Goal: Task Accomplishment & Management: Use online tool/utility

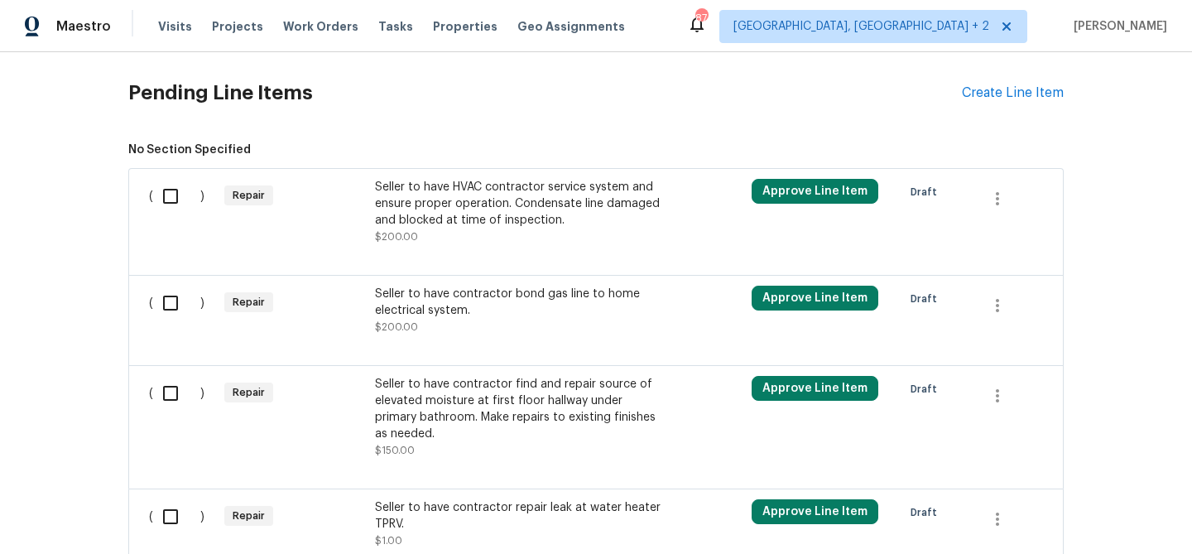
scroll to position [541, 0]
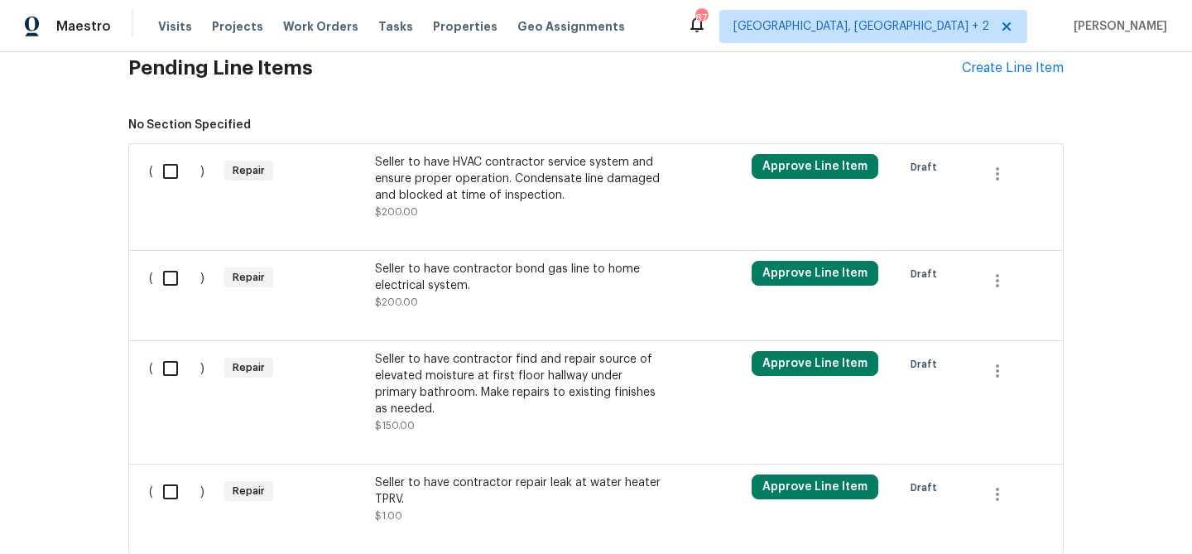
click at [421, 185] on div "Seller to have HVAC contractor service system and ensure proper operation. Cond…" at bounding box center [520, 179] width 291 height 50
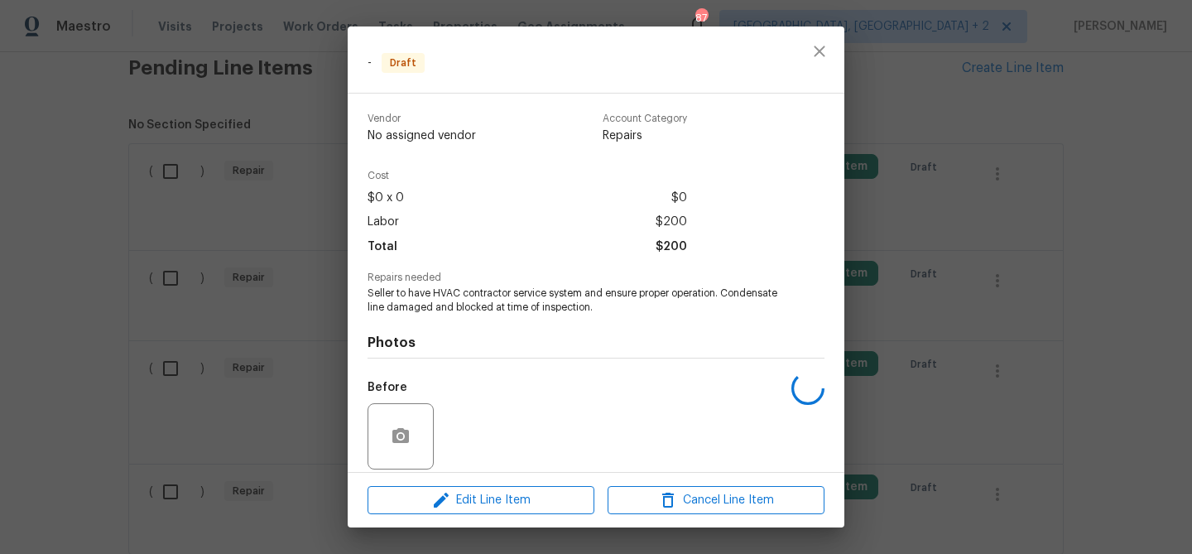
scroll to position [121, 0]
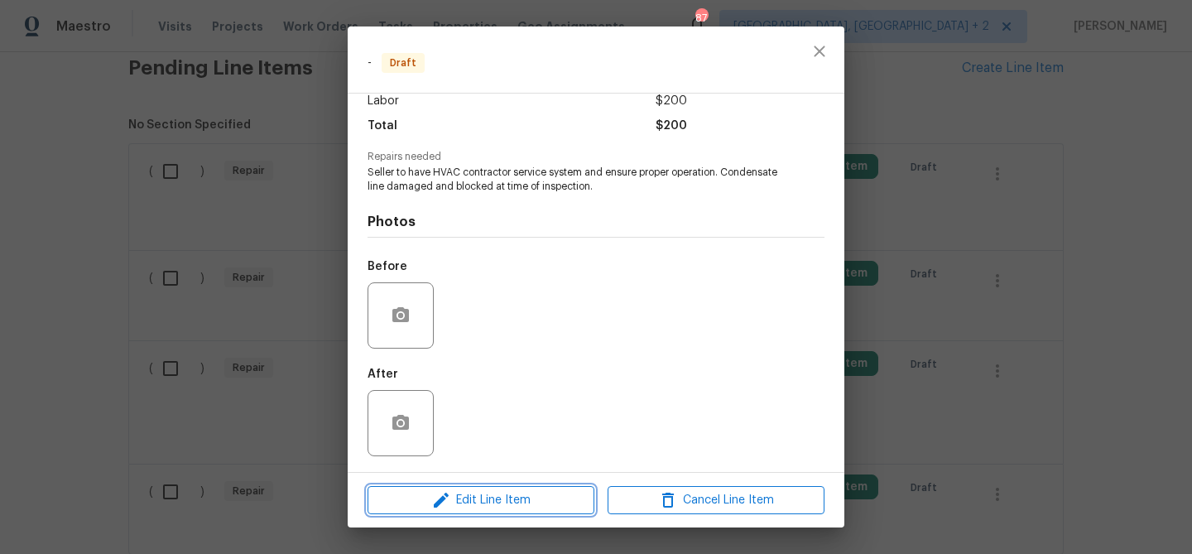
click at [460, 502] on span "Edit Line Item" at bounding box center [480, 500] width 217 height 21
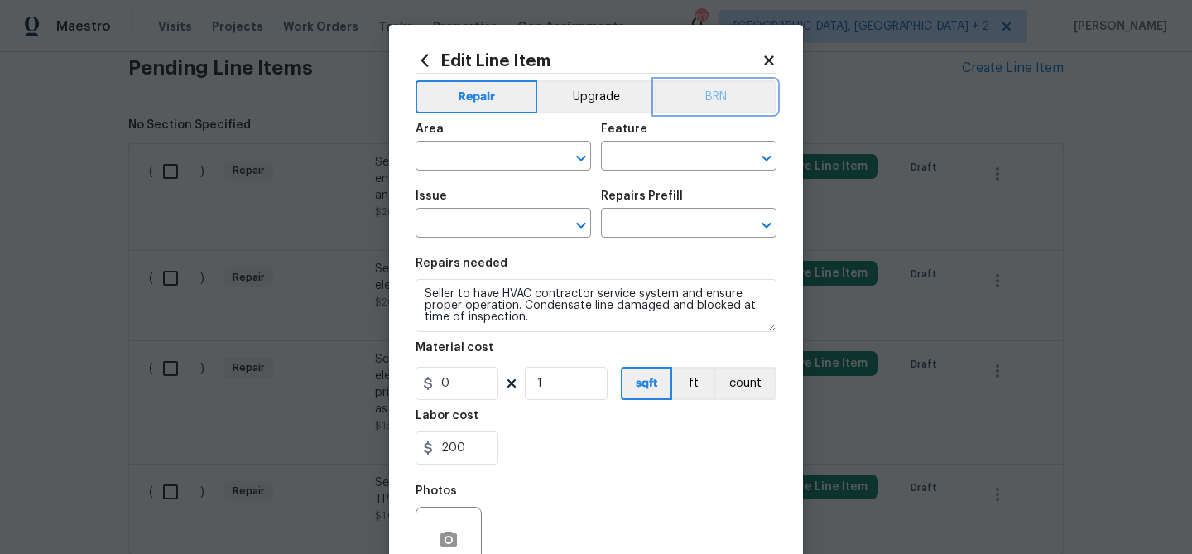
click at [721, 91] on button "BRN" at bounding box center [716, 96] width 122 height 33
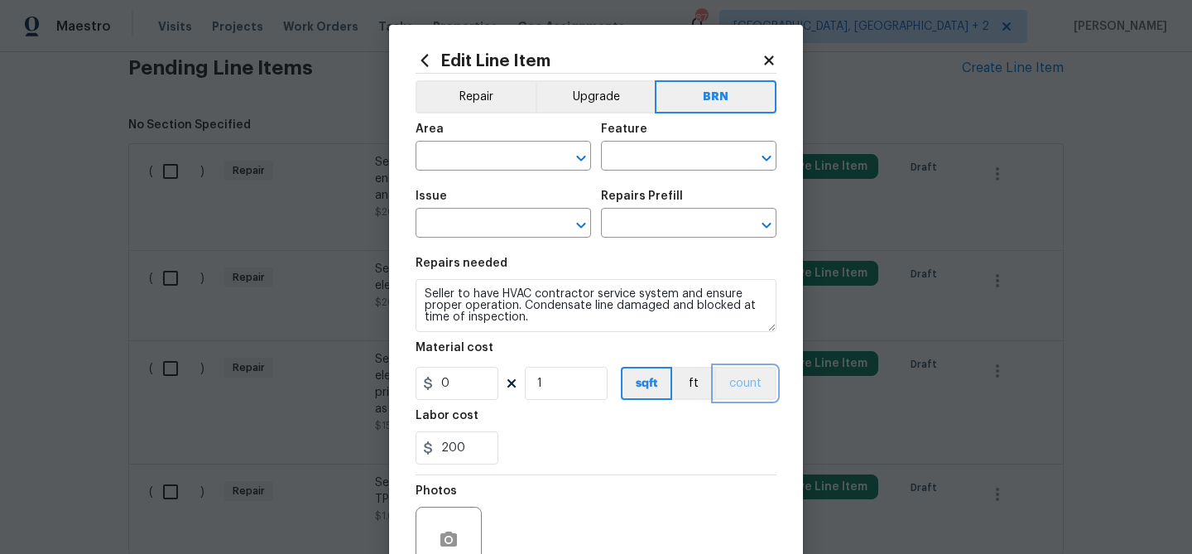
click at [737, 383] on button "count" at bounding box center [745, 383] width 62 height 33
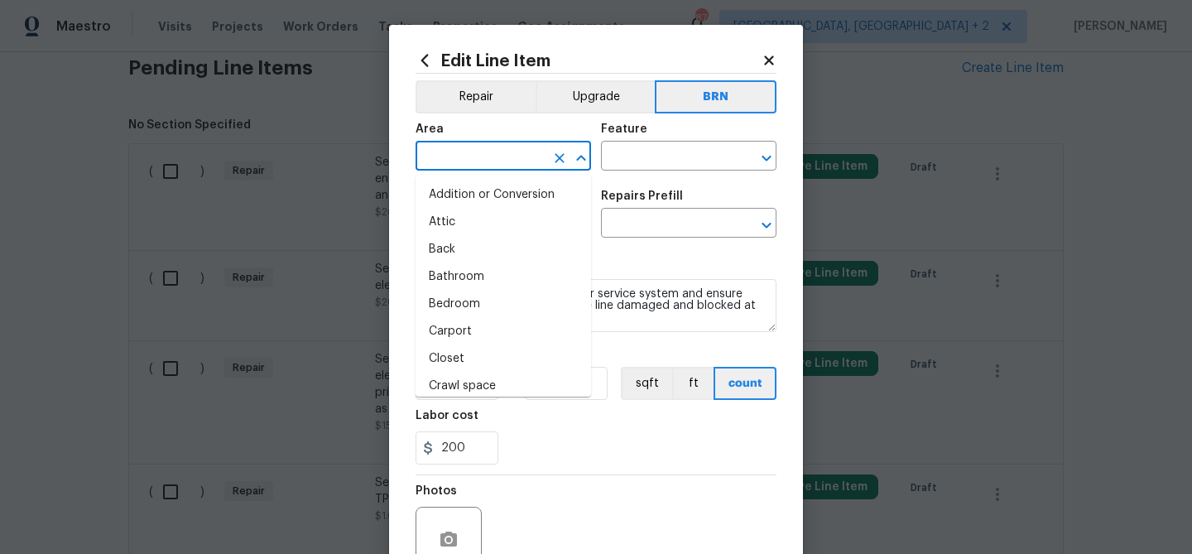
click at [468, 146] on input "text" at bounding box center [479, 158] width 129 height 26
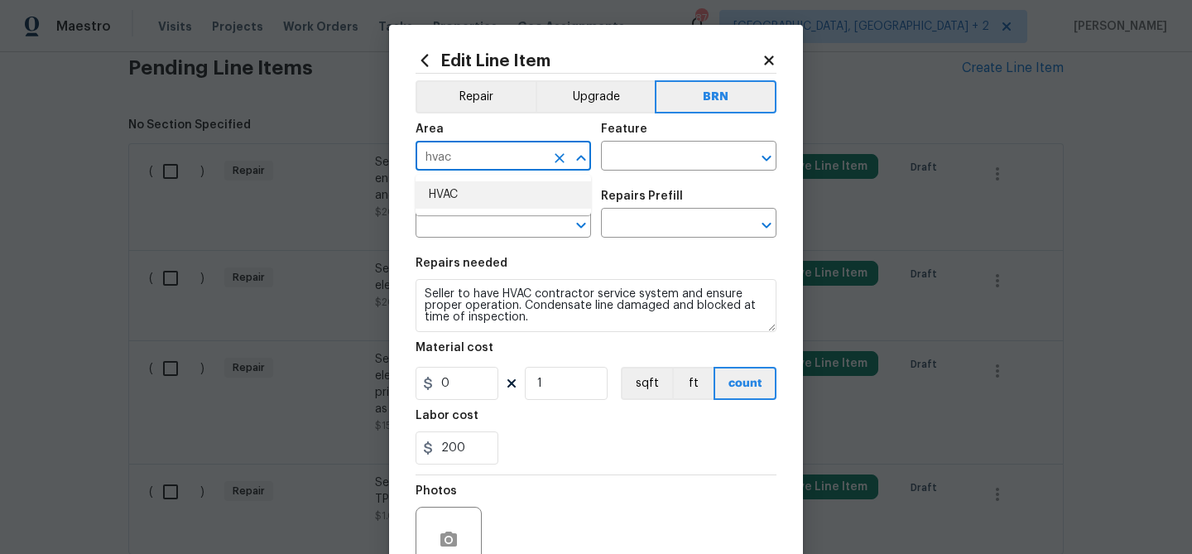
click at [457, 188] on li "HVAC" at bounding box center [502, 194] width 175 height 27
type input "HVAC"
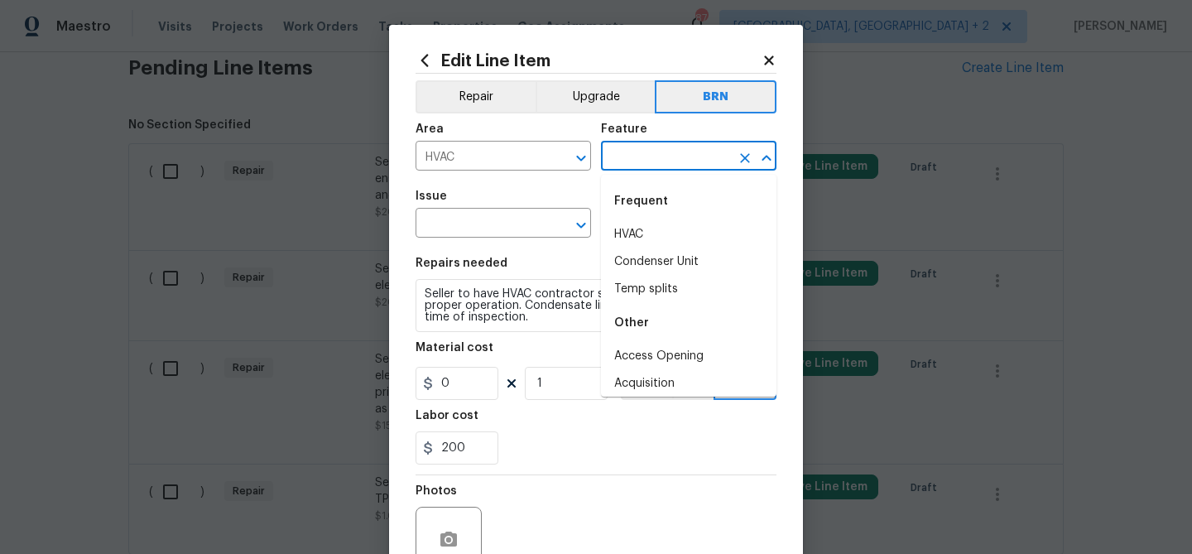
click at [623, 168] on input "text" at bounding box center [665, 158] width 129 height 26
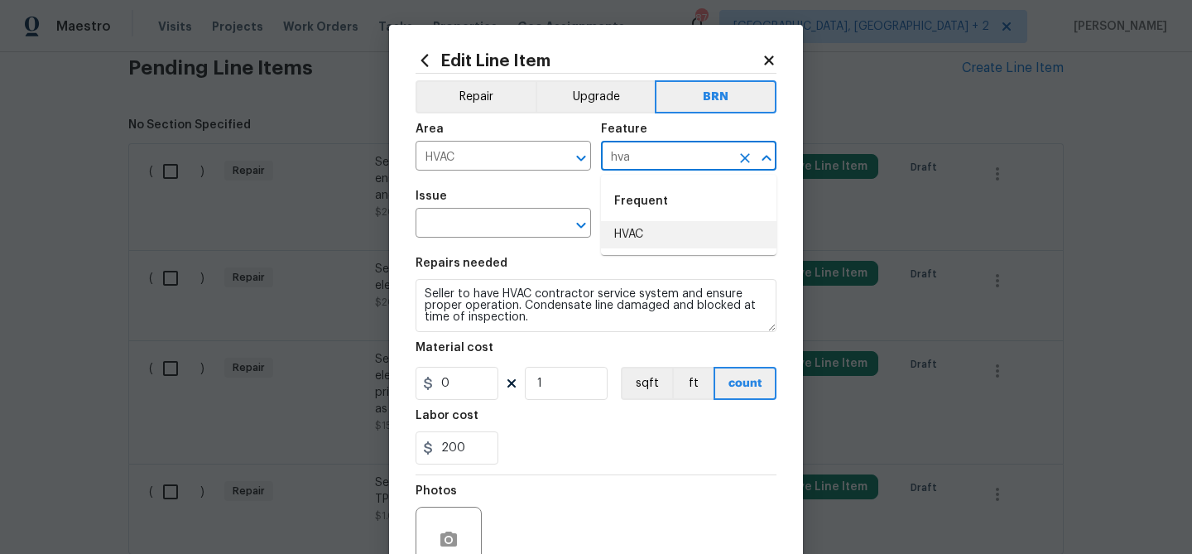
click at [635, 244] on li "HVAC" at bounding box center [688, 234] width 175 height 27
type input "HVAC"
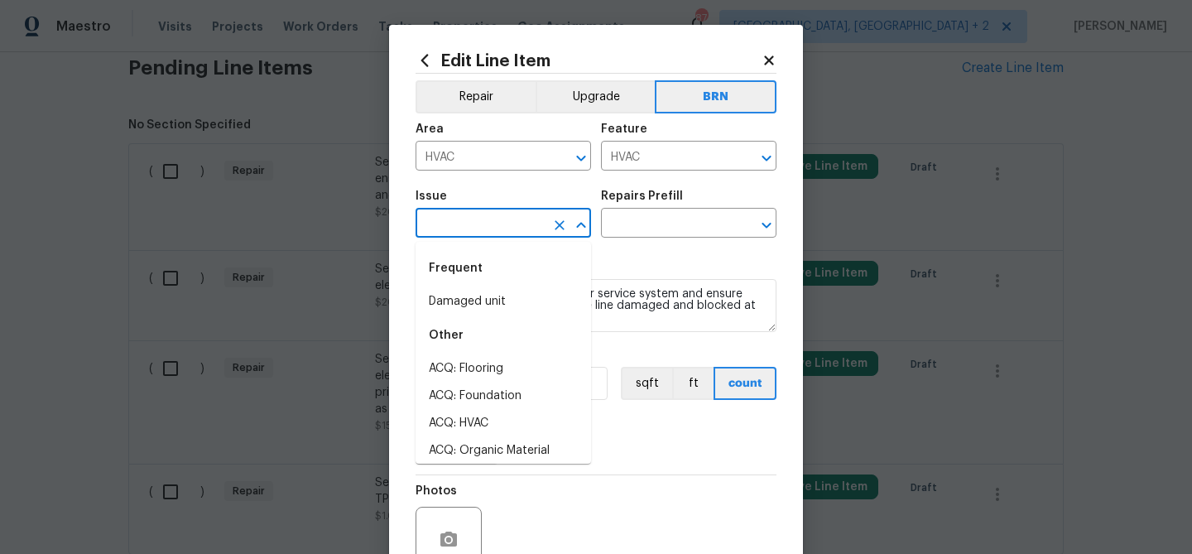
click at [517, 225] on input "text" at bounding box center [479, 225] width 129 height 26
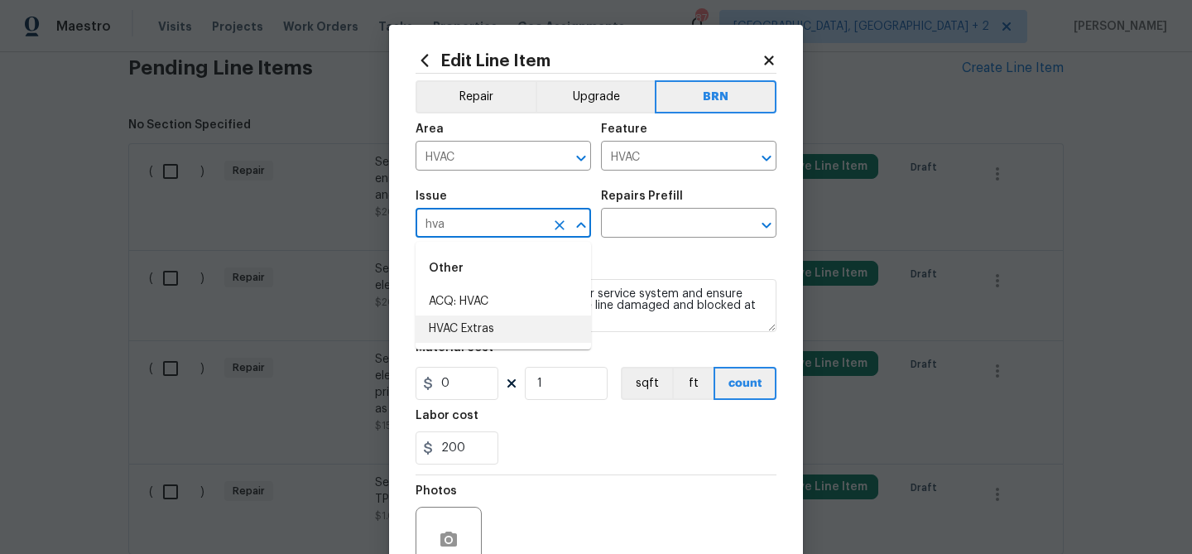
click at [482, 327] on li "HVAC Extras" at bounding box center [502, 328] width 175 height 27
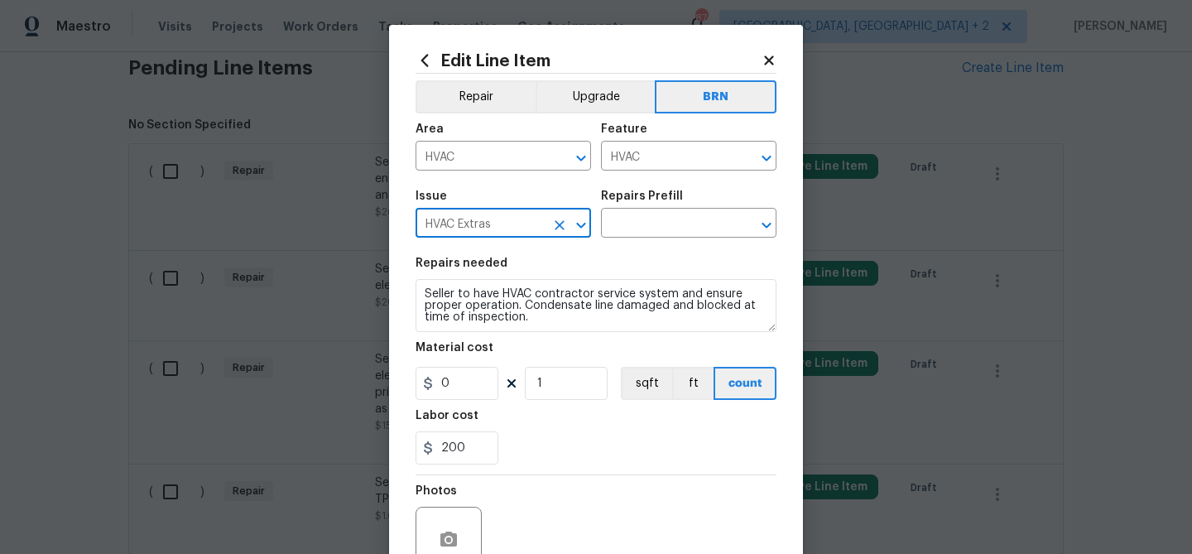
type input "HVAC Extras"
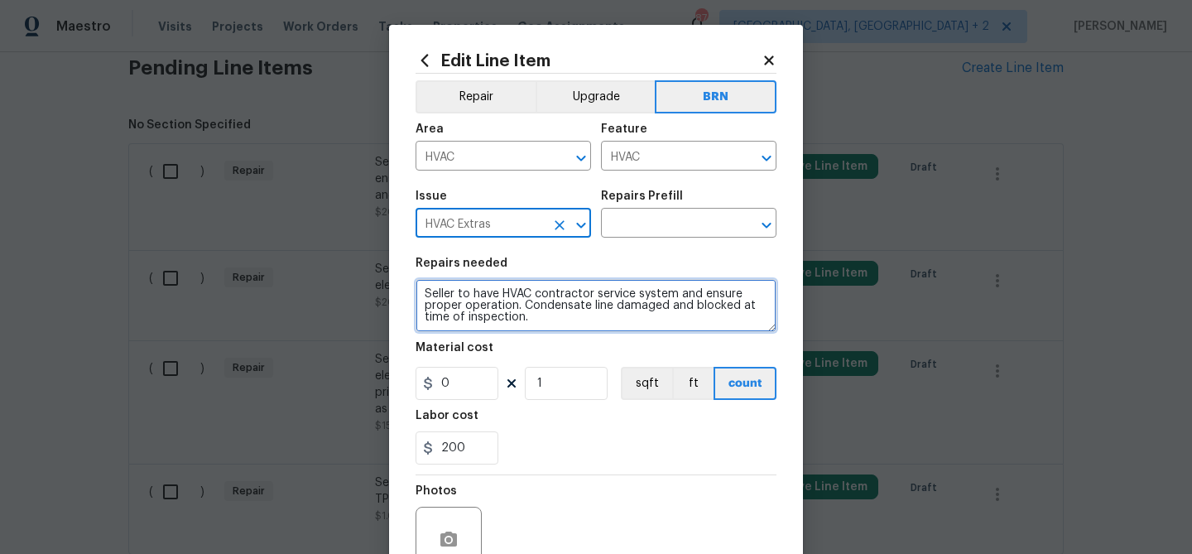
click at [482, 296] on textarea "Seller to have HVAC contractor service system and ensure proper operation. Cond…" at bounding box center [595, 305] width 361 height 53
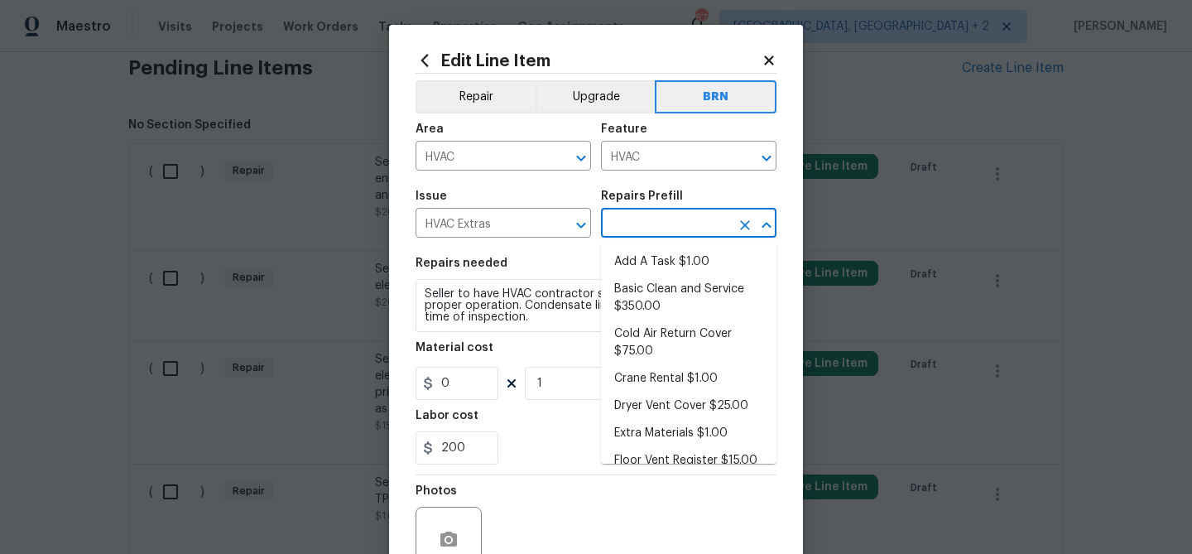
click at [617, 218] on input "text" at bounding box center [665, 225] width 129 height 26
click at [629, 248] on li "Add A Task $1.00" at bounding box center [688, 261] width 175 height 27
type input "Add A Task $1.00"
type textarea "HPM to detail"
type input "1"
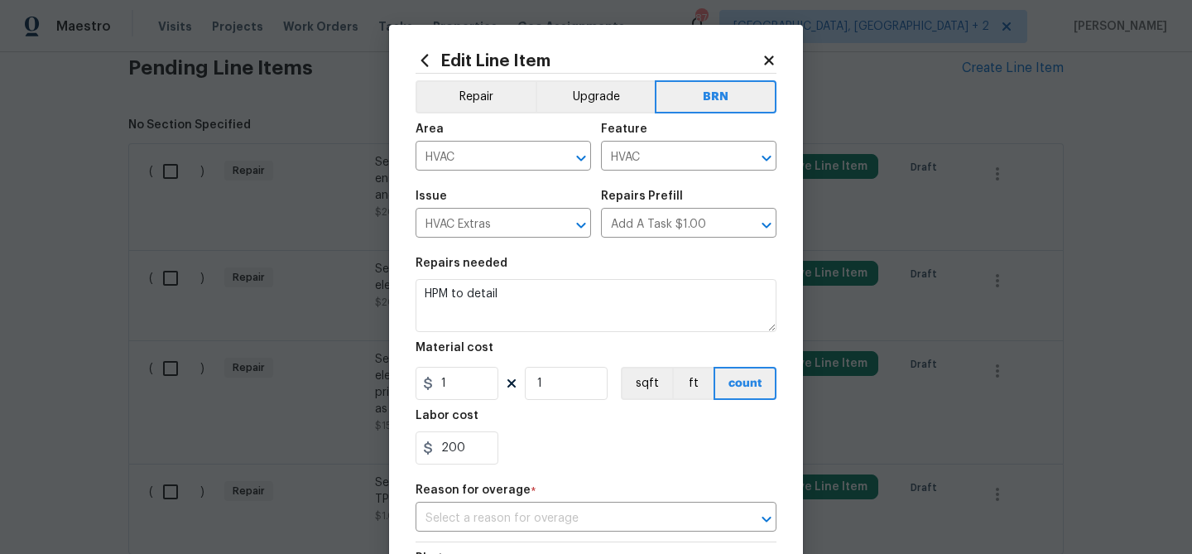
click at [542, 278] on div "Repairs needed" at bounding box center [595, 268] width 361 height 22
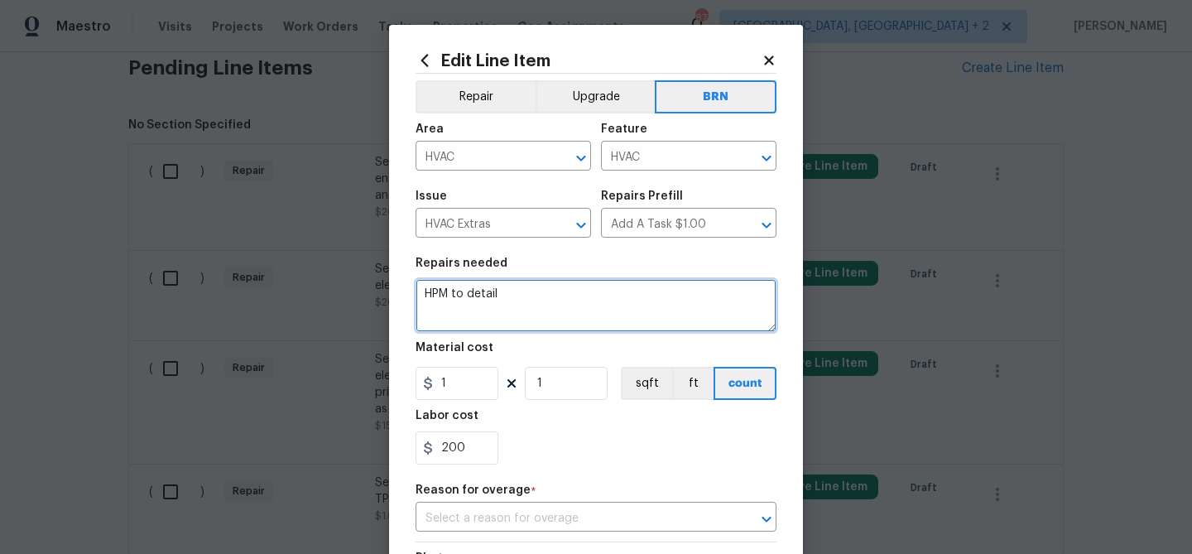
click at [515, 291] on textarea "HPM to detail" at bounding box center [595, 305] width 361 height 53
paste textarea "Seller to have HVAC contractor service system and ensure proper operation. Cond…"
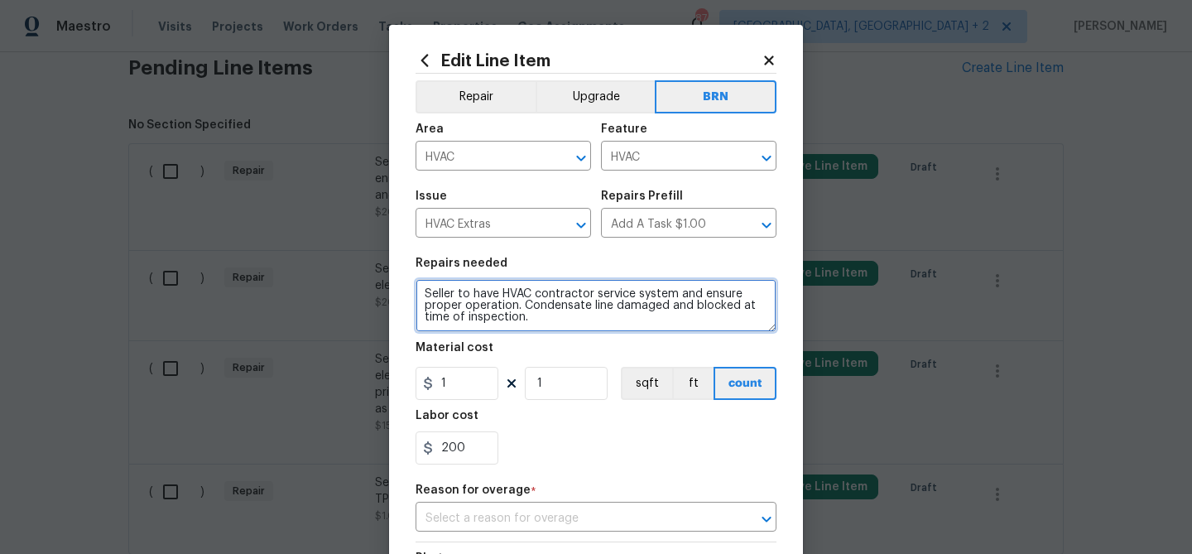
type textarea "Seller to have HVAC contractor service system and ensure proper operation. Cond…"
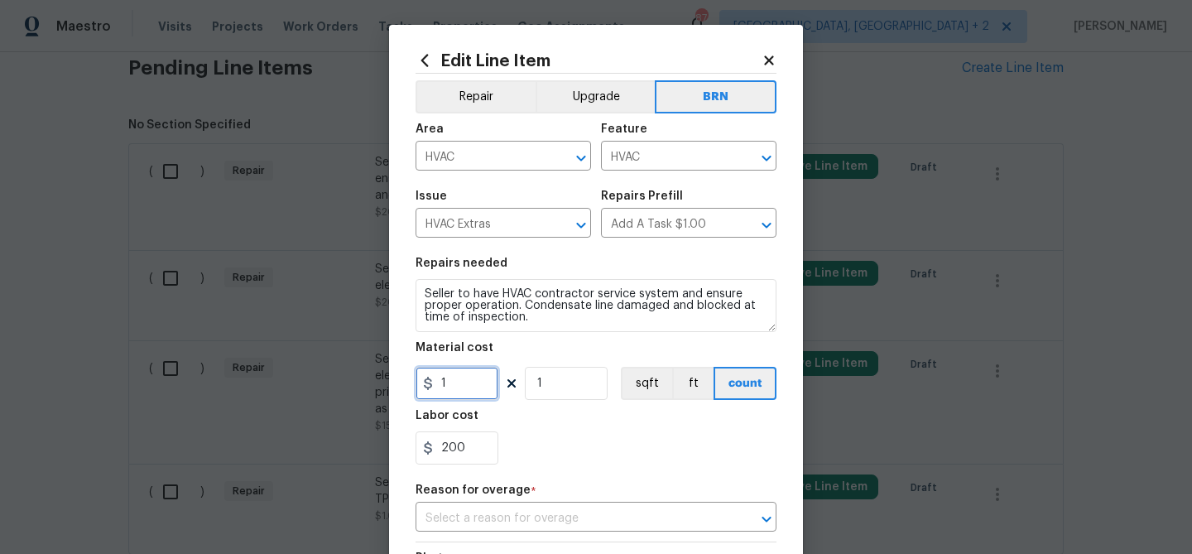
click at [473, 385] on input "1" at bounding box center [456, 383] width 83 height 33
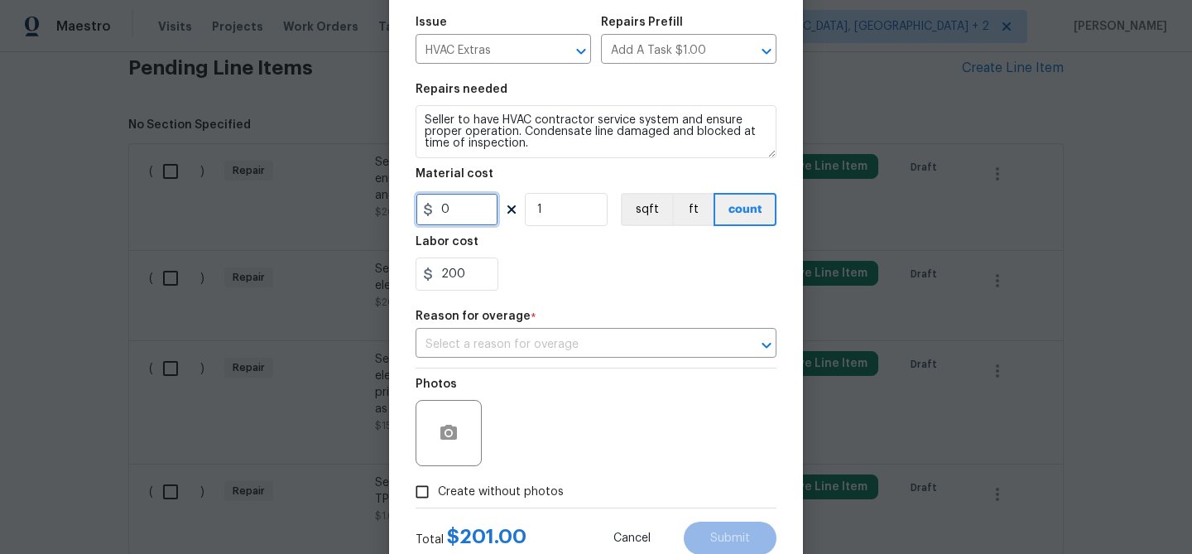
type input "0"
click at [454, 425] on icon "button" at bounding box center [449, 433] width 20 height 20
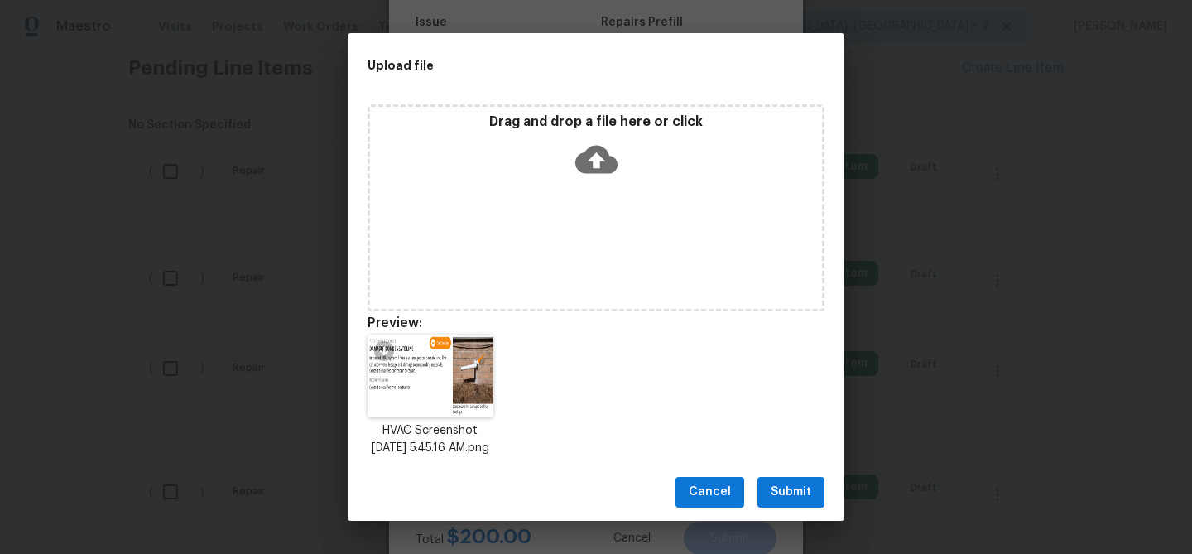
click at [798, 492] on span "Submit" at bounding box center [790, 492] width 41 height 21
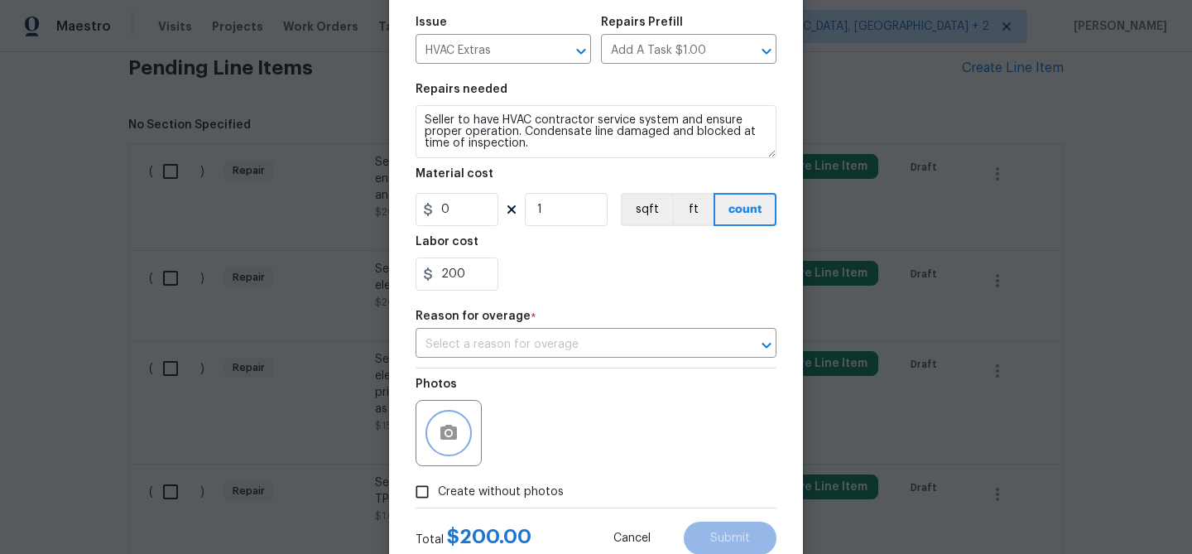
scroll to position [227, 0]
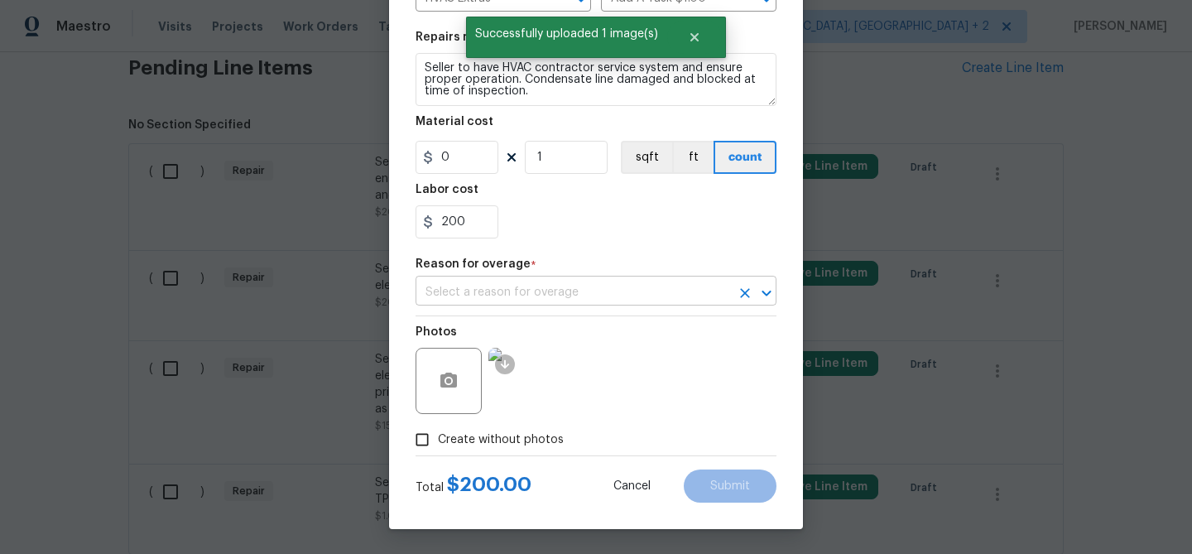
click at [509, 297] on input "text" at bounding box center [572, 293] width 314 height 26
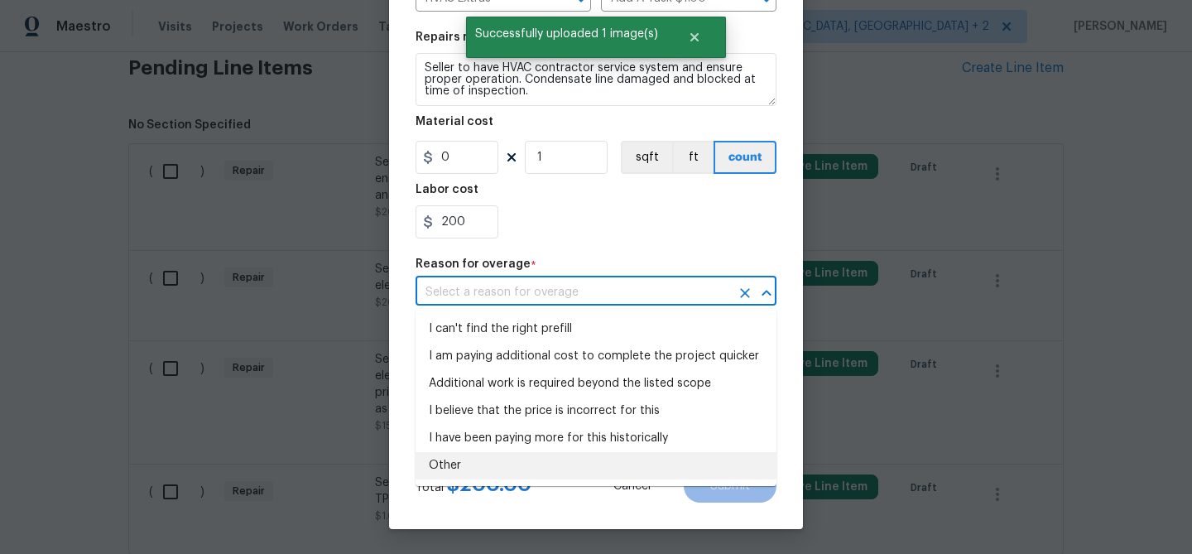
click at [466, 463] on li "Other" at bounding box center [595, 465] width 361 height 27
type input "Other"
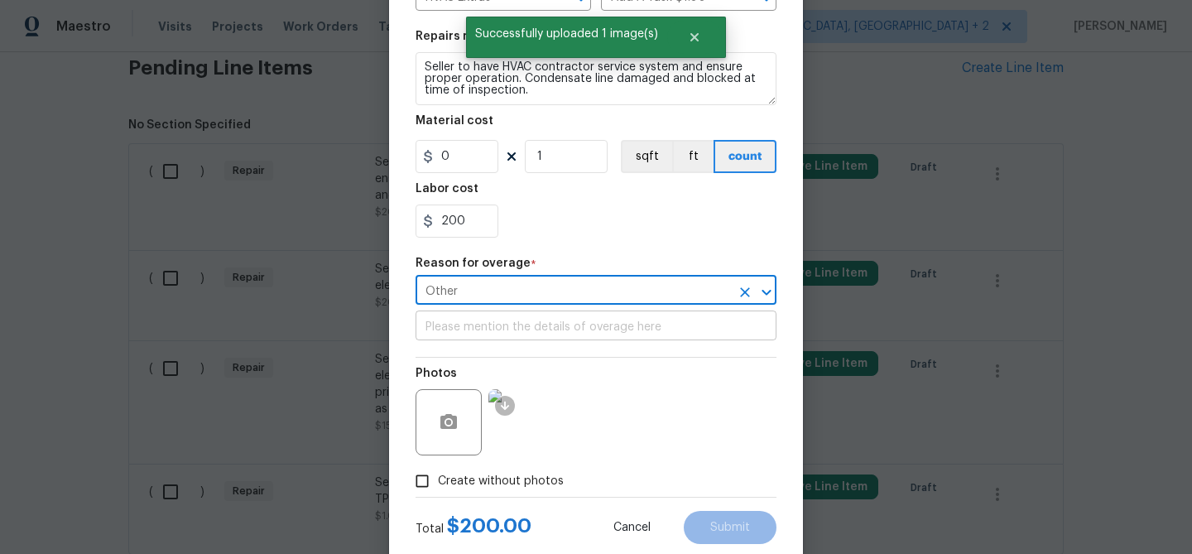
click at [471, 336] on input "text" at bounding box center [595, 327] width 361 height 26
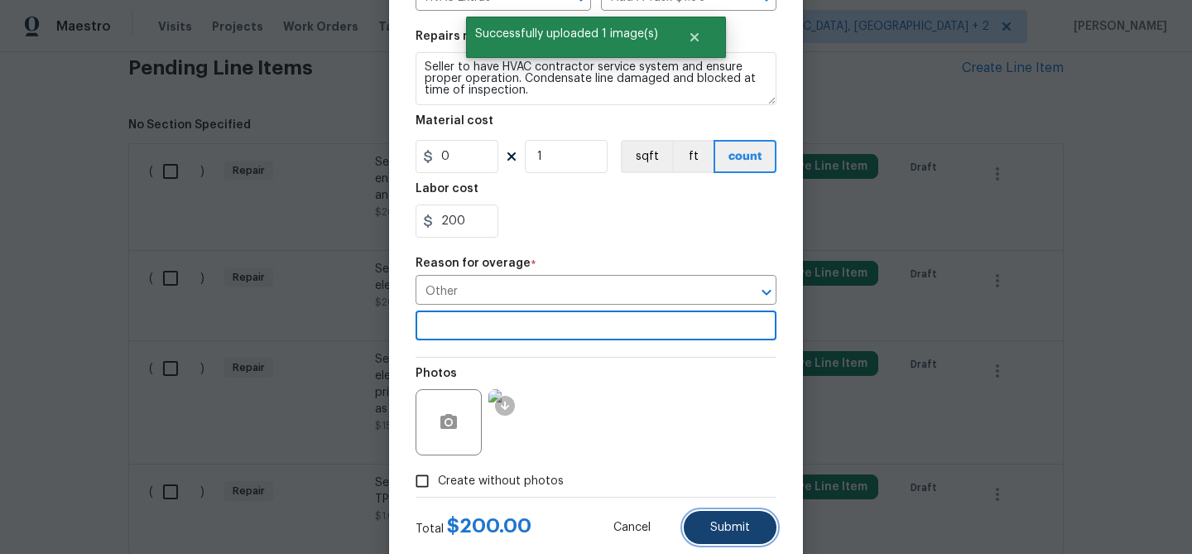
click at [726, 528] on span "Submit" at bounding box center [730, 527] width 40 height 12
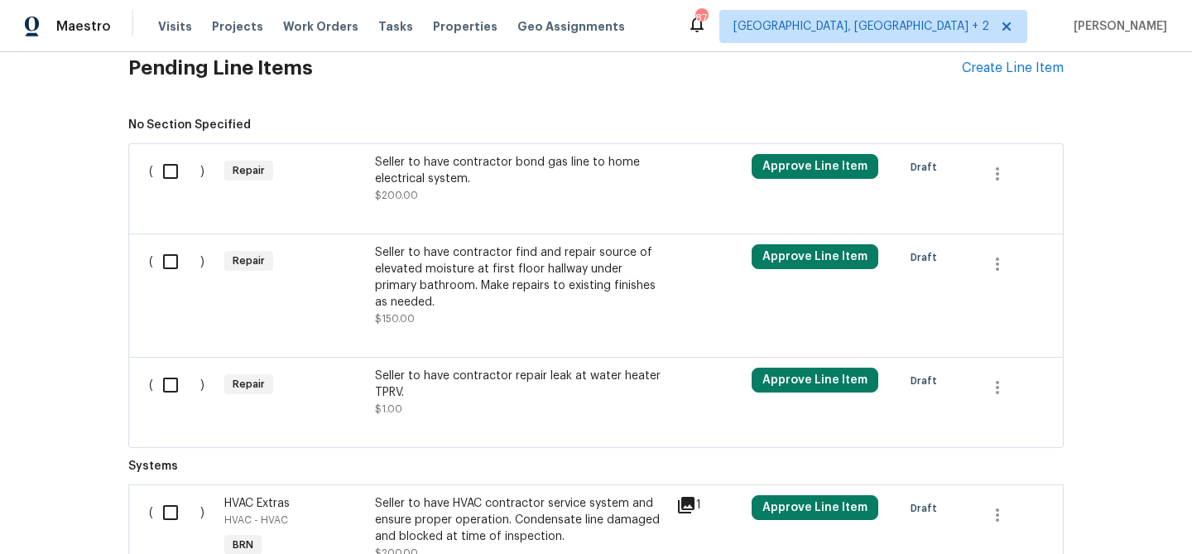
scroll to position [551, 0]
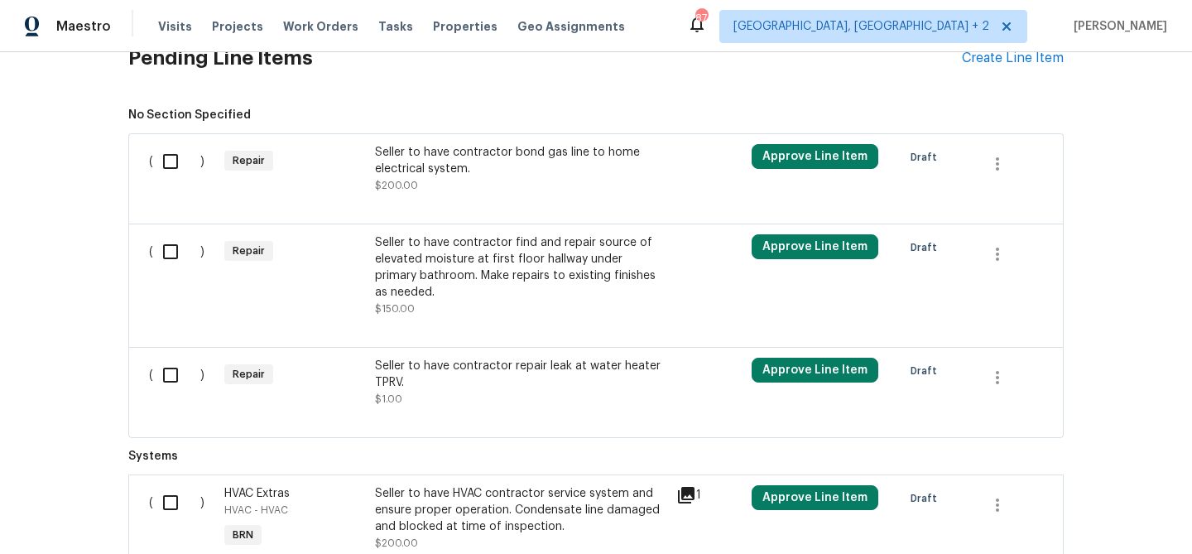
click at [477, 266] on div "Seller to have contractor find and repair source of elevated moisture at first …" at bounding box center [520, 267] width 291 height 66
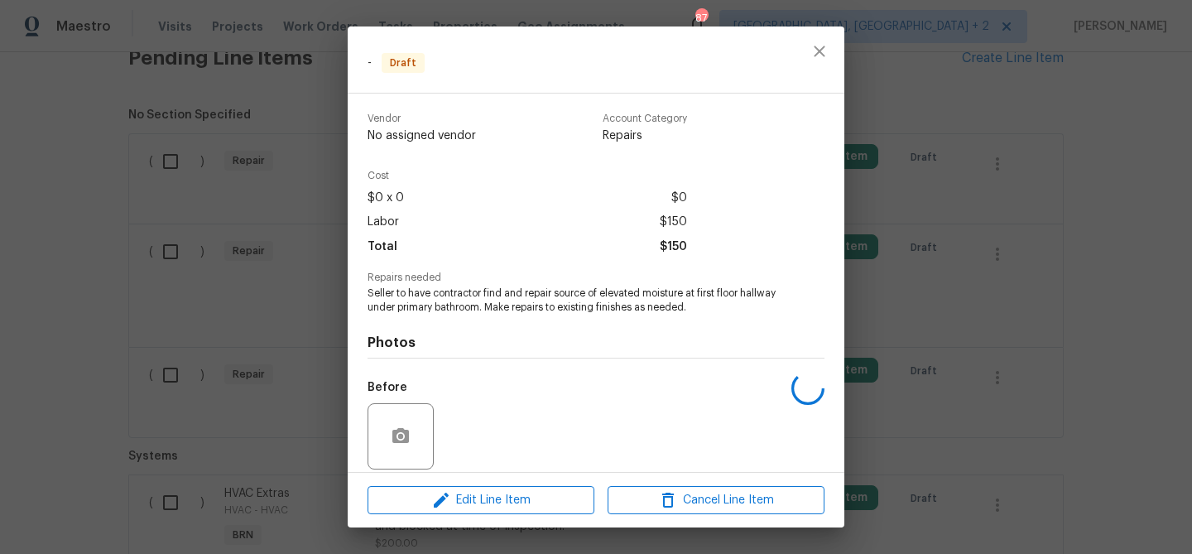
scroll to position [121, 0]
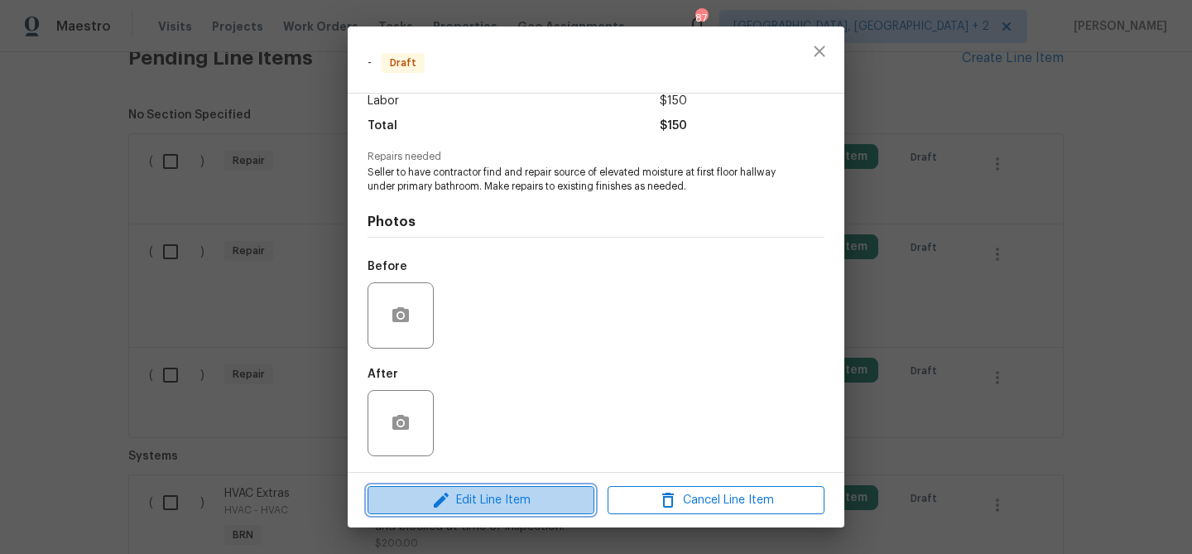
click at [463, 491] on span "Edit Line Item" at bounding box center [480, 500] width 217 height 21
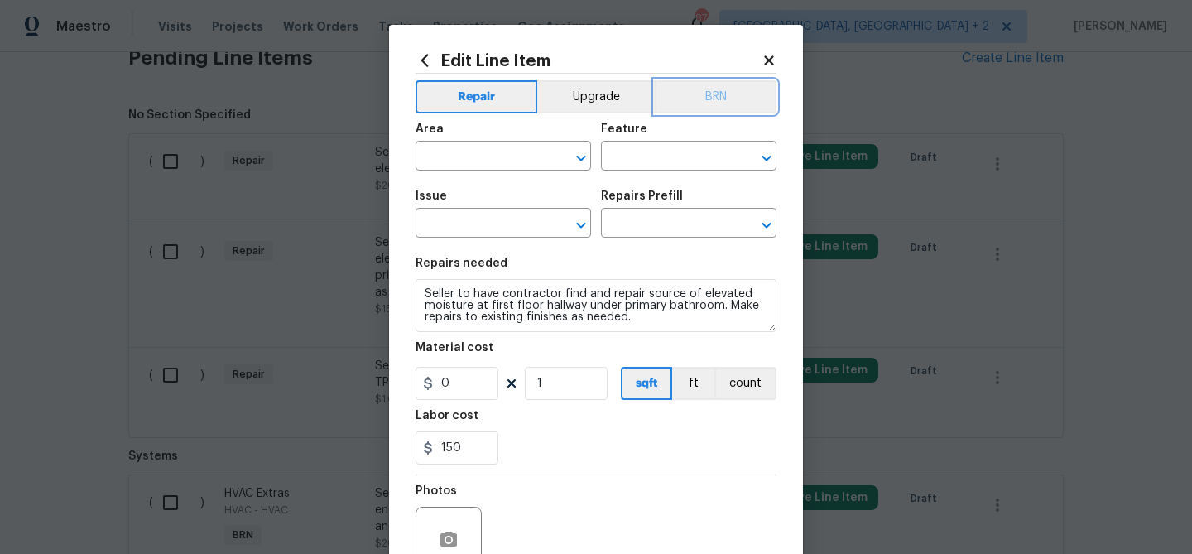
click at [713, 99] on button "BRN" at bounding box center [716, 96] width 122 height 33
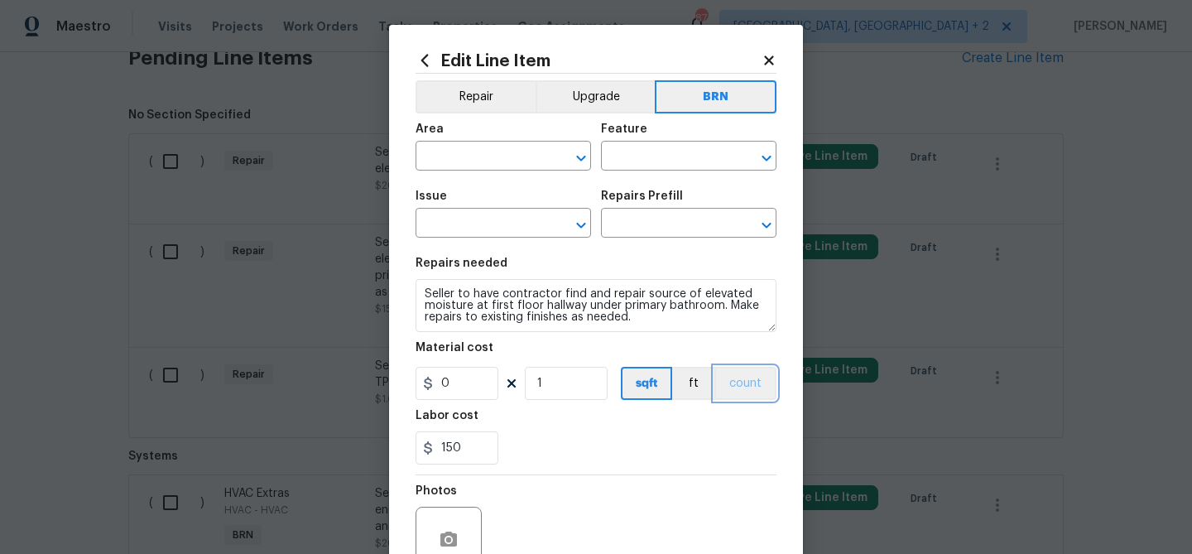
click at [739, 377] on button "count" at bounding box center [745, 383] width 62 height 33
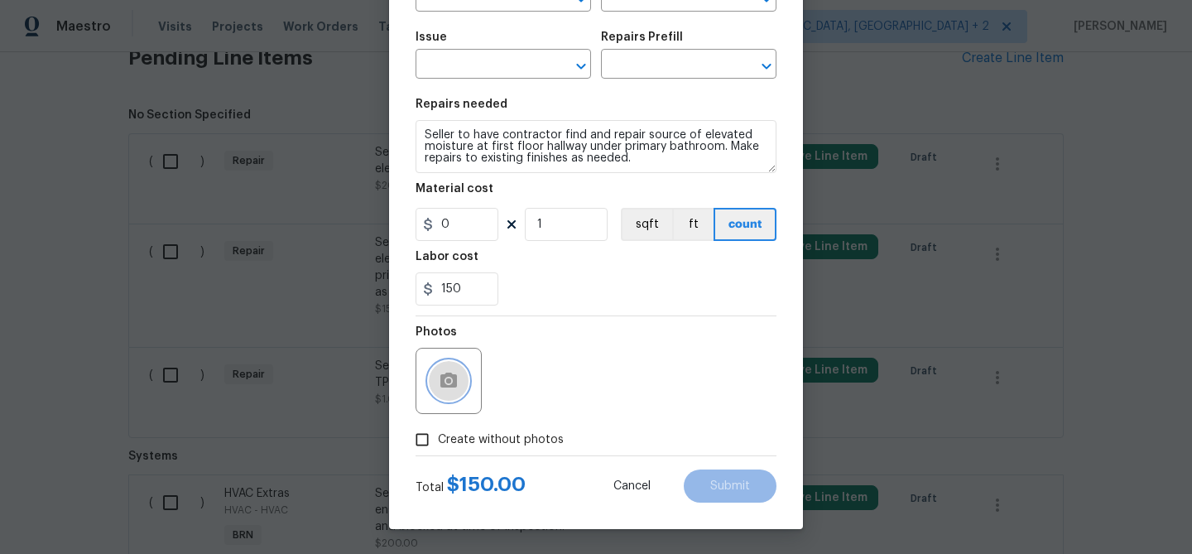
click at [444, 375] on icon "button" at bounding box center [448, 379] width 17 height 15
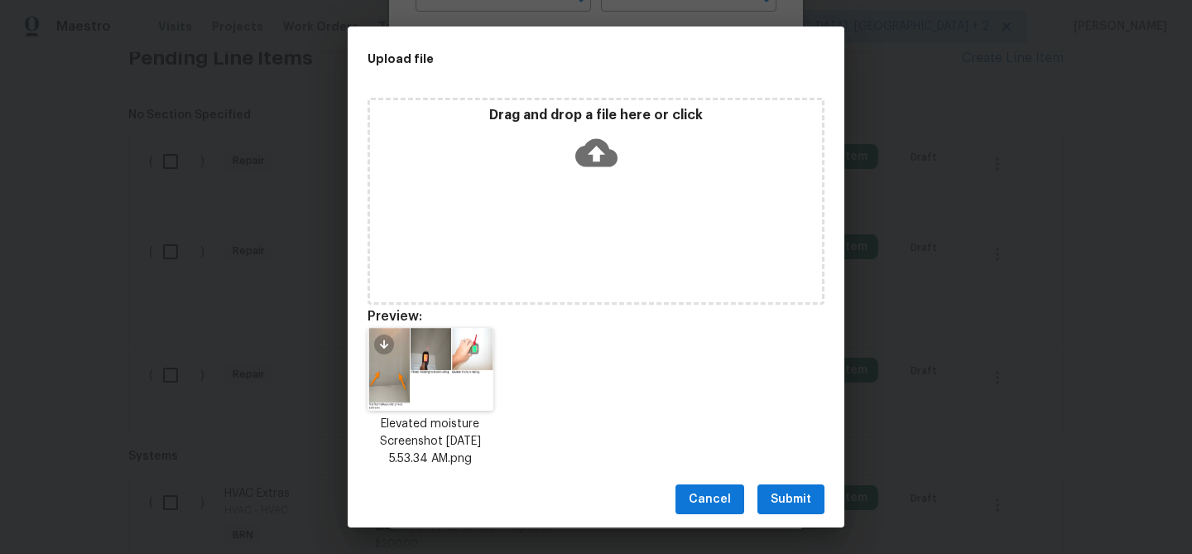
click at [785, 510] on button "Submit" at bounding box center [790, 499] width 67 height 31
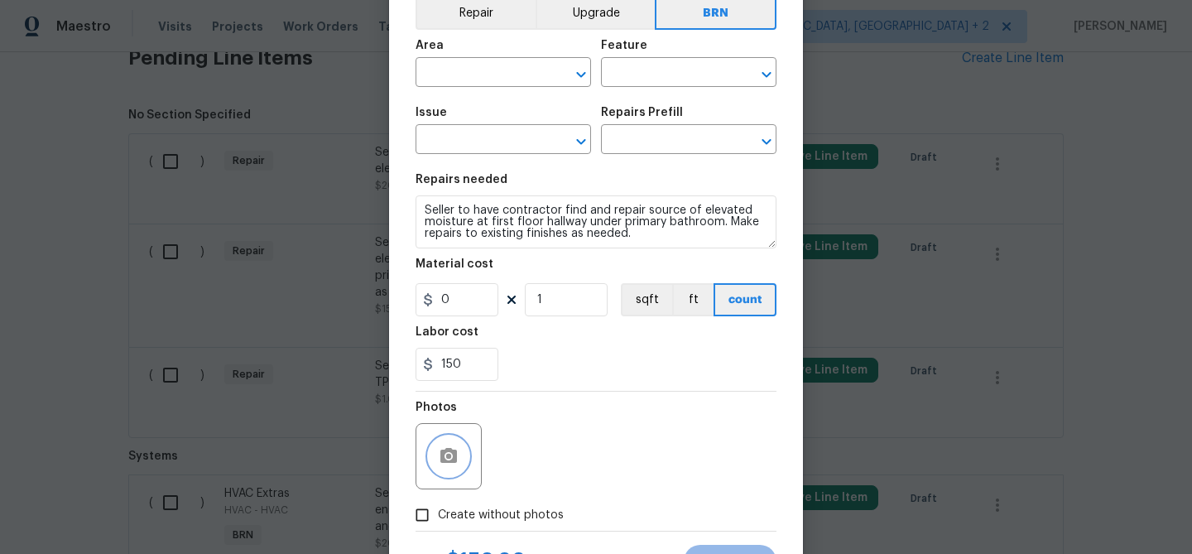
scroll to position [55, 0]
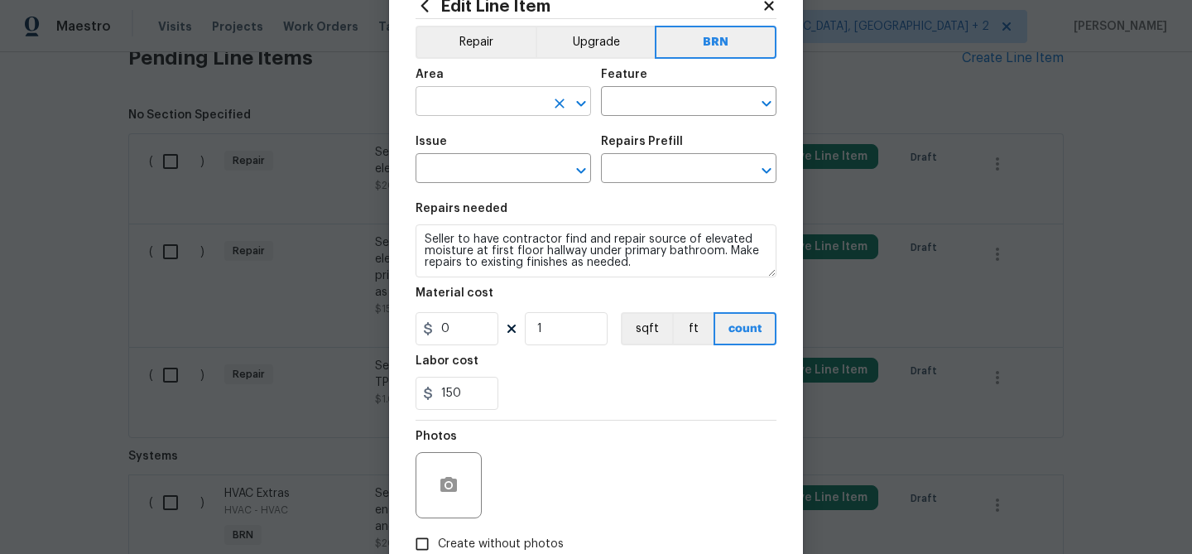
click at [454, 109] on input "text" at bounding box center [479, 103] width 129 height 26
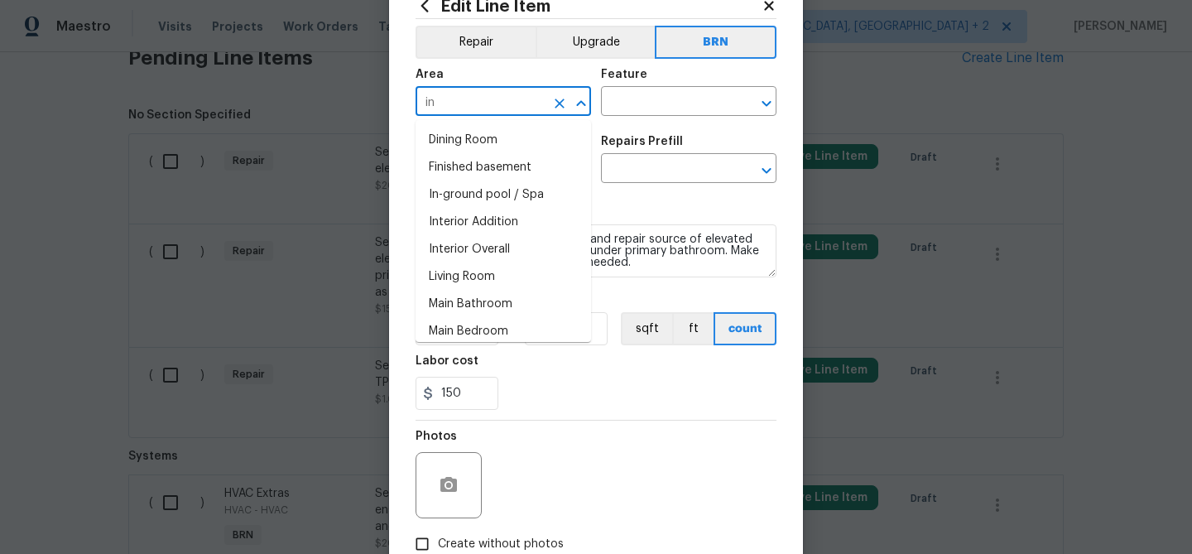
type input "int"
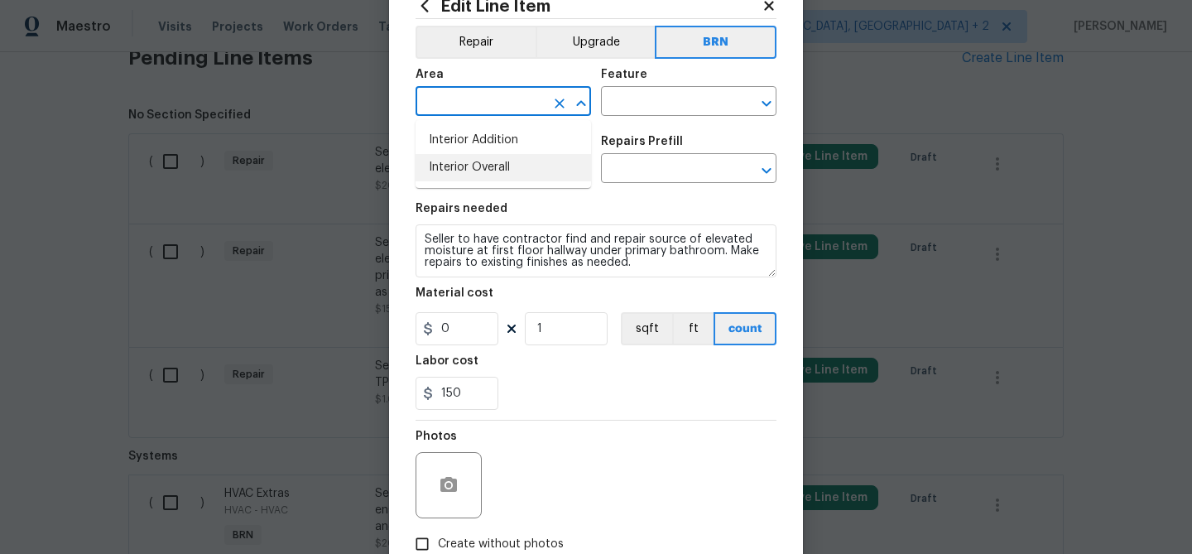
click at [468, 164] on li "Interior Overall" at bounding box center [502, 167] width 175 height 27
type input "Attic"
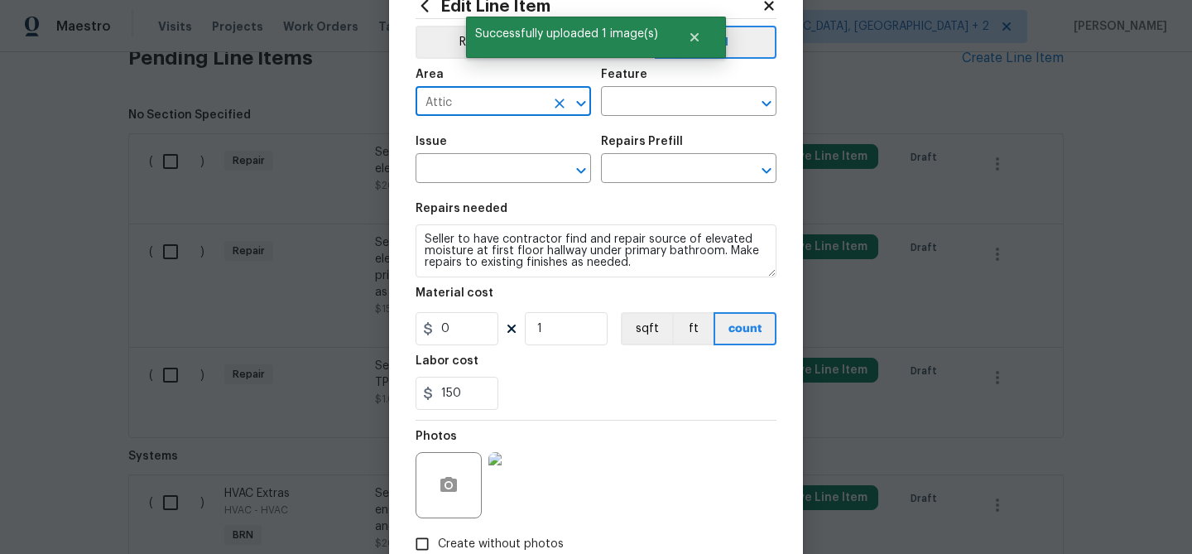
click at [562, 92] on div at bounding box center [569, 103] width 43 height 23
click at [561, 103] on icon "Clear" at bounding box center [559, 103] width 17 height 17
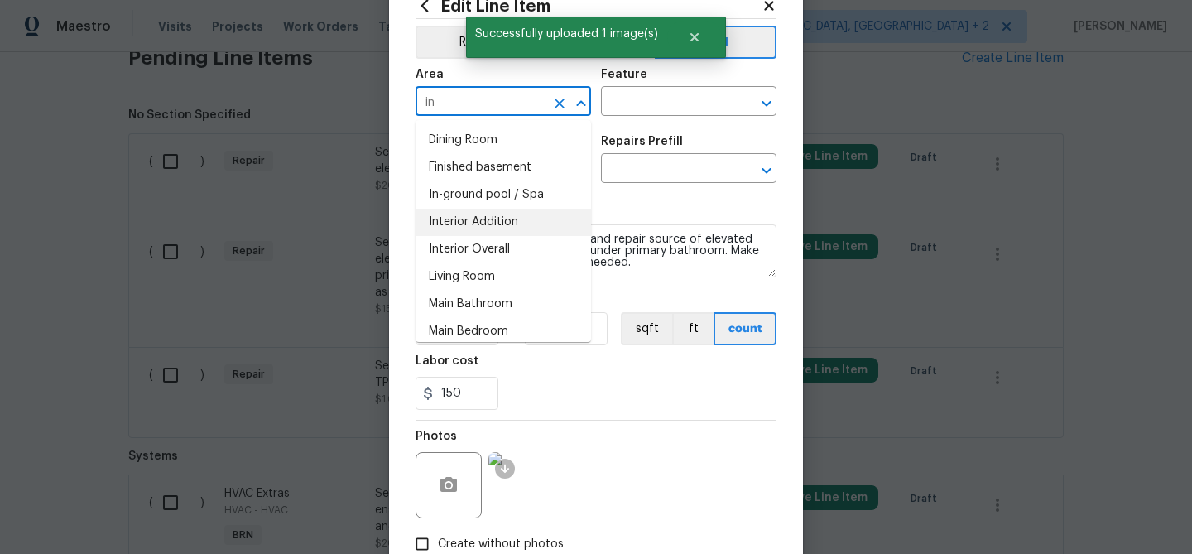
click at [516, 223] on li "Interior Addition" at bounding box center [502, 222] width 175 height 27
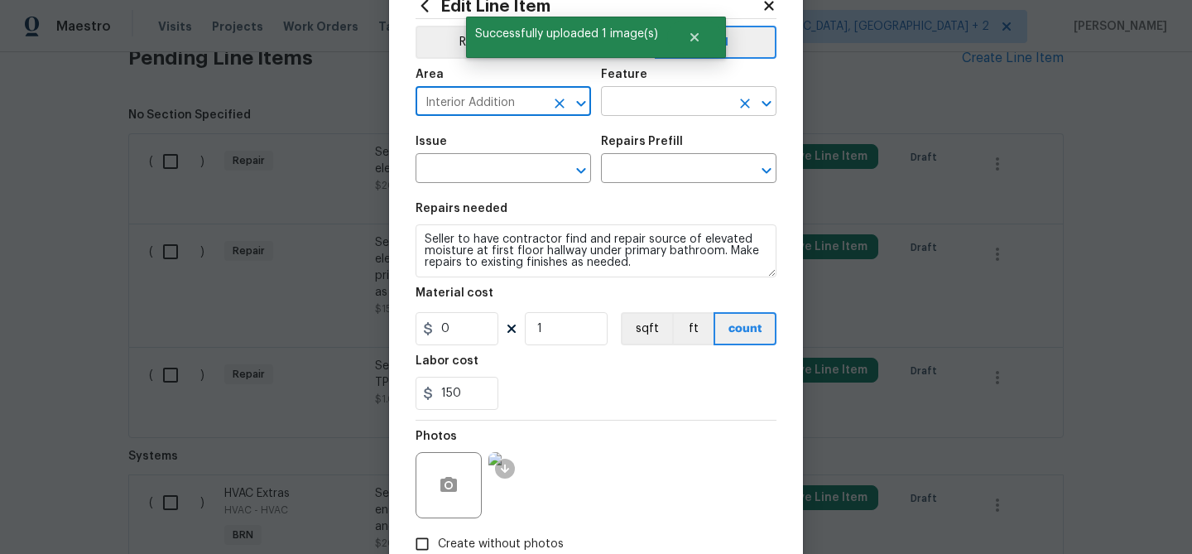
type input "Interior Addition"
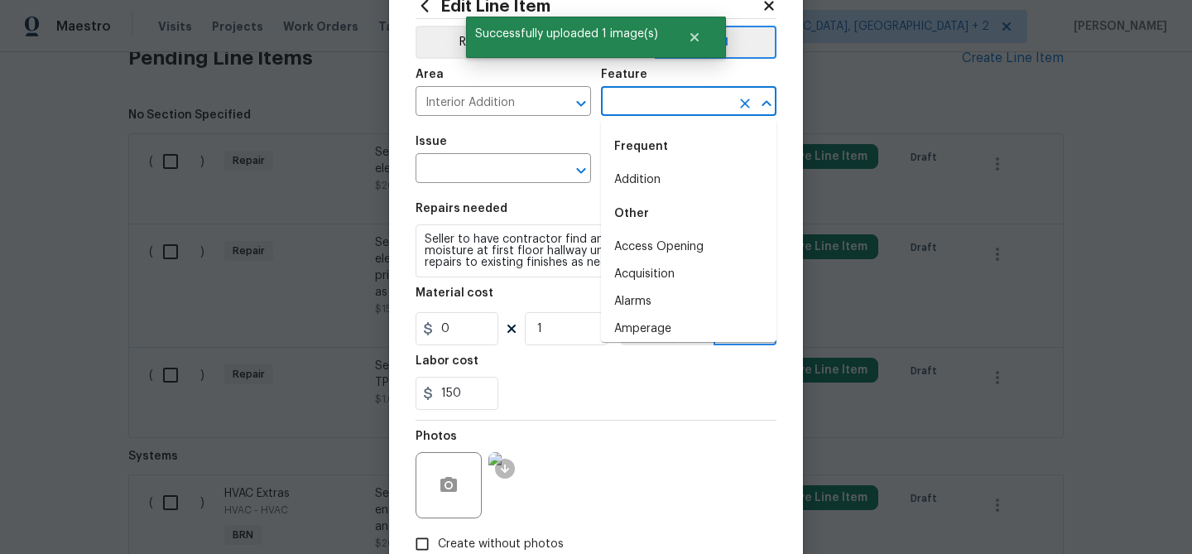
click at [622, 96] on input "text" at bounding box center [665, 103] width 129 height 26
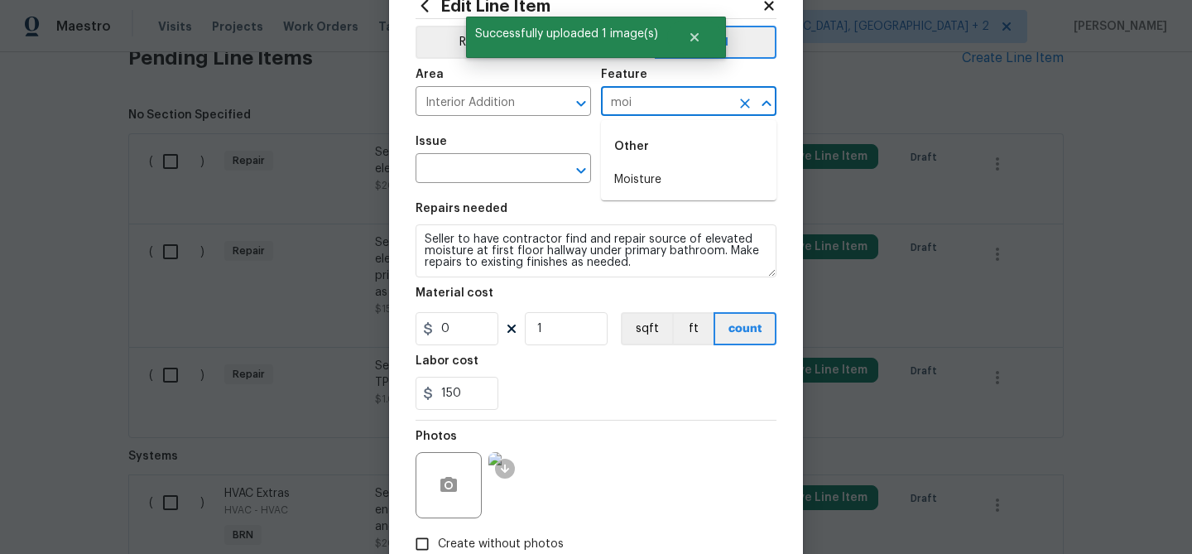
click at [622, 173] on li "Moisture" at bounding box center [688, 179] width 175 height 27
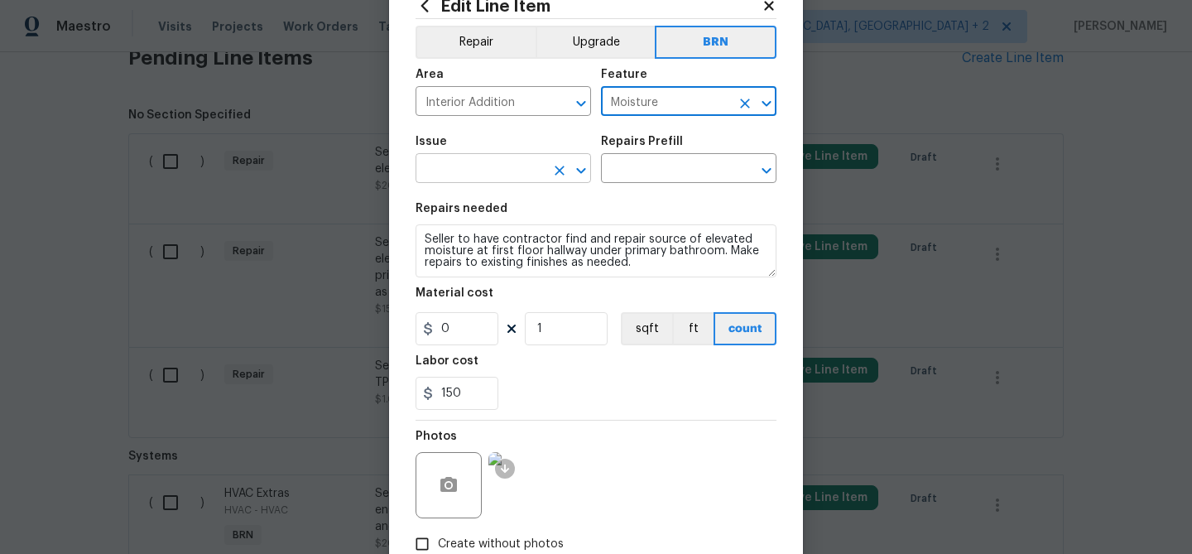
type input "Moisture"
click at [496, 170] on input "text" at bounding box center [479, 170] width 129 height 26
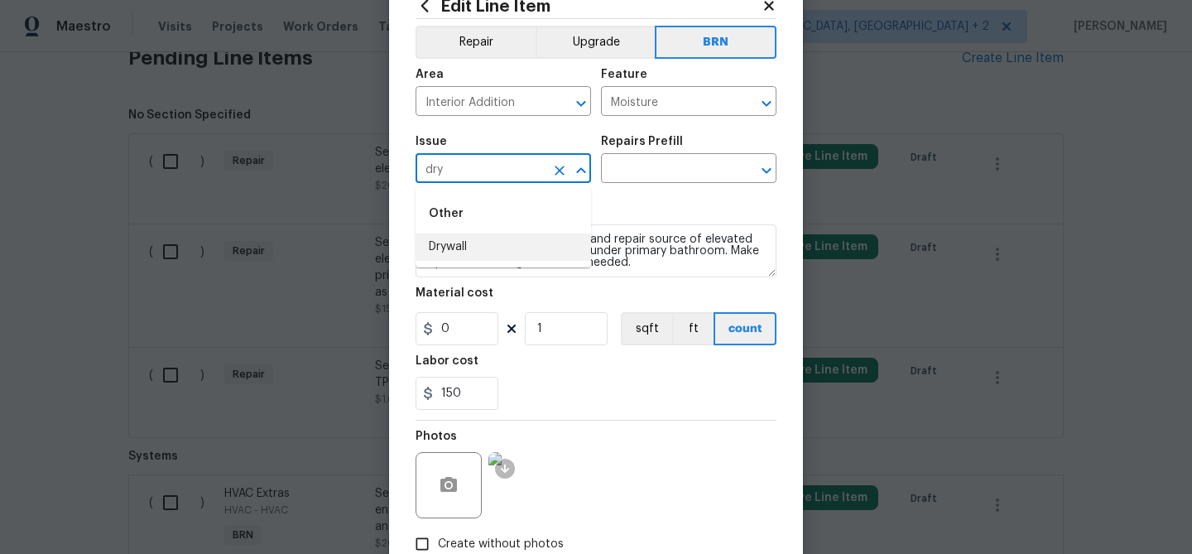
click at [509, 252] on li "Drywall" at bounding box center [502, 246] width 175 height 27
type input "Drywall"
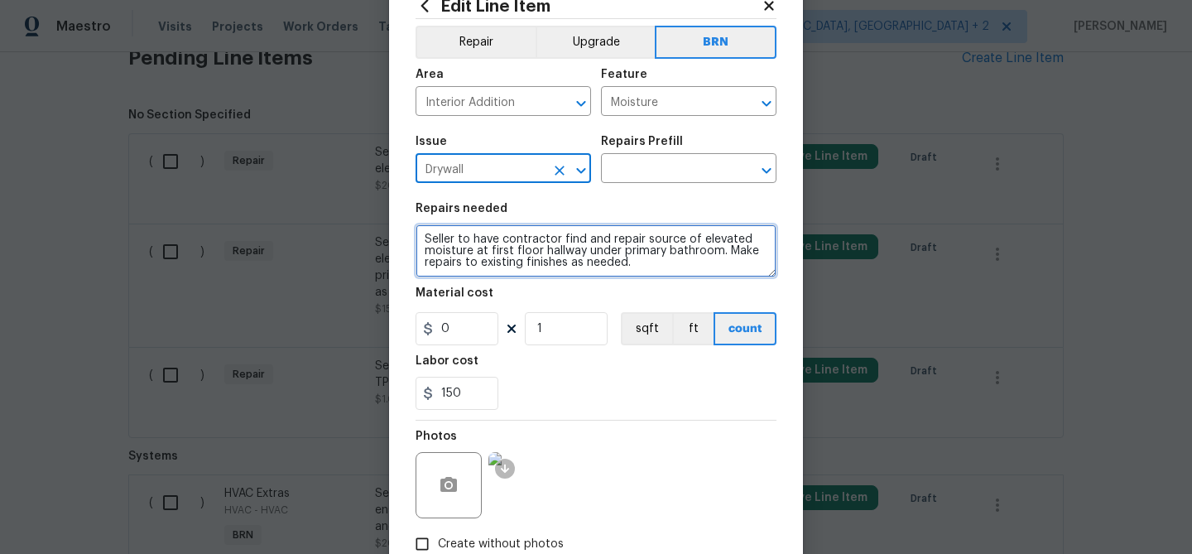
click at [509, 252] on textarea "Seller to have contractor find and repair source of elevated moisture at first …" at bounding box center [595, 250] width 361 height 53
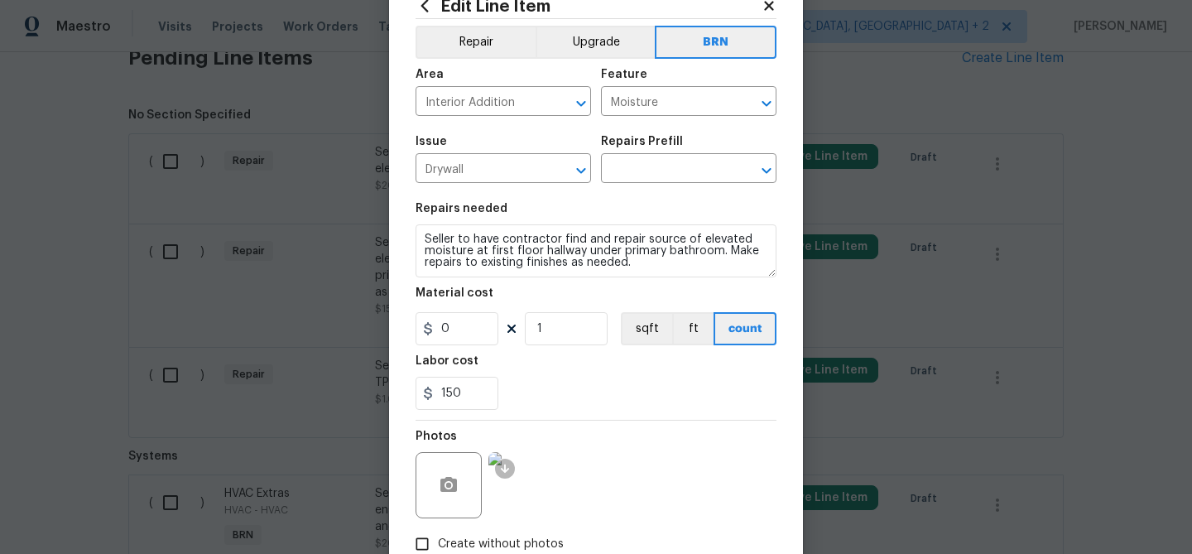
click at [594, 182] on div "Issue Drywall ​ Repairs Prefill ​" at bounding box center [595, 159] width 361 height 67
click at [618, 167] on input "text" at bounding box center [665, 170] width 129 height 26
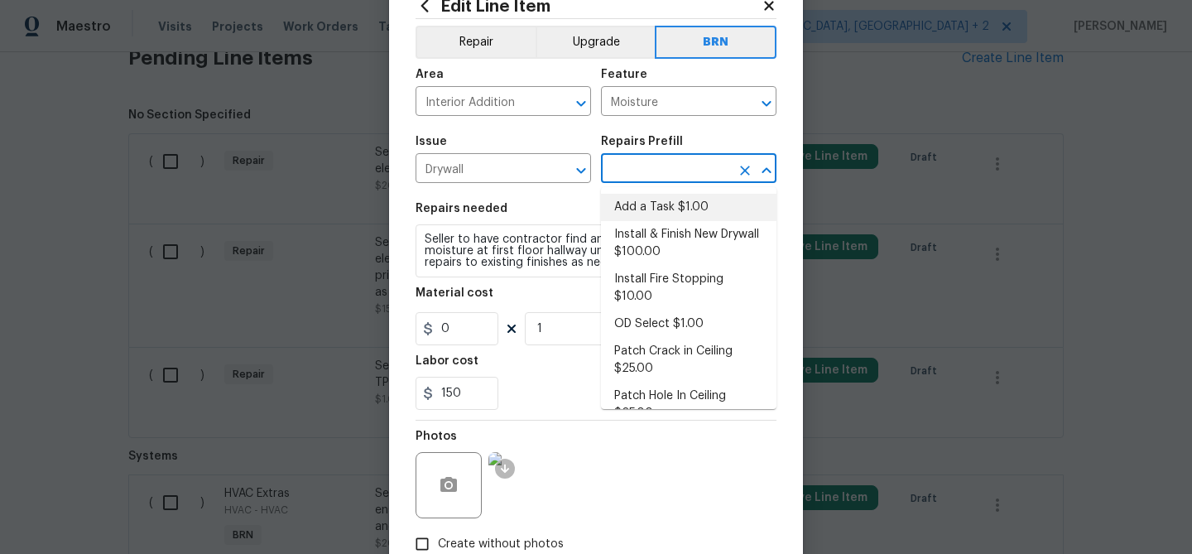
click at [628, 205] on li "Add a Task $1.00" at bounding box center [688, 207] width 175 height 27
type input "Walls and Ceiling"
type input "Add a Task $1.00"
type textarea "HPM to detail"
type input "1"
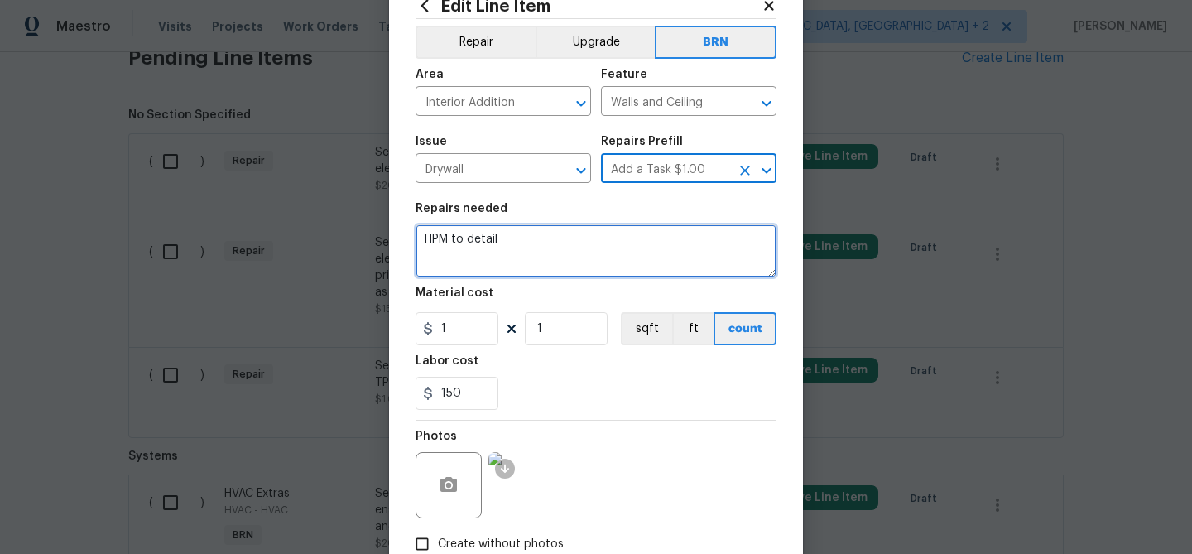
click at [550, 242] on textarea "HPM to detail" at bounding box center [595, 250] width 361 height 53
paste textarea "Seller to have contractor find and repair source of elevated moisture at first …"
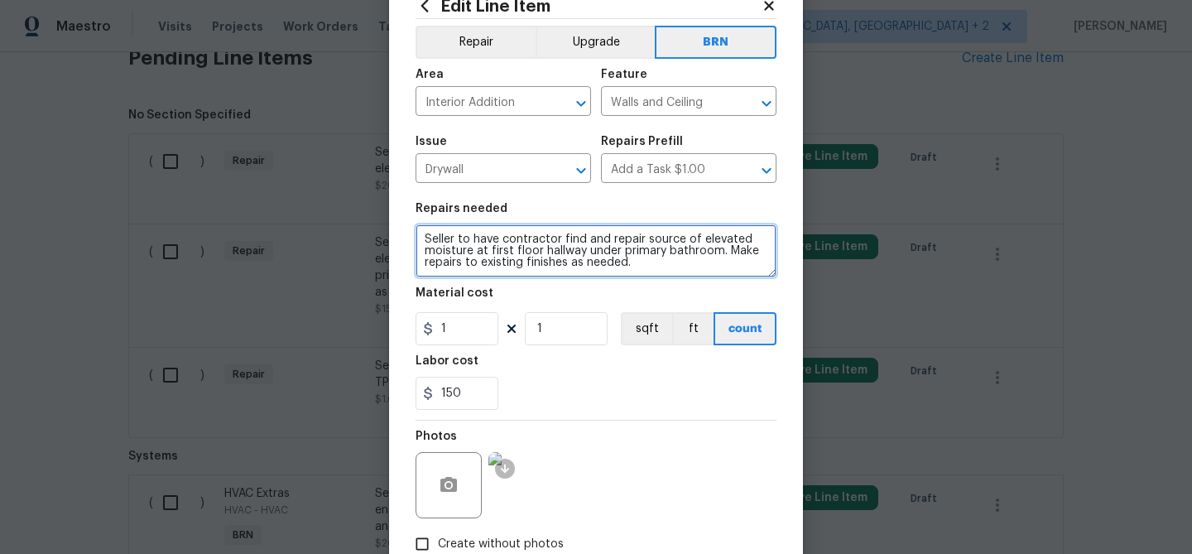
type textarea "Seller to have contractor find and repair source of elevated moisture at first …"
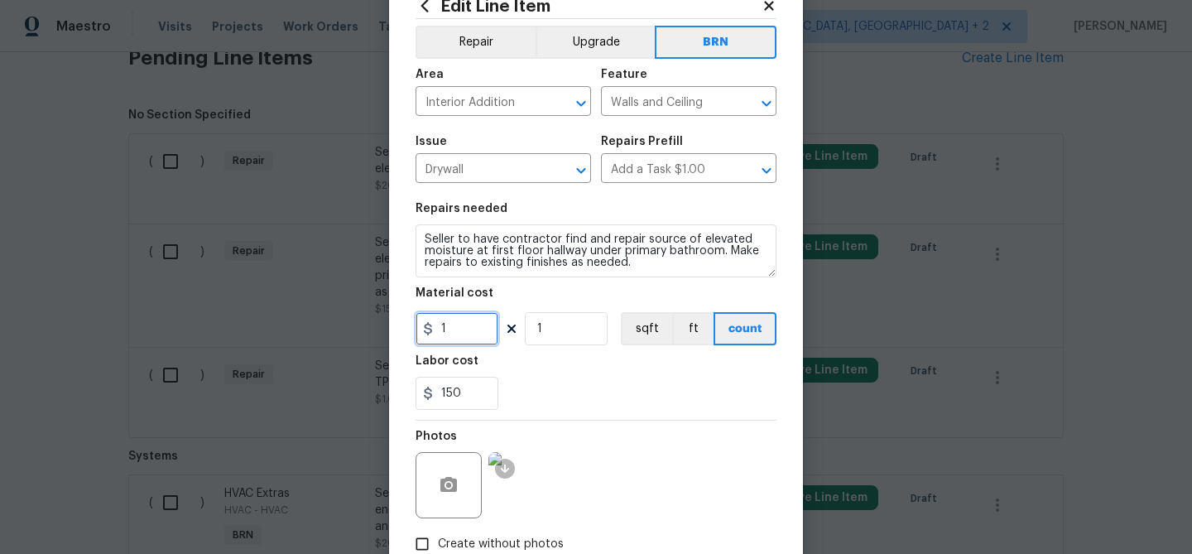
click at [478, 325] on input "1" at bounding box center [456, 328] width 83 height 33
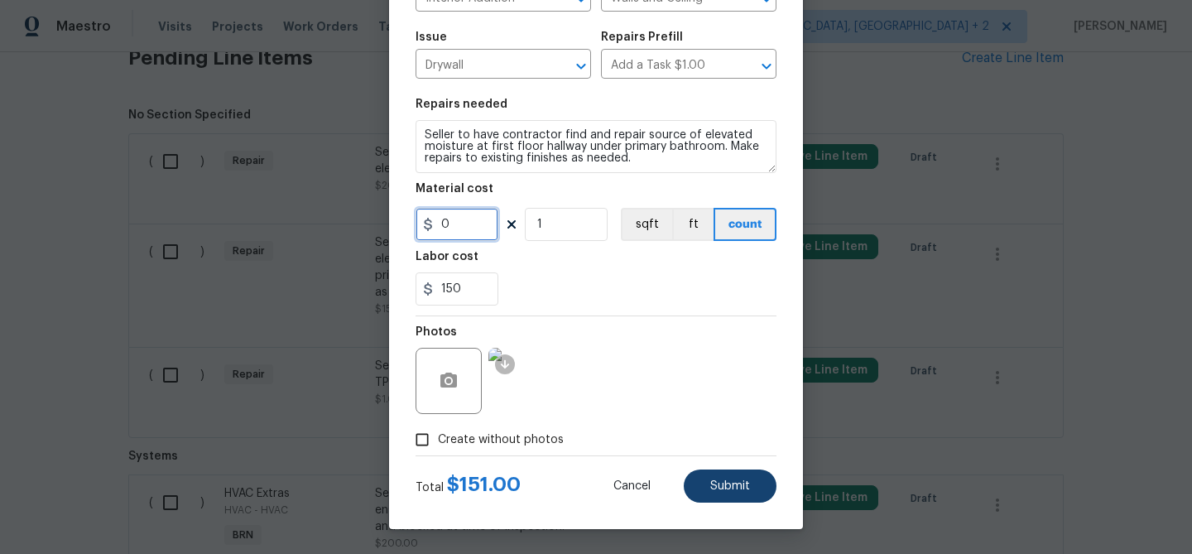
type input "0"
click at [723, 481] on span "Submit" at bounding box center [730, 486] width 40 height 12
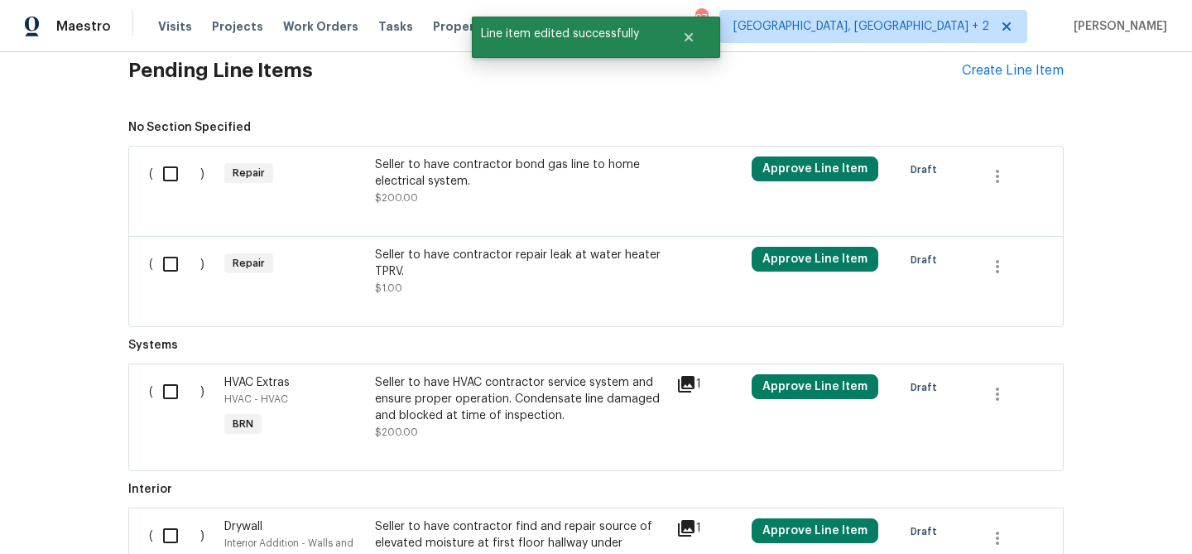
scroll to position [551, 0]
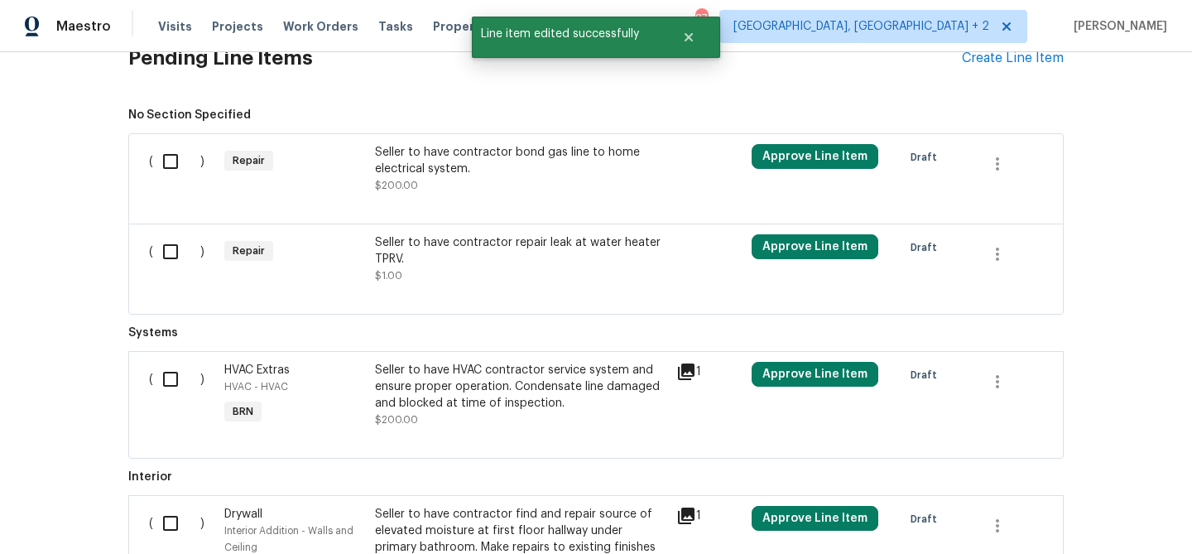
click at [424, 173] on div "Seller to have contractor bond gas line to home electrical system." at bounding box center [520, 160] width 291 height 33
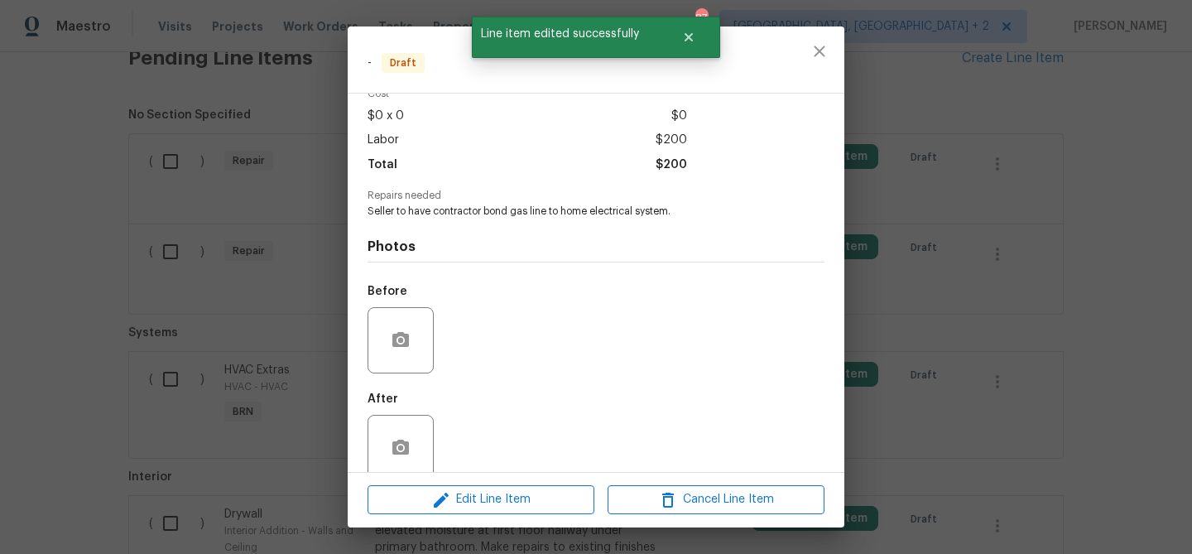
scroll to position [108, 0]
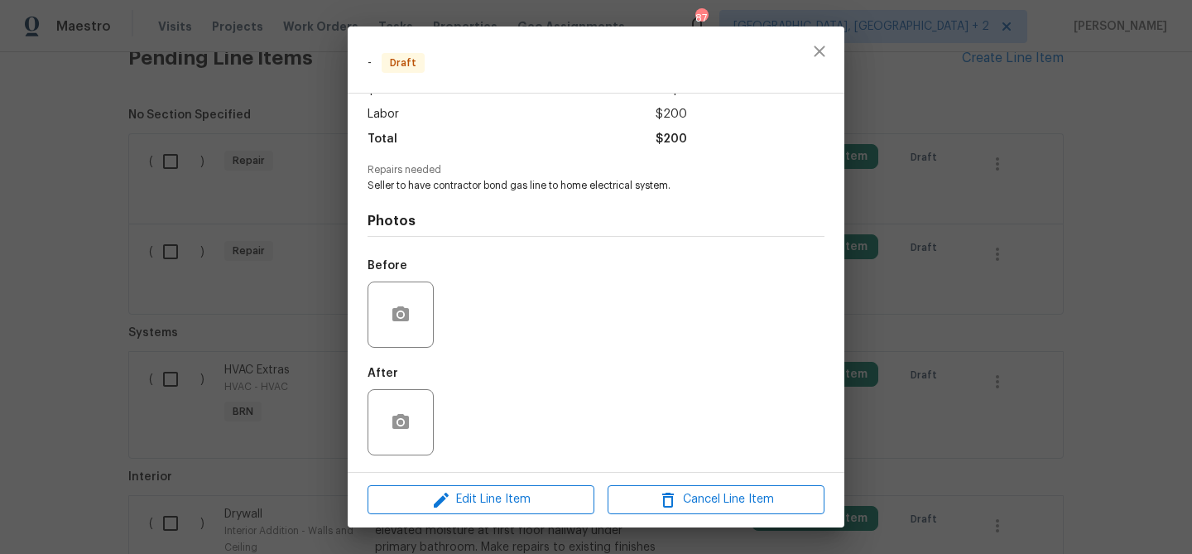
click at [251, 139] on div "- Draft Vendor No assigned vendor Account Category Repairs Cost $0 x 0 $0 Labor…" at bounding box center [596, 277] width 1192 height 554
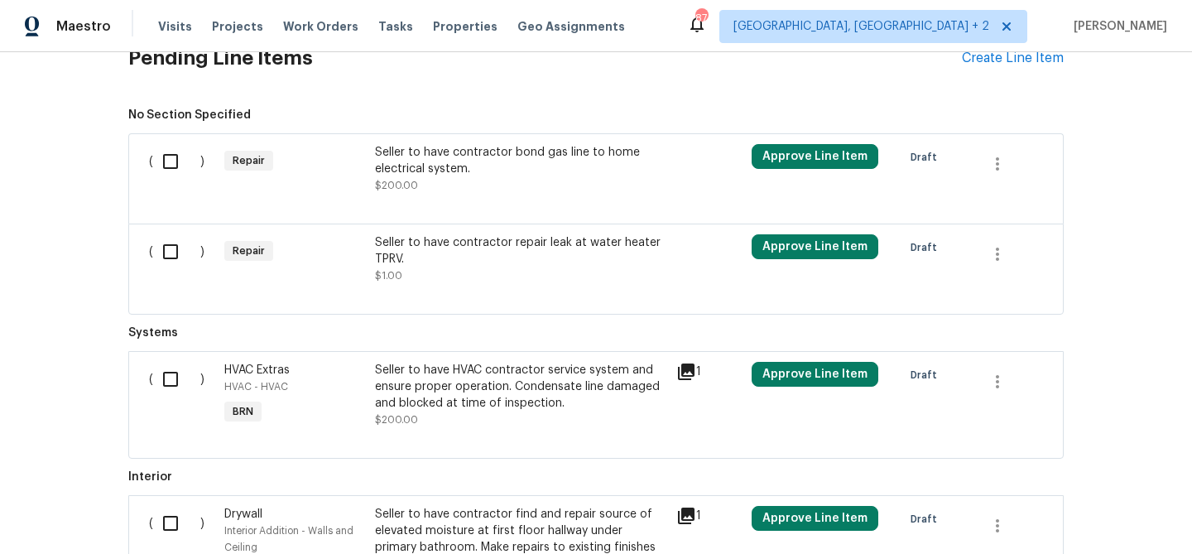
click at [434, 246] on div "Seller to have contractor repair leak at water heater TPRV." at bounding box center [520, 250] width 291 height 33
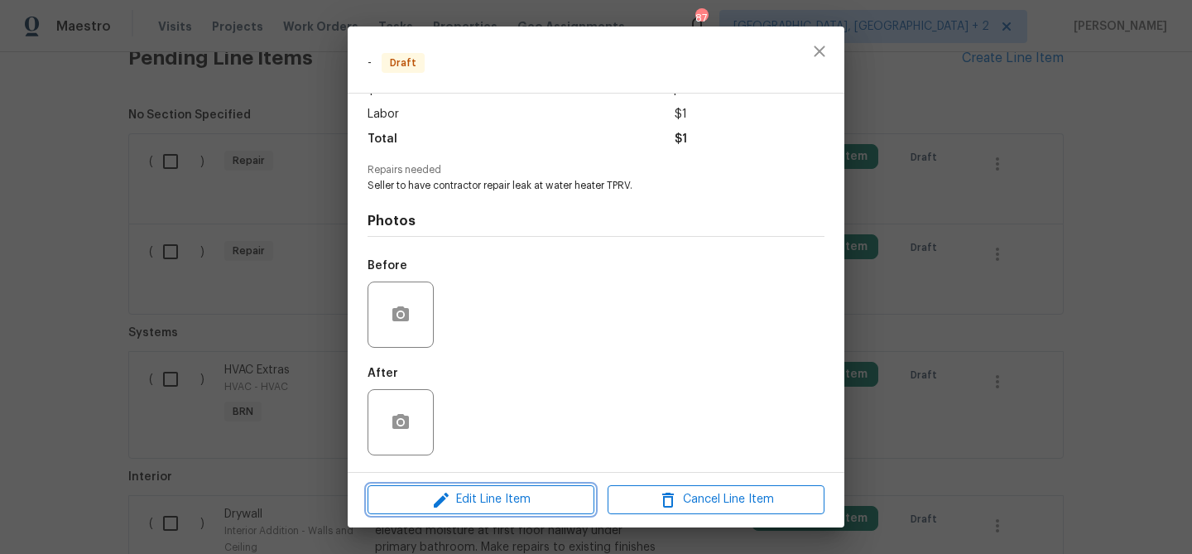
click at [468, 491] on span "Edit Line Item" at bounding box center [480, 499] width 217 height 21
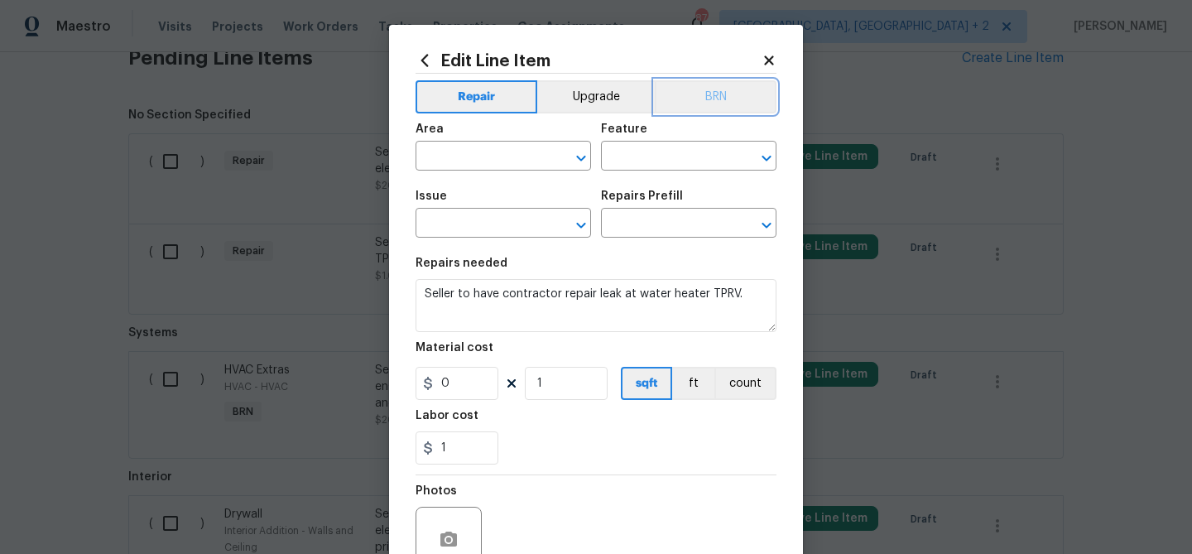
click at [706, 95] on button "BRN" at bounding box center [716, 96] width 122 height 33
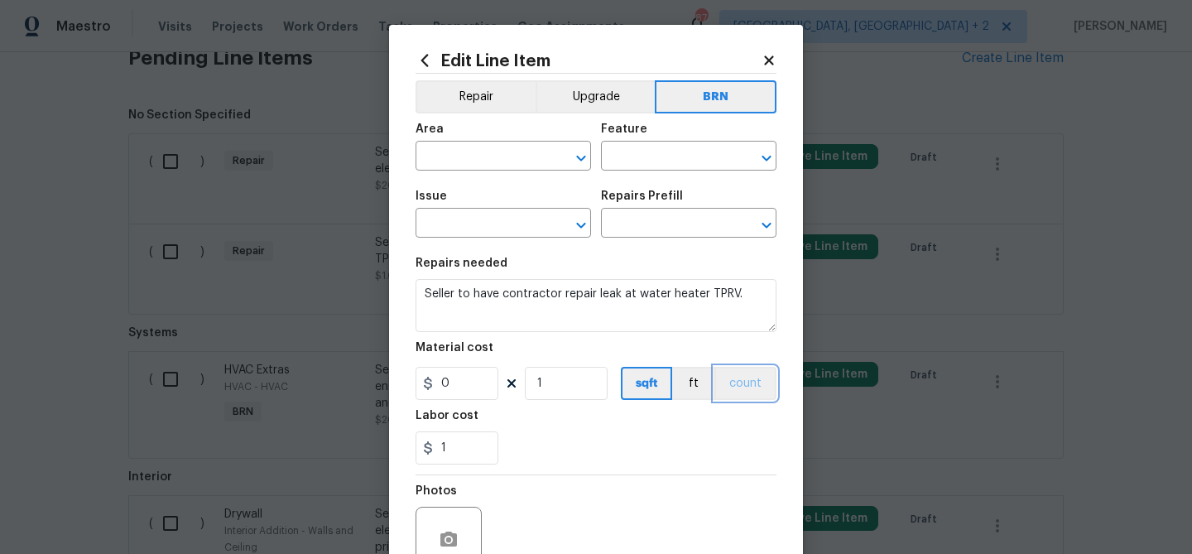
click at [734, 385] on button "count" at bounding box center [745, 383] width 62 height 33
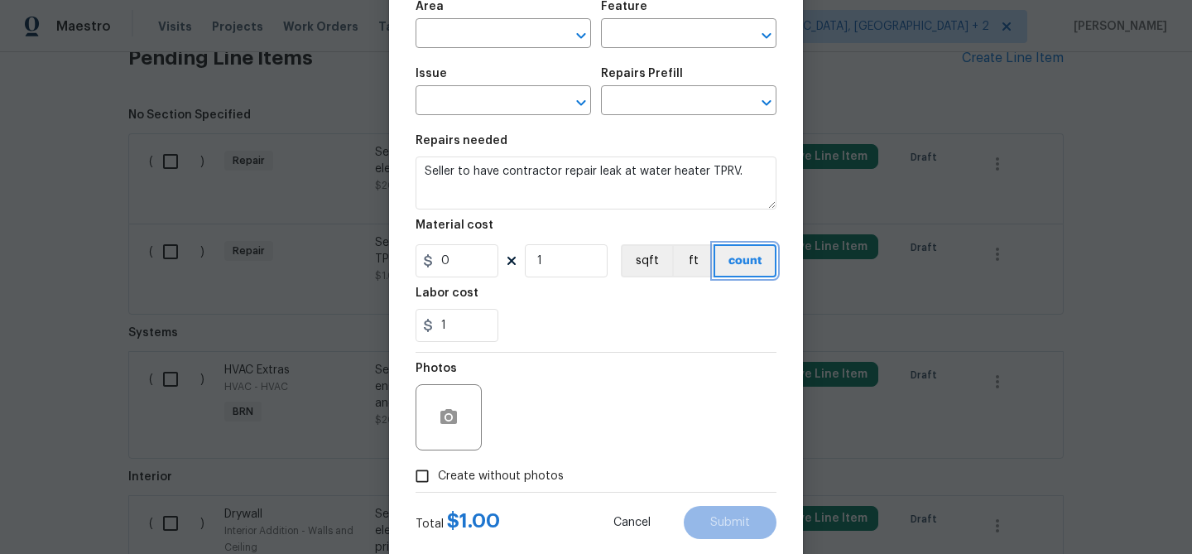
scroll to position [160, 0]
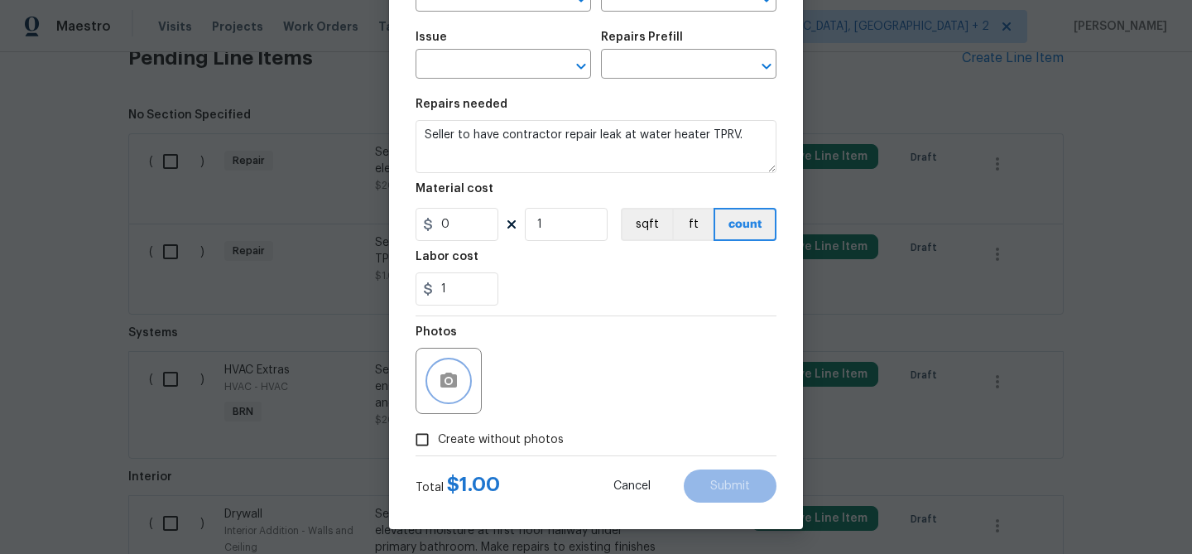
click at [440, 382] on icon "button" at bounding box center [448, 379] width 17 height 15
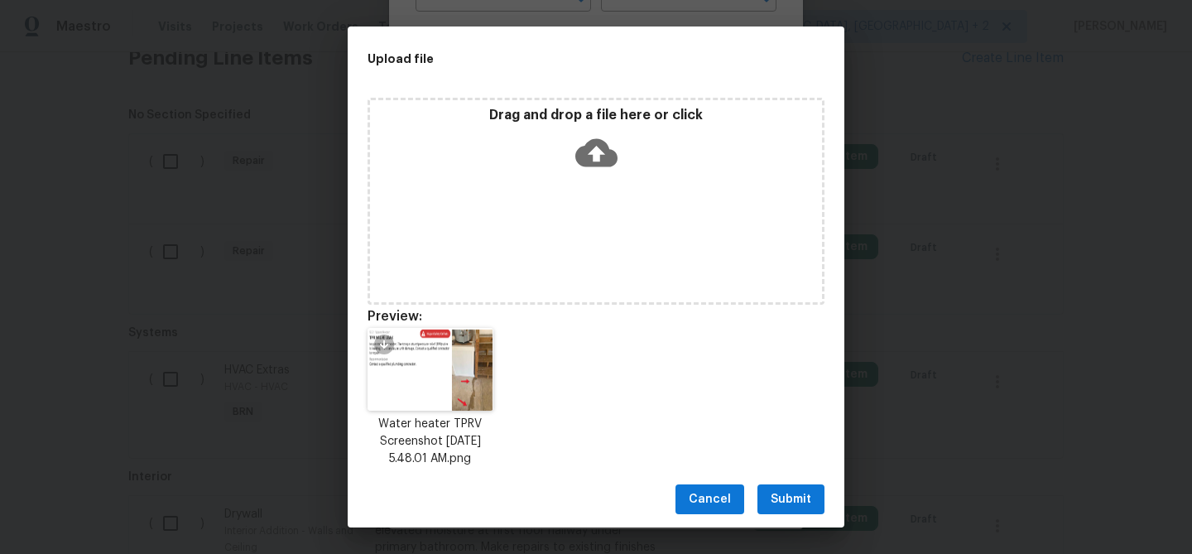
click at [775, 487] on button "Submit" at bounding box center [790, 499] width 67 height 31
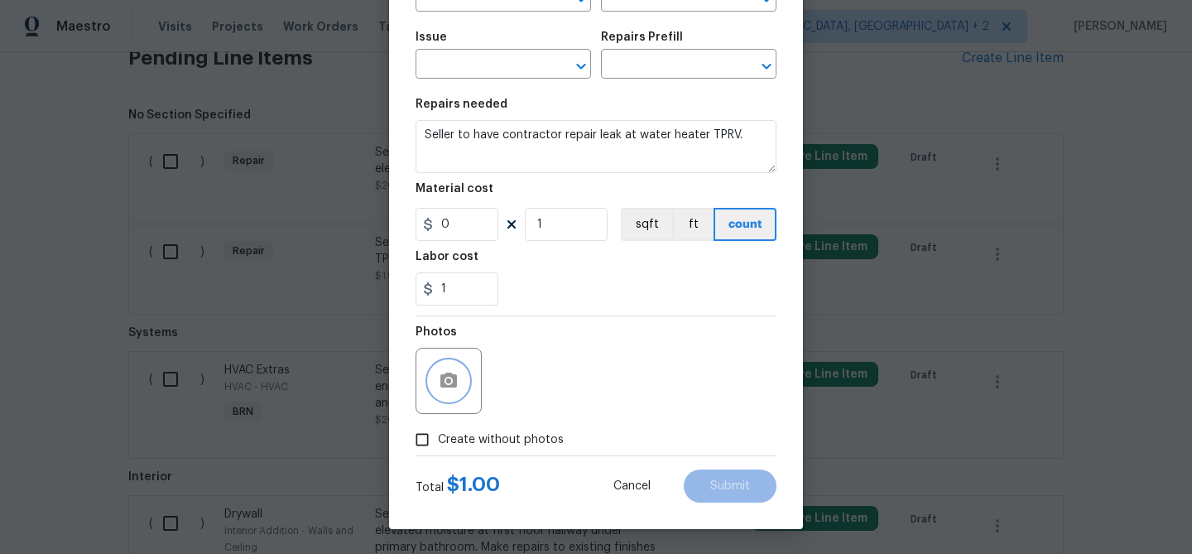
scroll to position [46, 0]
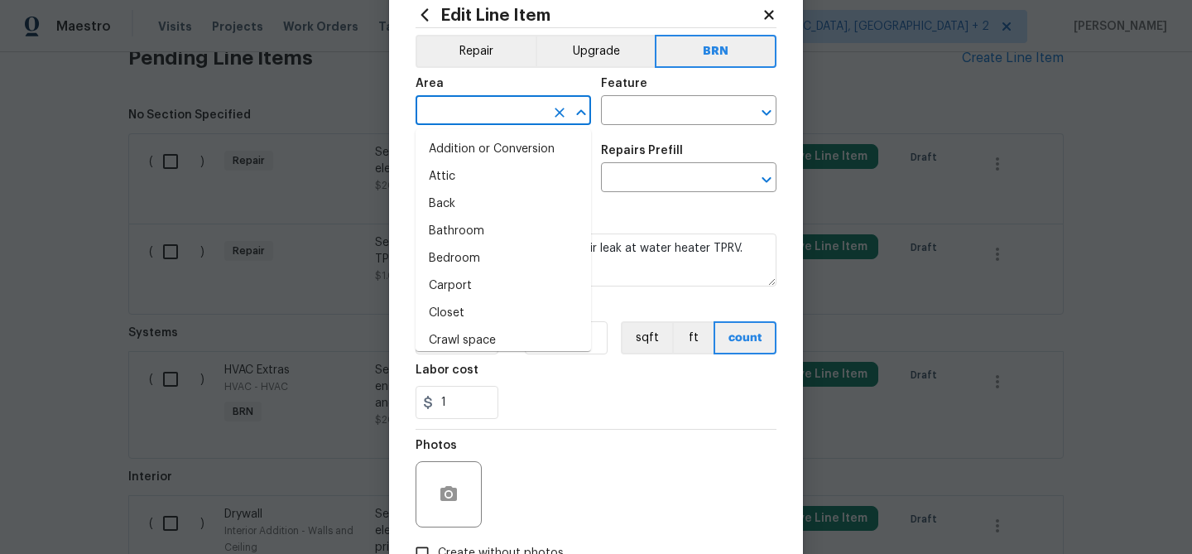
click at [442, 103] on input "text" at bounding box center [479, 112] width 129 height 26
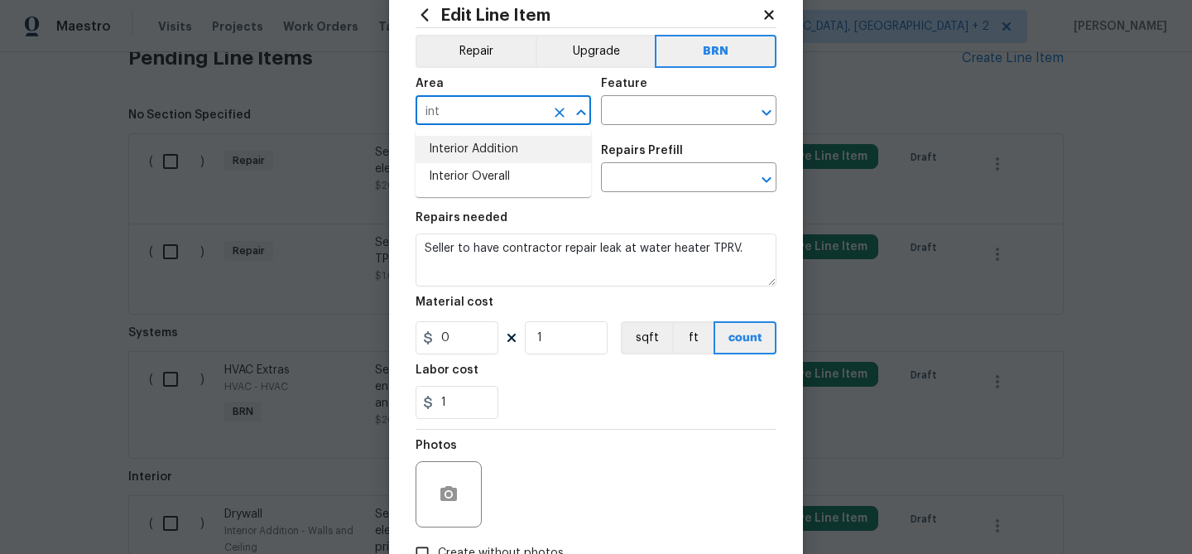
click at [464, 150] on li "Interior Addition" at bounding box center [502, 149] width 175 height 27
type input "Interior Addition"
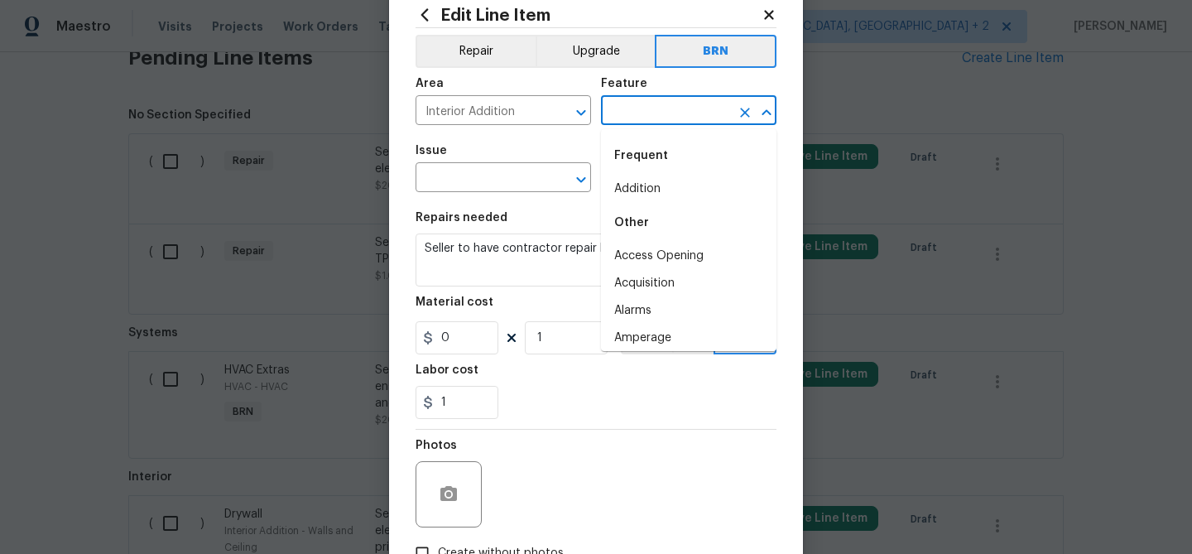
click at [645, 100] on input "text" at bounding box center [665, 112] width 129 height 26
type input "ho"
type input "t"
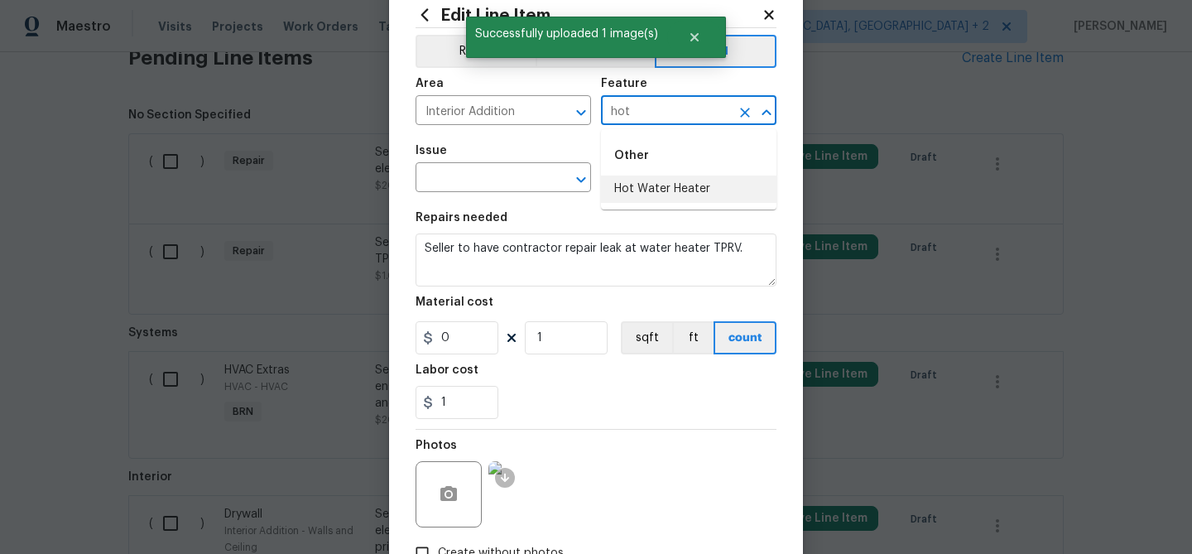
click at [651, 192] on li "Hot Water Heater" at bounding box center [688, 188] width 175 height 27
type input "Hot Water Heater"
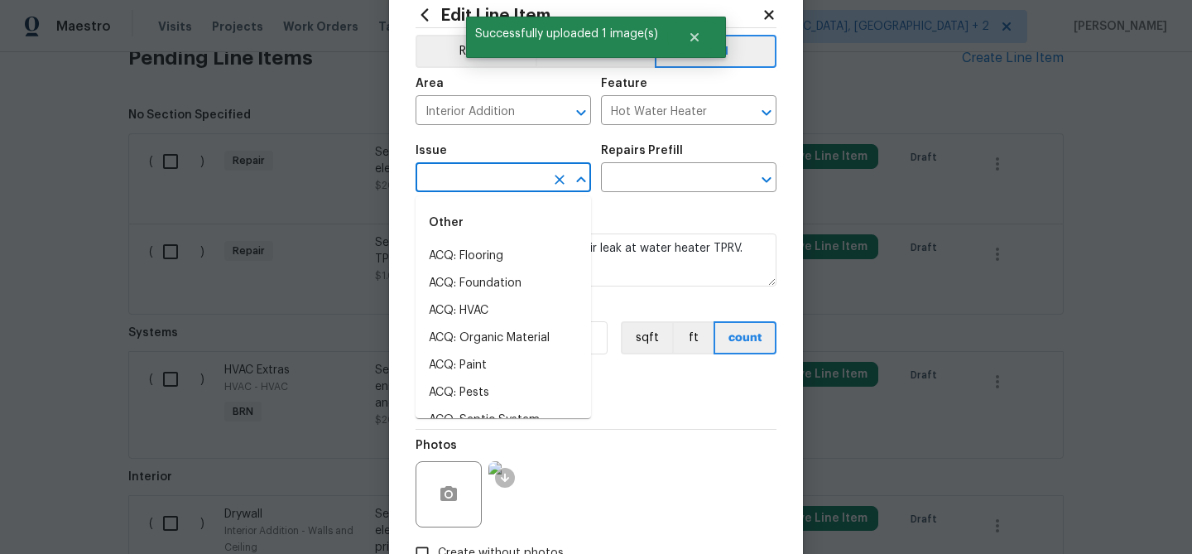
click at [502, 188] on input "text" at bounding box center [479, 179] width 129 height 26
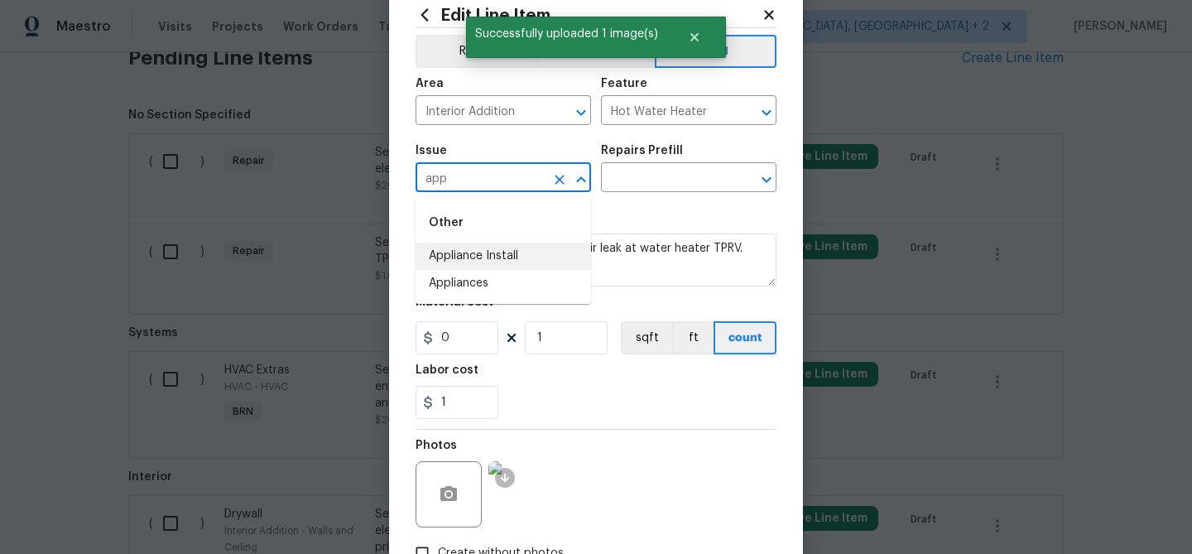
click at [497, 262] on li "Appliance Install" at bounding box center [502, 255] width 175 height 27
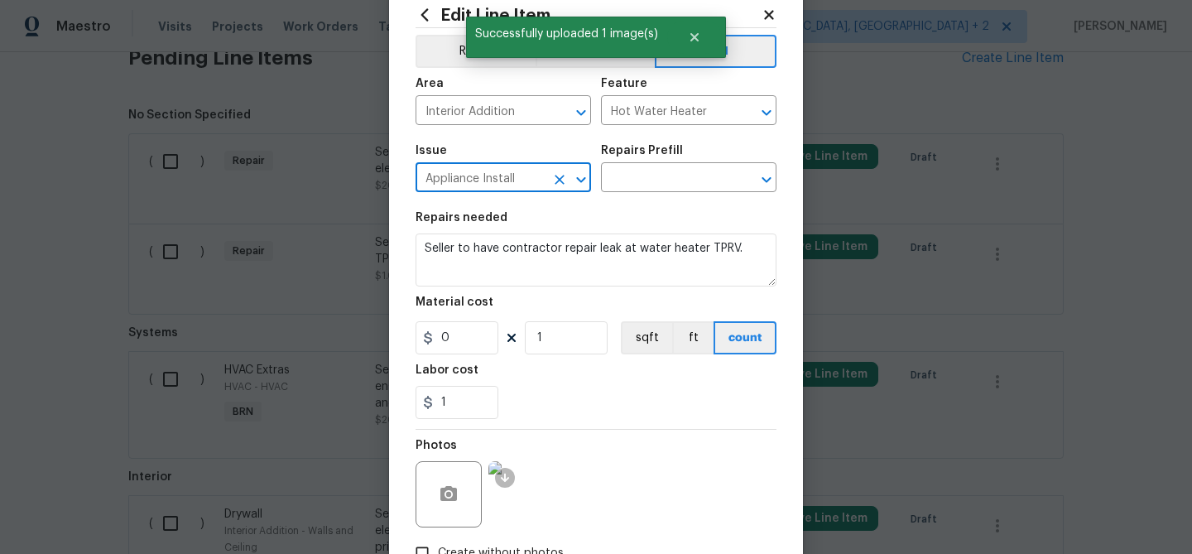
type input "Appliance Install"
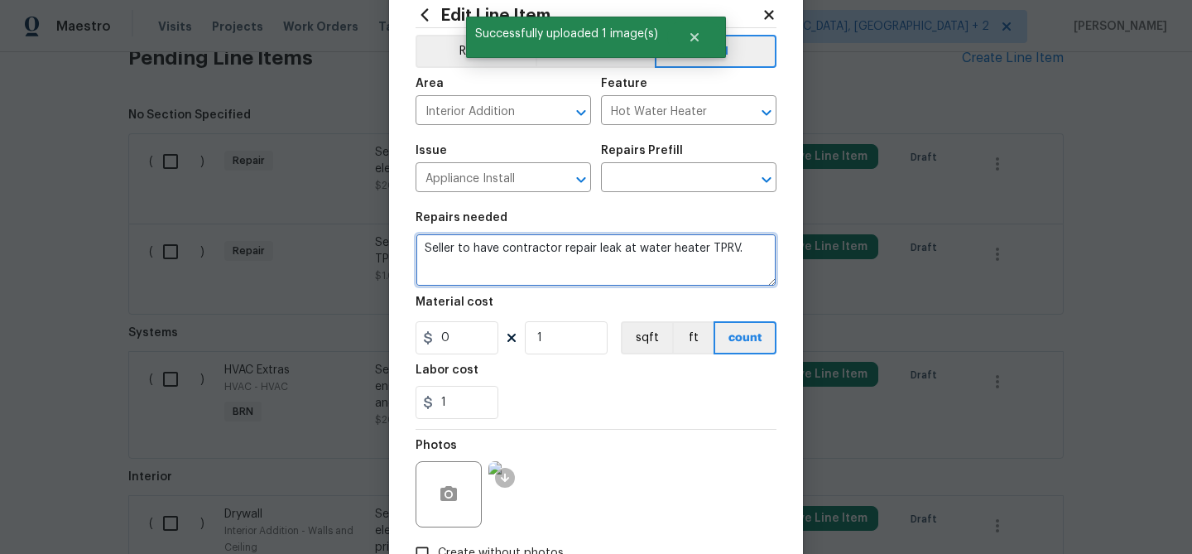
click at [497, 262] on textarea "Seller to have contractor repair leak at water heater TPRV." at bounding box center [595, 259] width 361 height 53
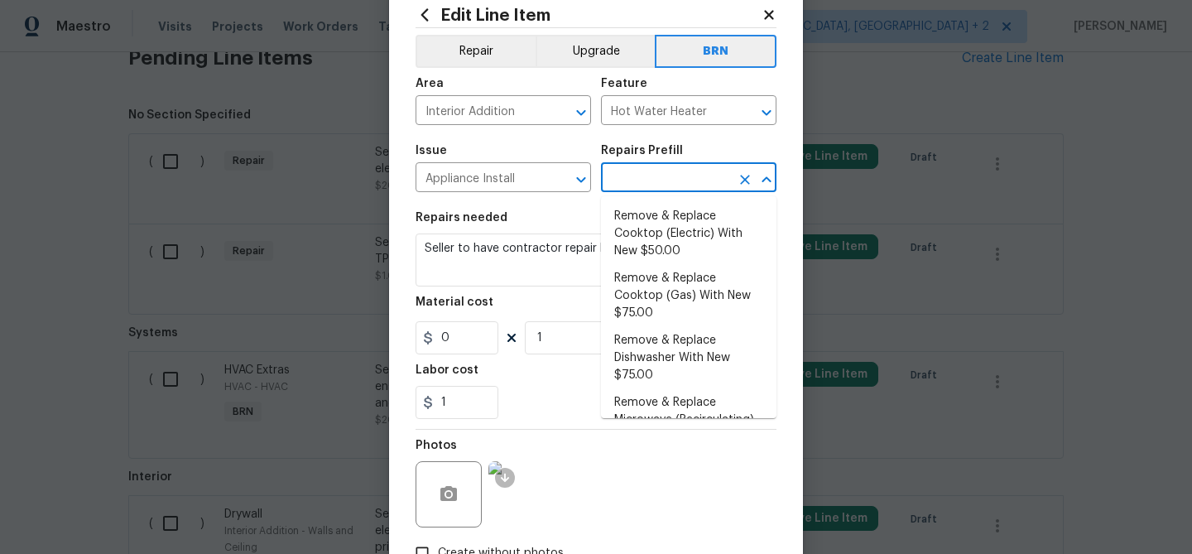
click at [618, 184] on input "text" at bounding box center [665, 179] width 129 height 26
click at [626, 212] on li "Remove & Replace Cooktop (Electric) With New $50.00" at bounding box center [688, 234] width 175 height 62
type input "Appliances"
type input "Remove & Replace Cooktop (Electric) With New $50.00"
type textarea "Remove the existing cooktop and replace it with a new electric cooktop provided…"
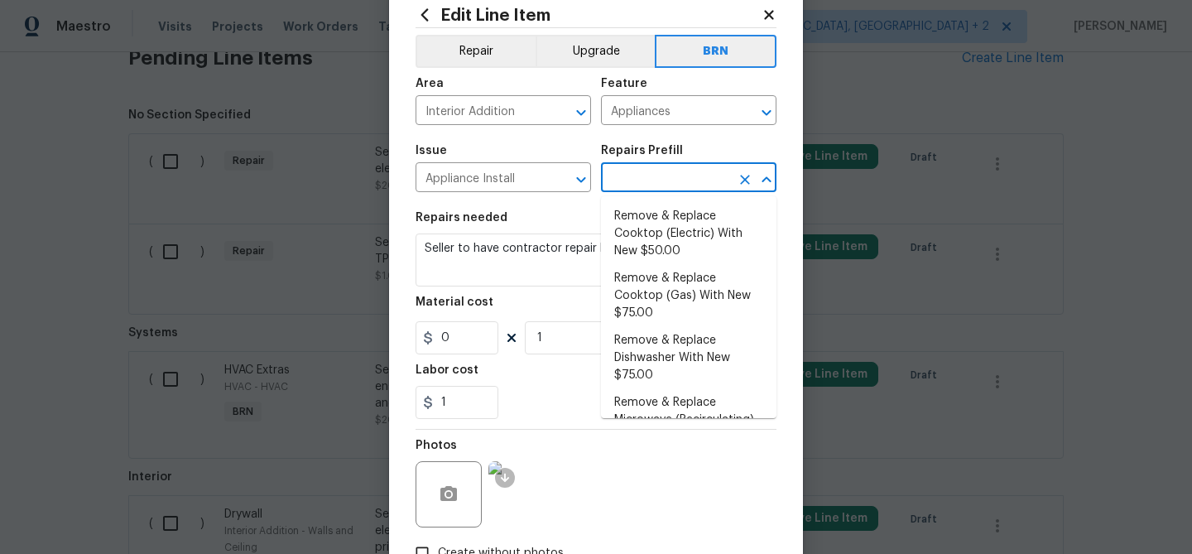
type input "50"
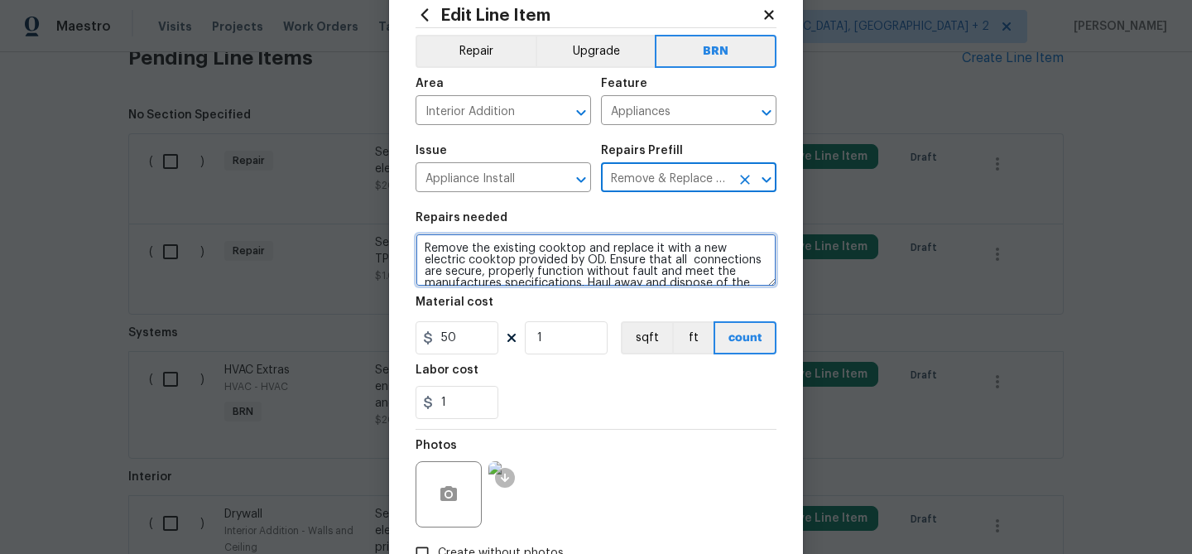
click at [540, 257] on textarea "Remove the existing cooktop and replace it with a new electric cooktop provided…" at bounding box center [595, 259] width 361 height 53
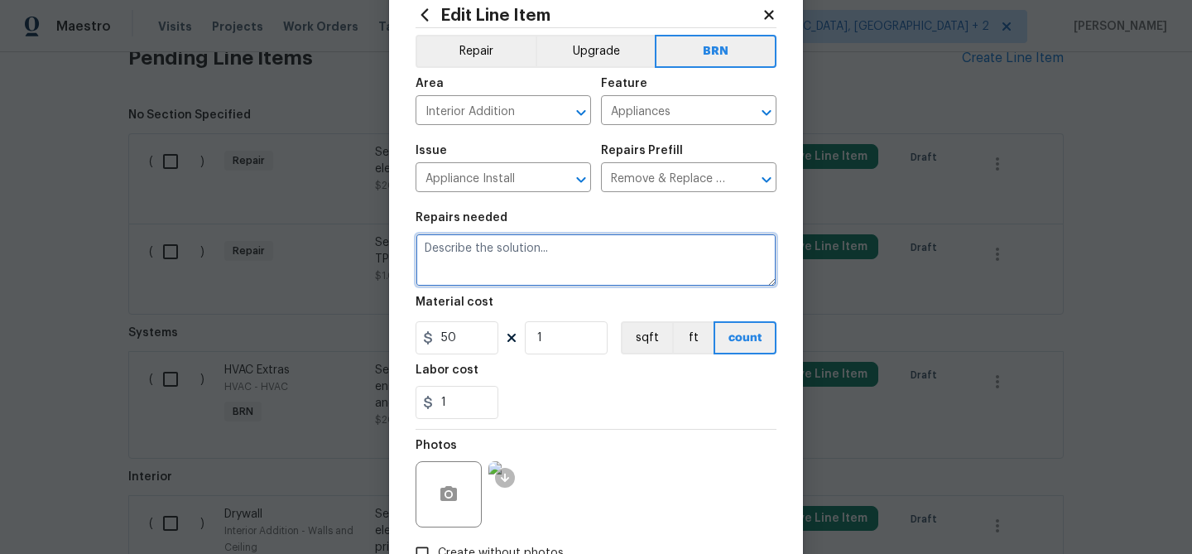
paste textarea "Seller to have contractor repair leak at water heater TPRV."
type textarea "Seller to have contractor repair leak at water heater TPRV."
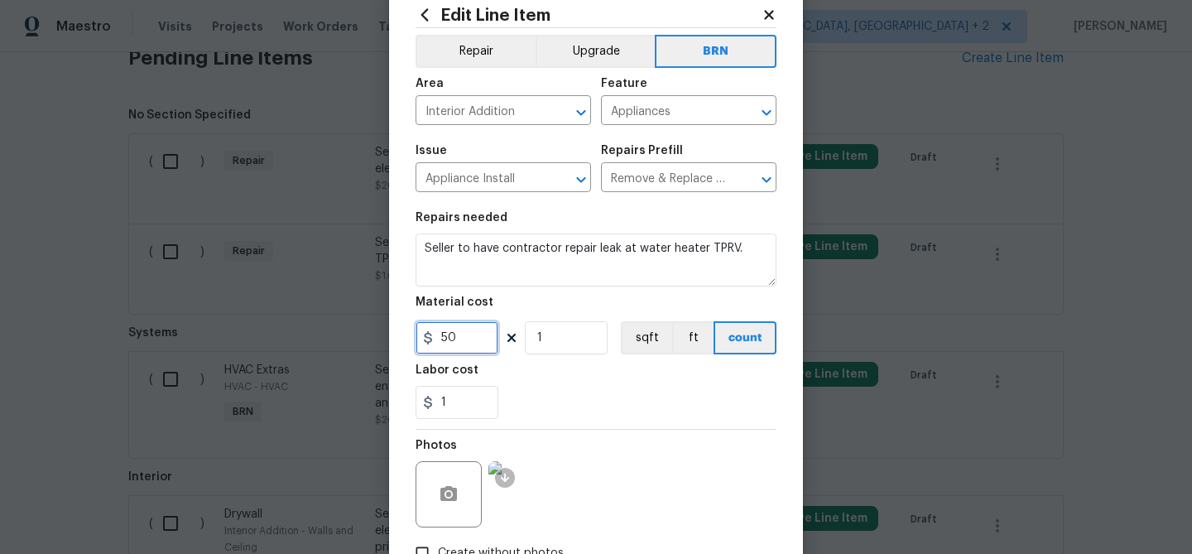
click at [477, 338] on input "50" at bounding box center [456, 337] width 83 height 33
type input "0"
click at [639, 112] on input "Appliances" at bounding box center [665, 112] width 129 height 26
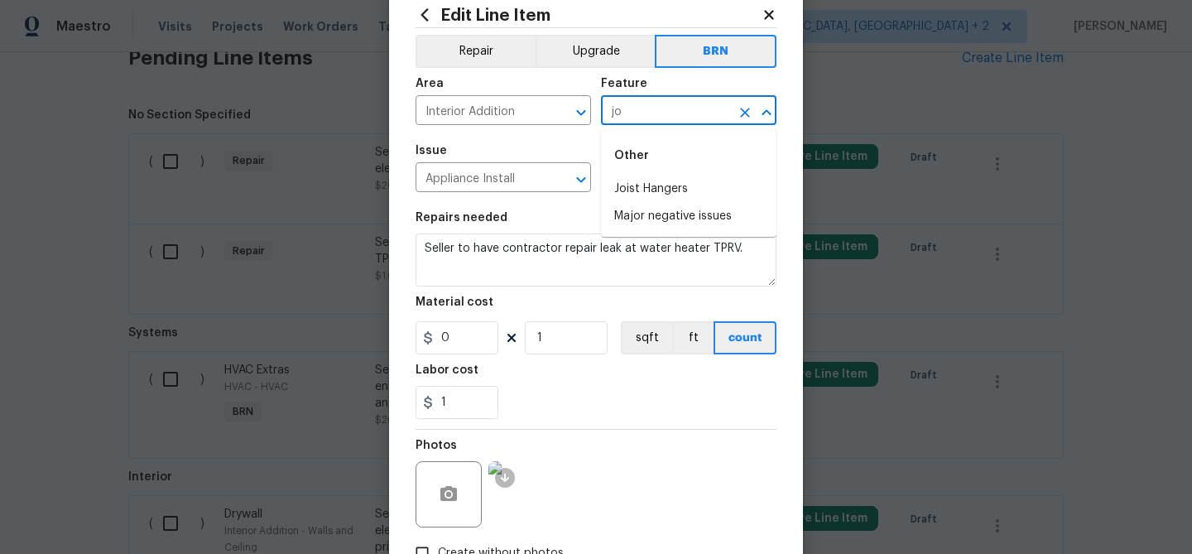
type input "j"
click at [659, 190] on li "Hot Water Heater" at bounding box center [688, 188] width 175 height 27
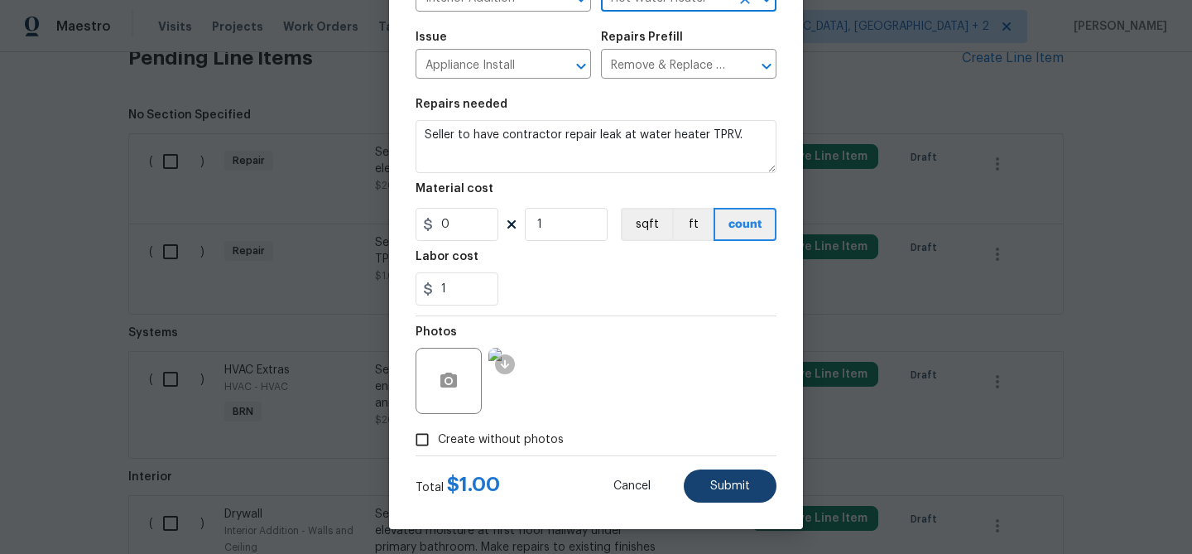
type input "Hot Water Heater"
click at [710, 480] on span "Submit" at bounding box center [730, 486] width 40 height 12
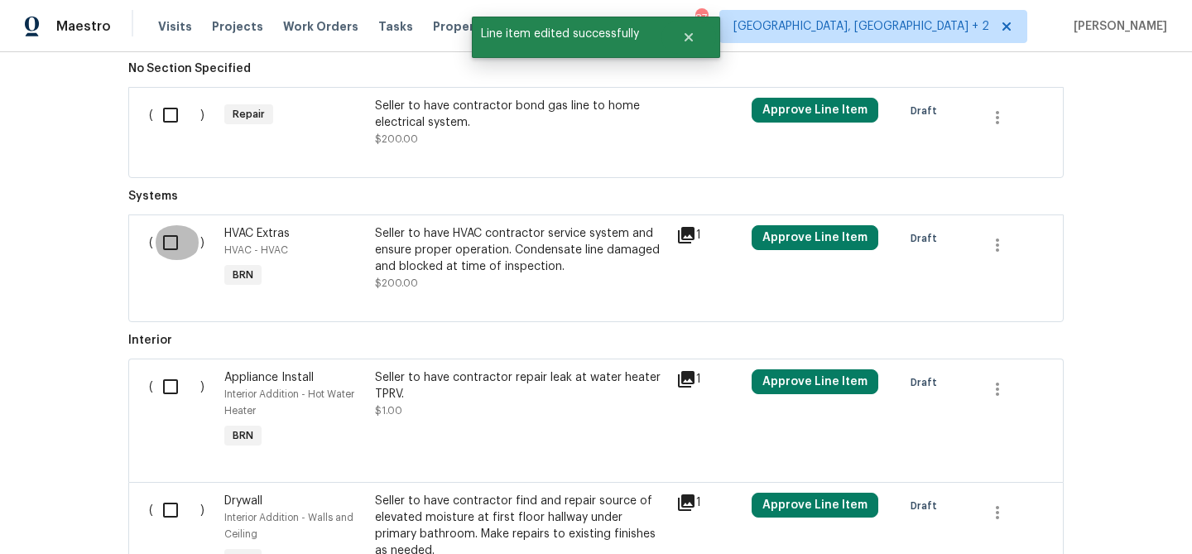
click at [175, 234] on input "checkbox" at bounding box center [176, 242] width 47 height 35
checkbox input "true"
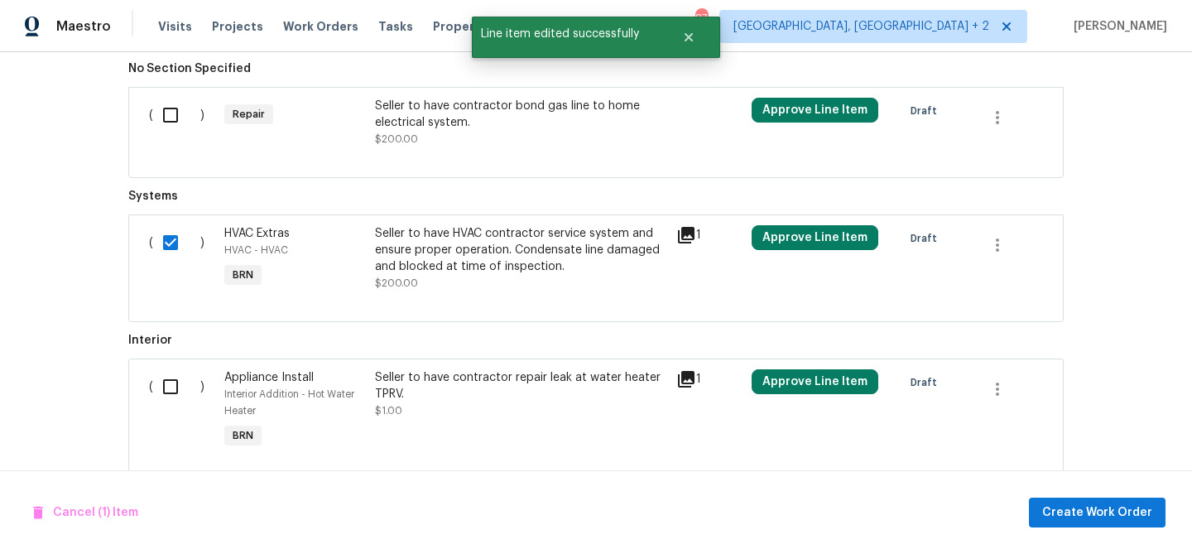
scroll to position [765, 0]
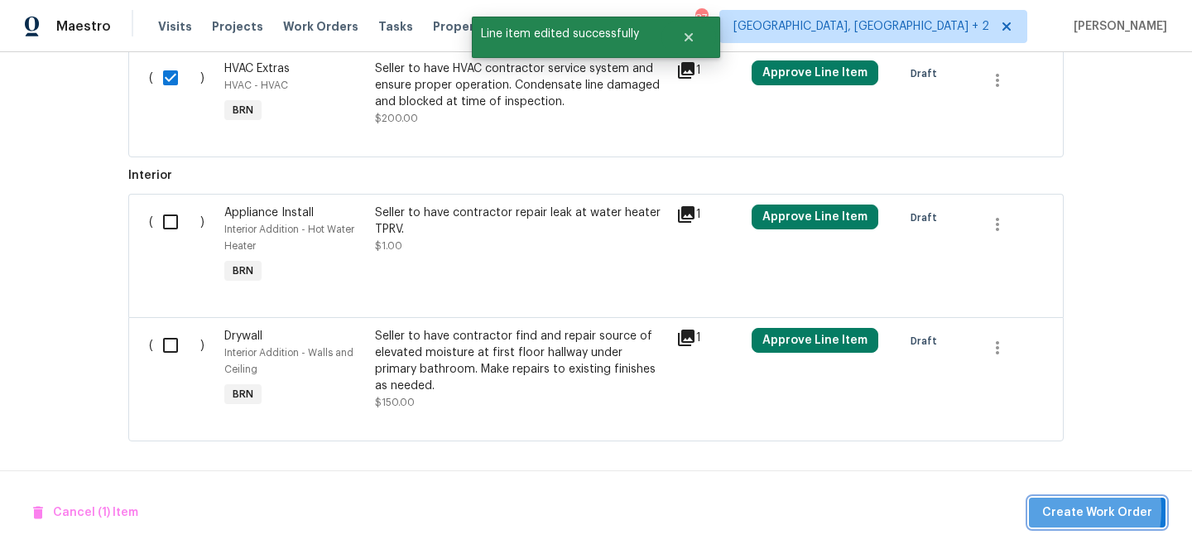
click at [1043, 509] on button "Create Work Order" at bounding box center [1097, 512] width 137 height 31
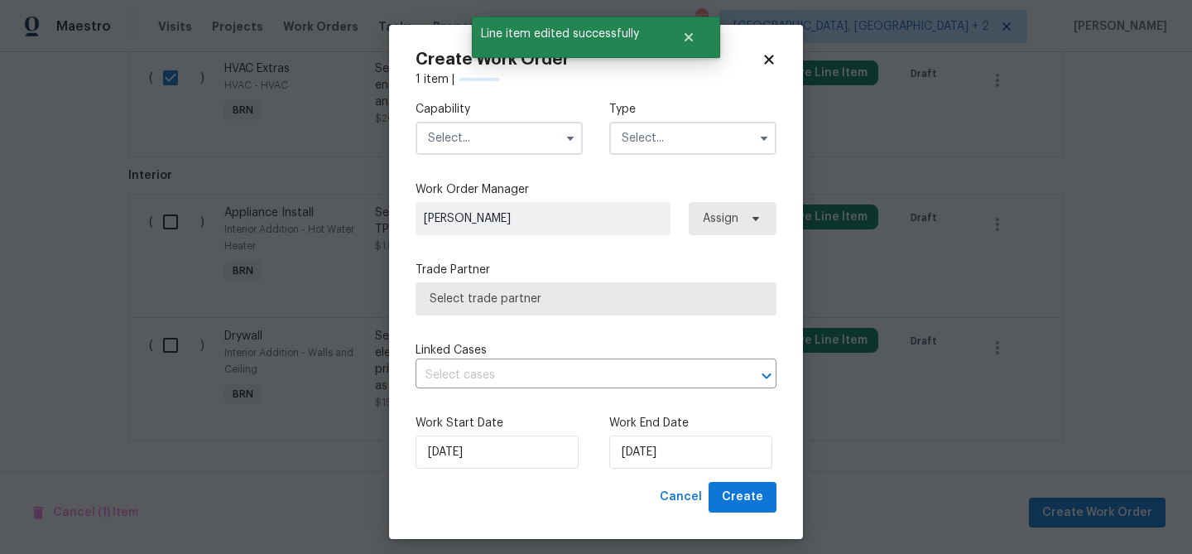
click at [453, 127] on input "text" at bounding box center [498, 138] width 167 height 33
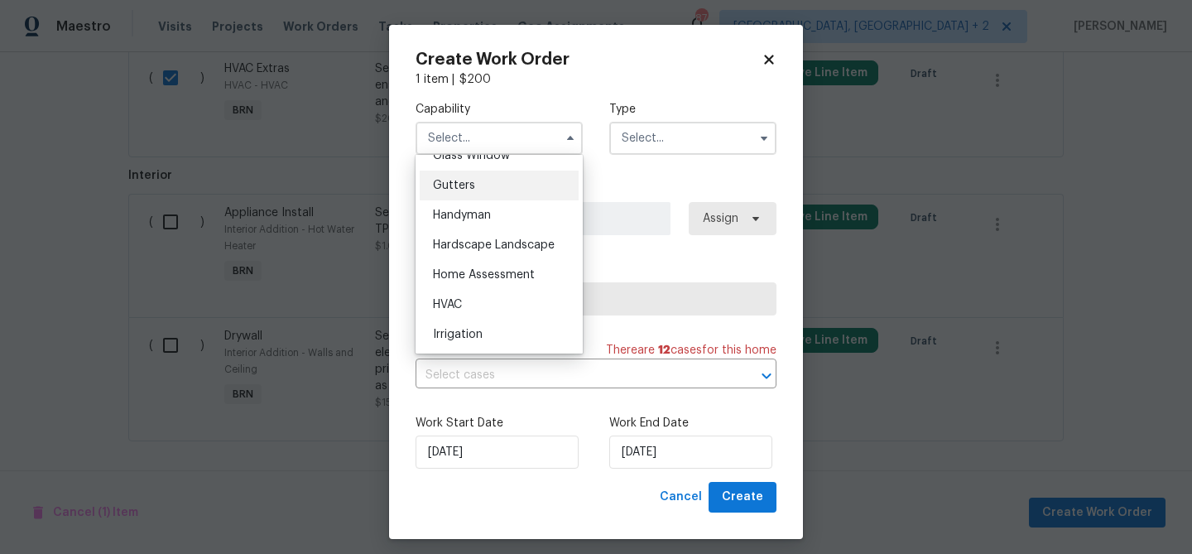
scroll to position [902, 0]
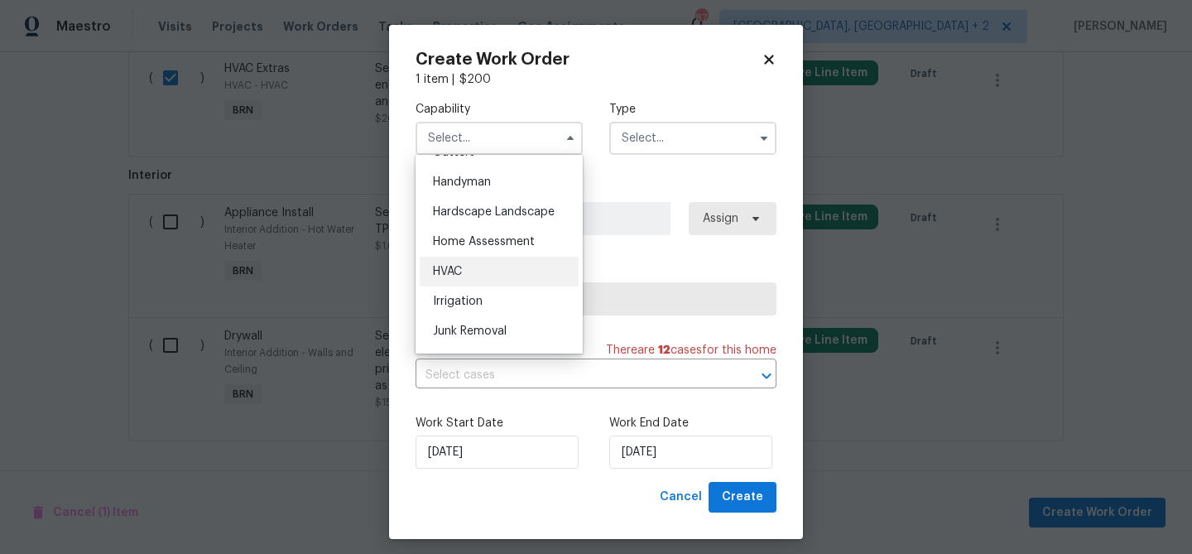
click at [468, 281] on div "HVAC" at bounding box center [499, 272] width 159 height 30
type input "HVAC"
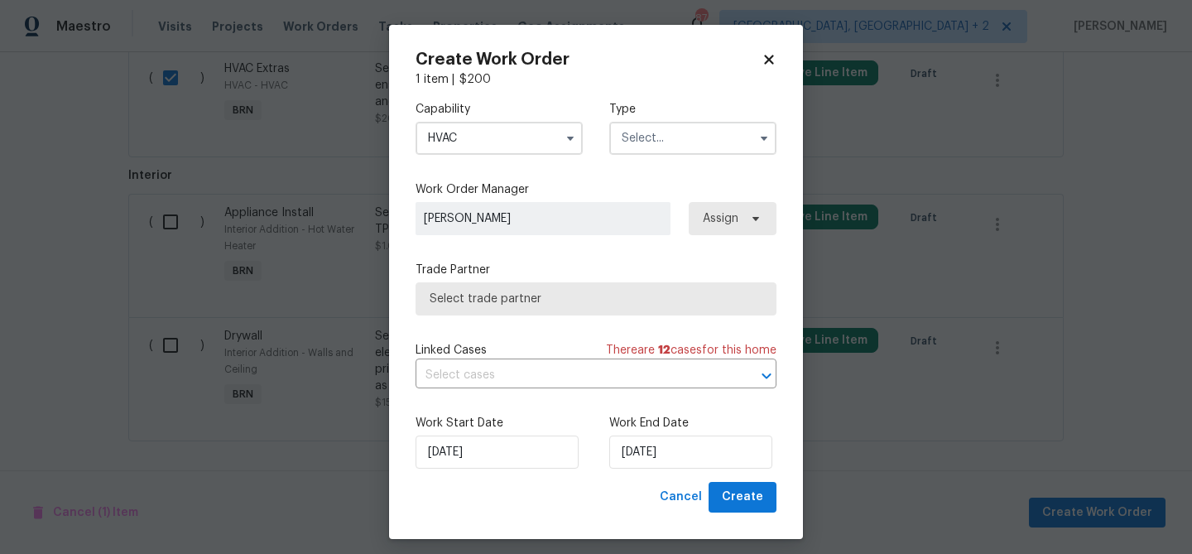
click at [607, 159] on div "Capability HVAC Type" at bounding box center [595, 128] width 361 height 80
click at [633, 149] on input "text" at bounding box center [692, 138] width 167 height 33
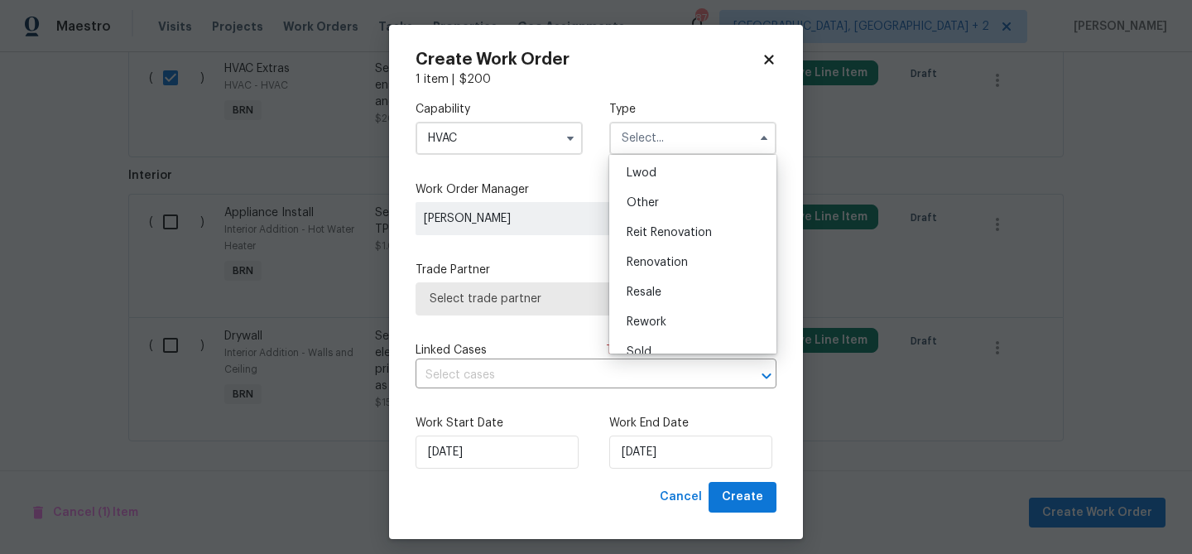
scroll to position [197, 0]
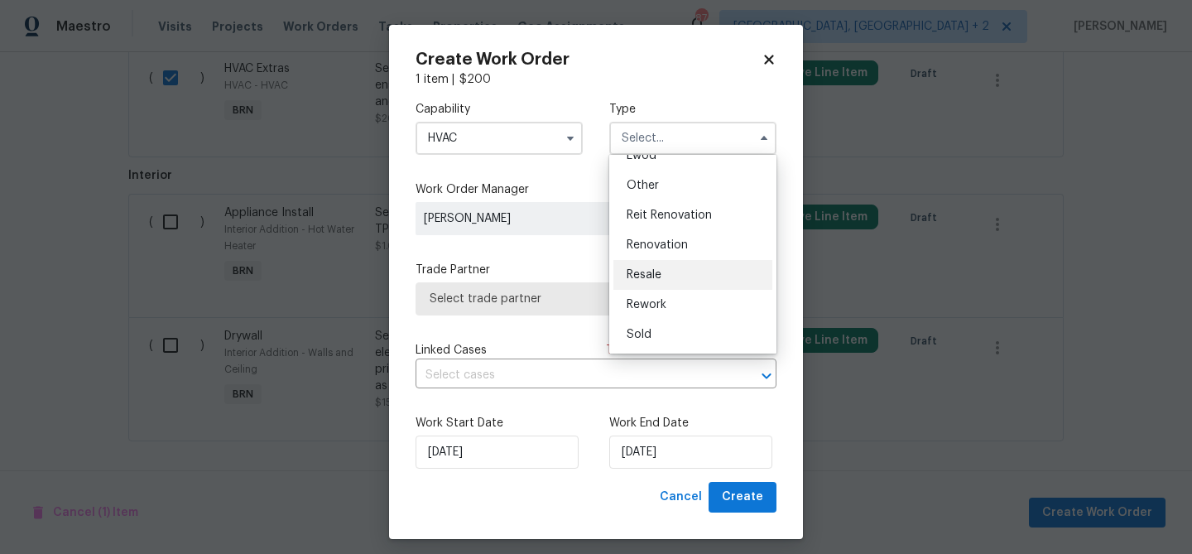
click at [646, 266] on div "Resale" at bounding box center [692, 275] width 159 height 30
type input "Resale"
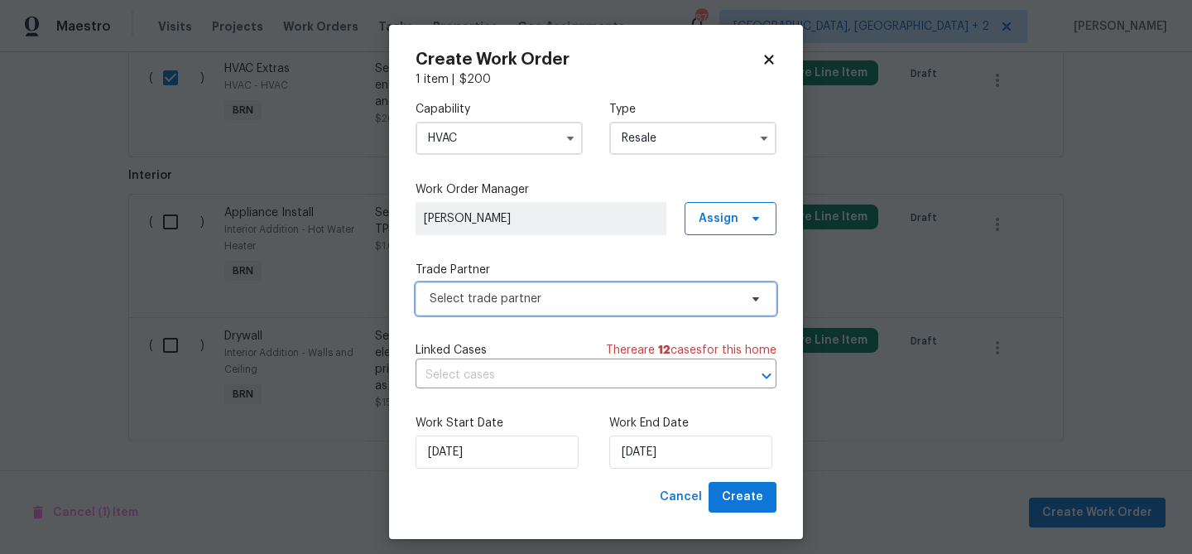
click at [581, 287] on span "Select trade partner" at bounding box center [595, 298] width 361 height 33
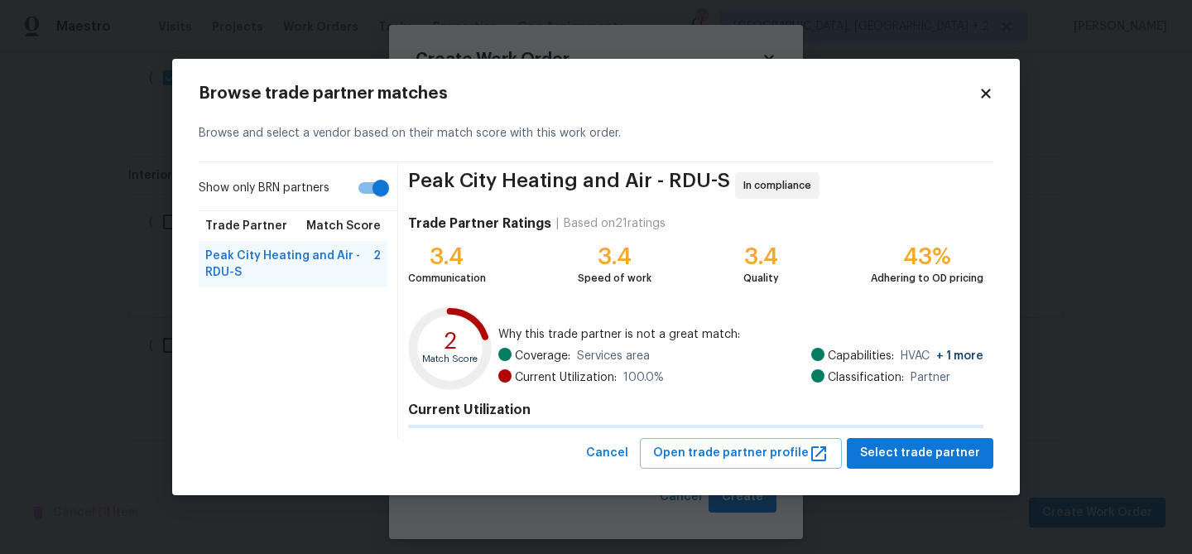
click at [430, 289] on div "Peak City Heating and Air - RDU-S In compliance Trade Partner Ratings | Based o…" at bounding box center [695, 300] width 595 height 276
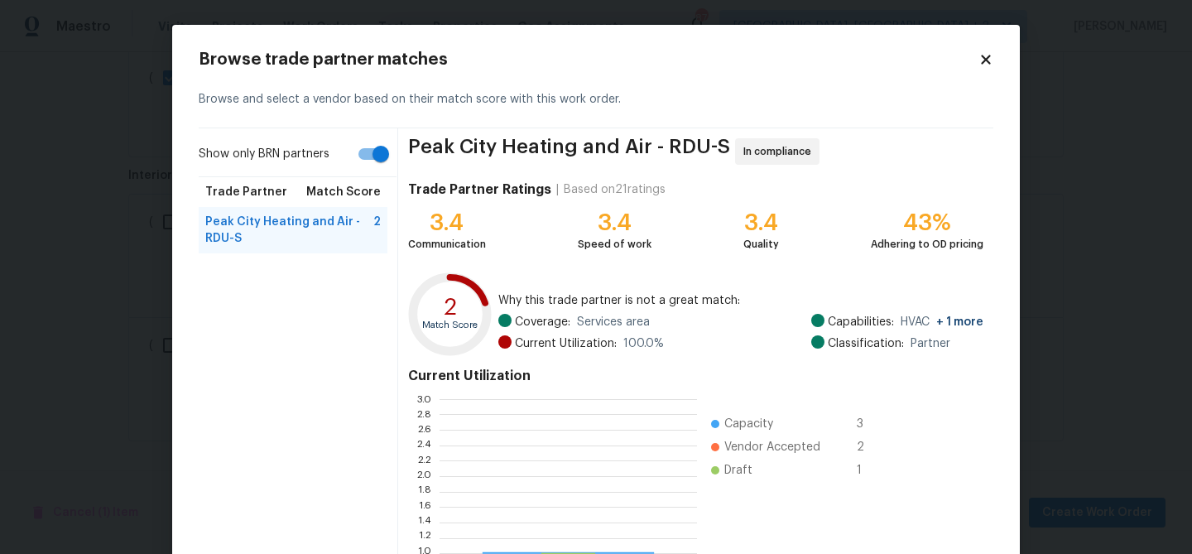
scroll to position [232, 257]
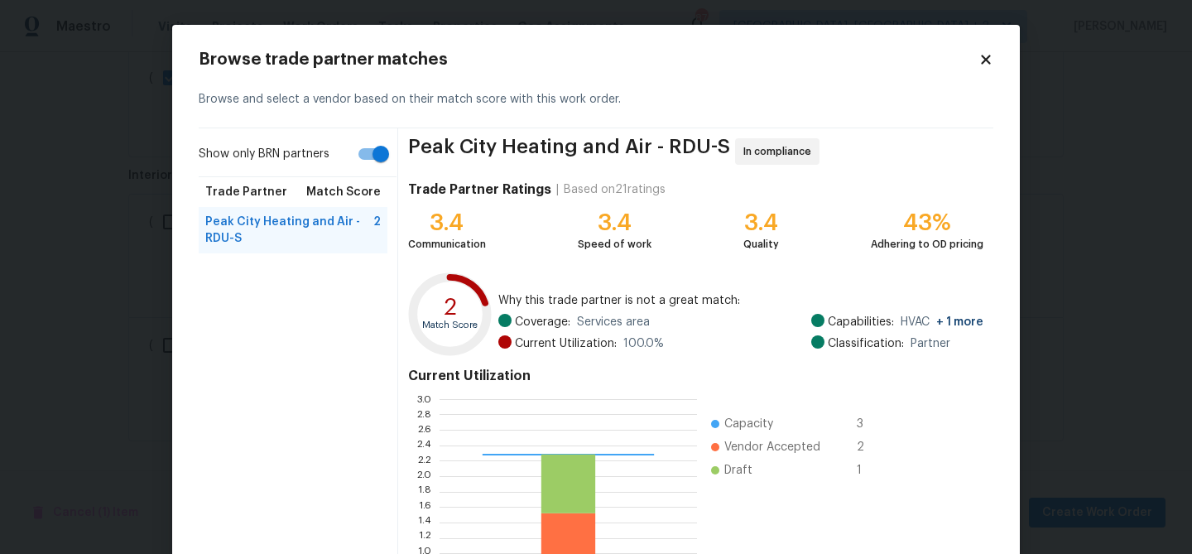
click at [375, 151] on input "Show only BRN partners" at bounding box center [381, 153] width 94 height 31
checkbox input "false"
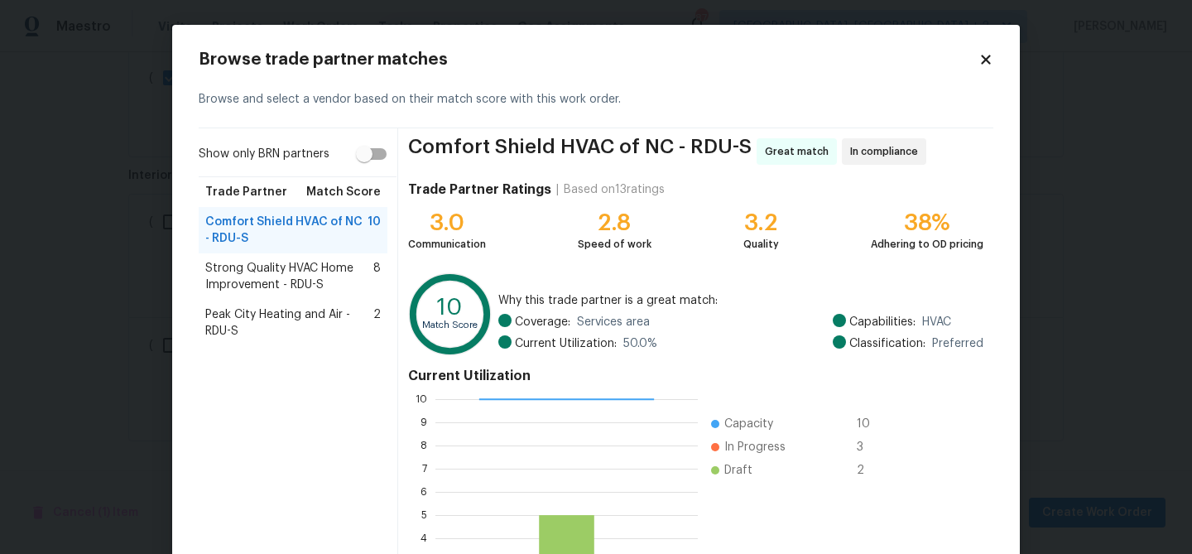
scroll to position [176, 0]
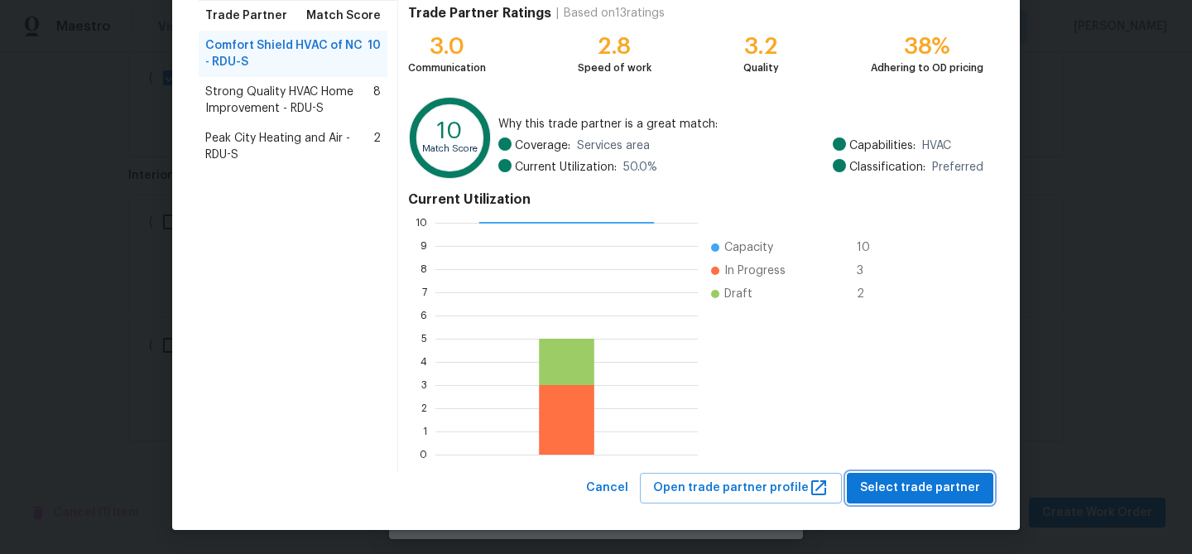
click at [893, 486] on span "Select trade partner" at bounding box center [920, 488] width 120 height 21
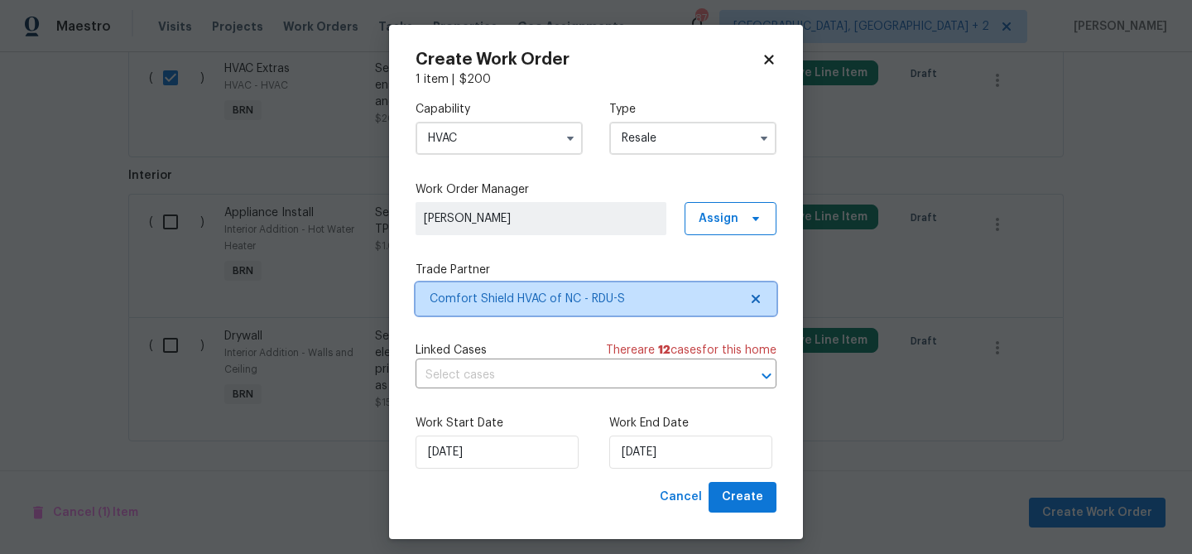
scroll to position [0, 0]
click at [584, 378] on input "text" at bounding box center [572, 375] width 314 height 26
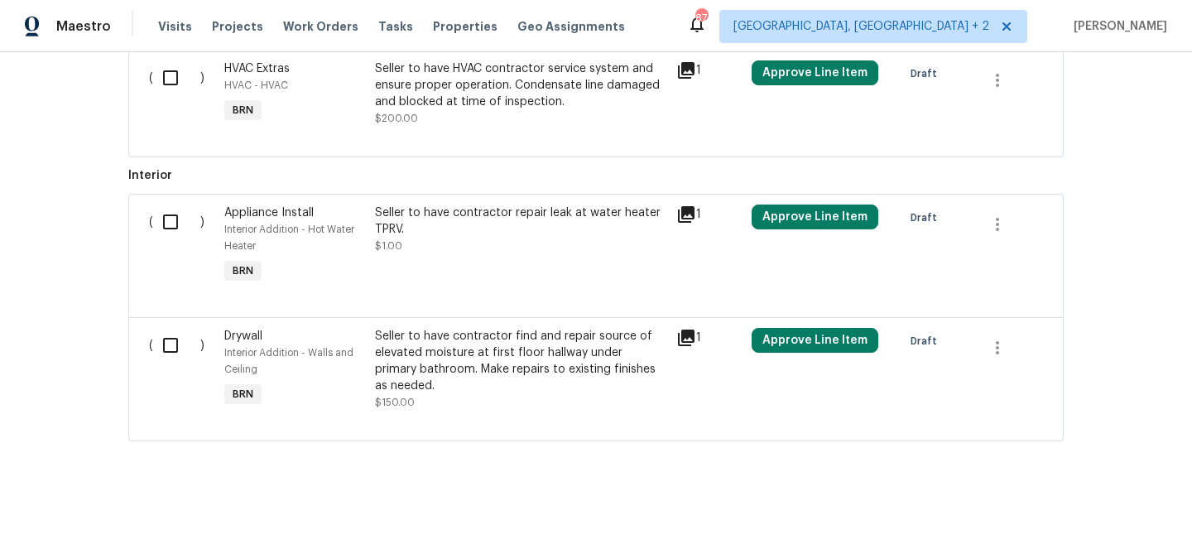
scroll to position [741, 0]
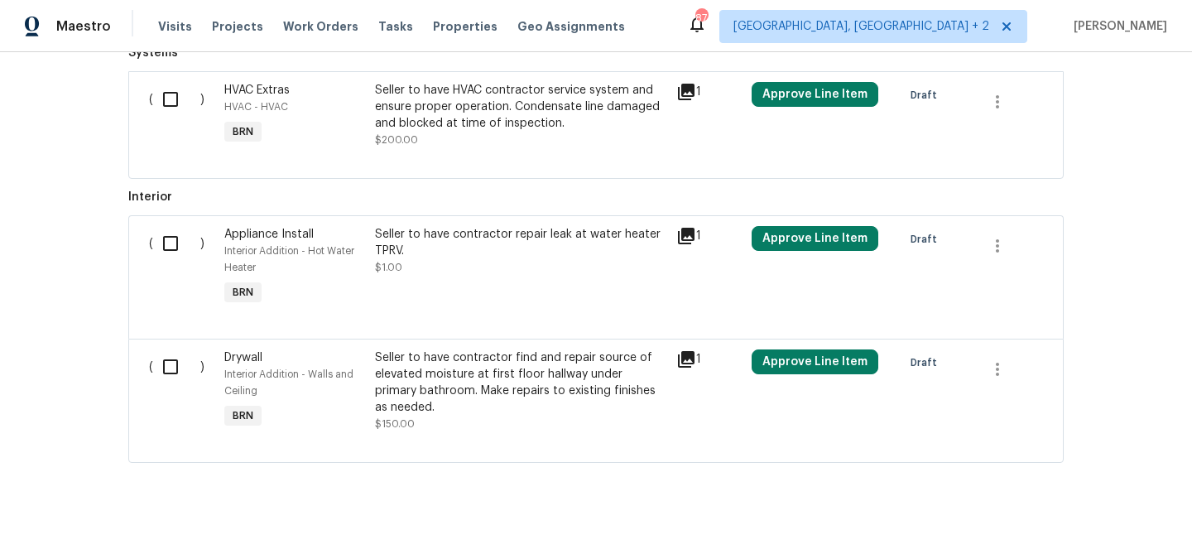
click at [155, 122] on div "( )" at bounding box center [181, 115] width 75 height 76
click at [170, 107] on input "checkbox" at bounding box center [176, 99] width 47 height 35
checkbox input "true"
click at [1092, 503] on span "Create Work Order" at bounding box center [1097, 512] width 110 height 21
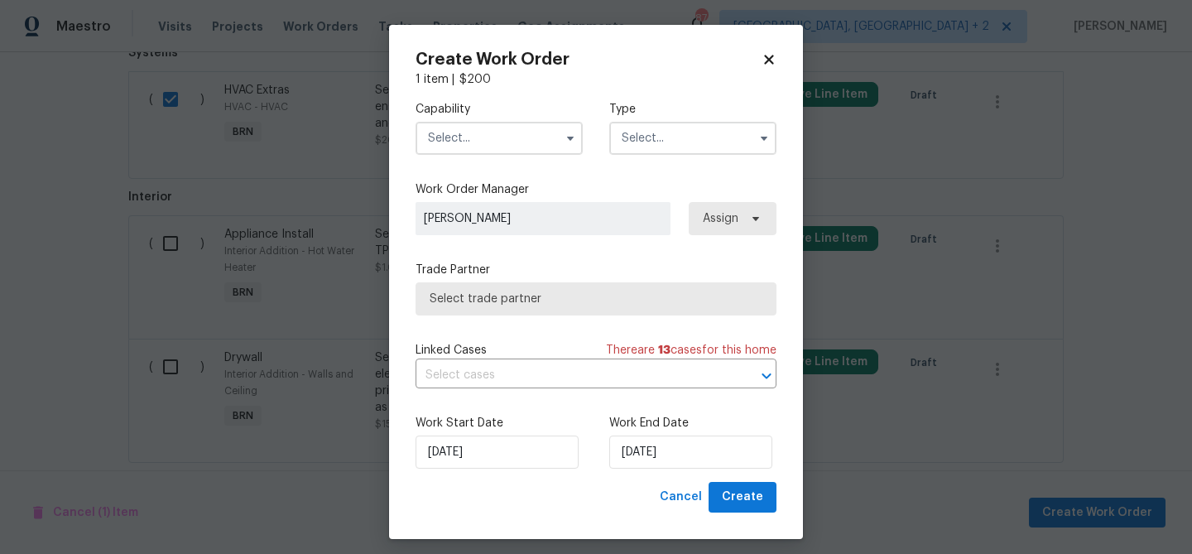
click at [526, 151] on input "text" at bounding box center [498, 138] width 167 height 33
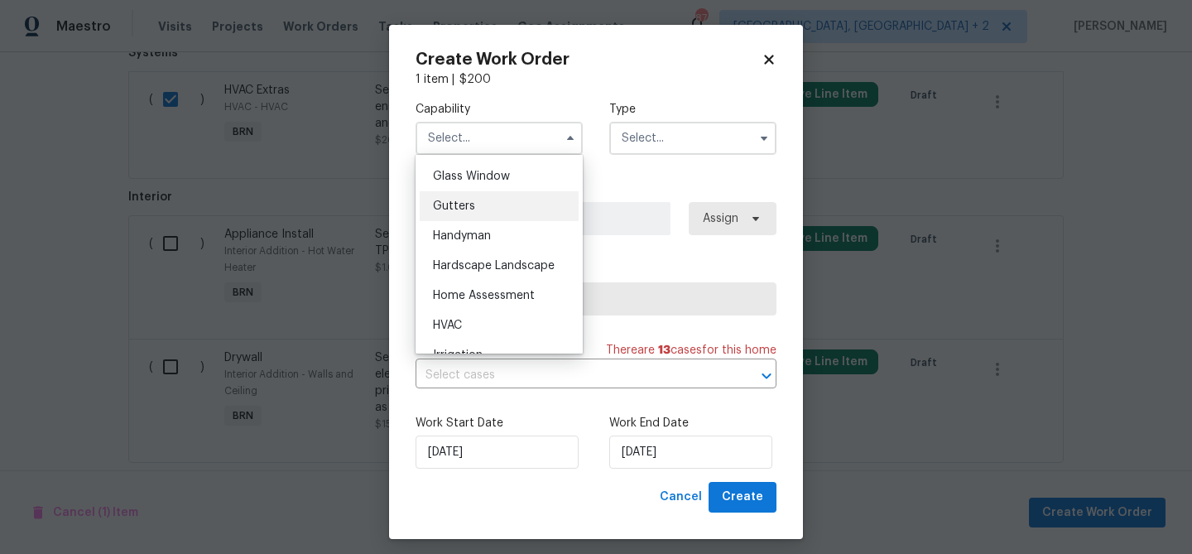
scroll to position [903, 0]
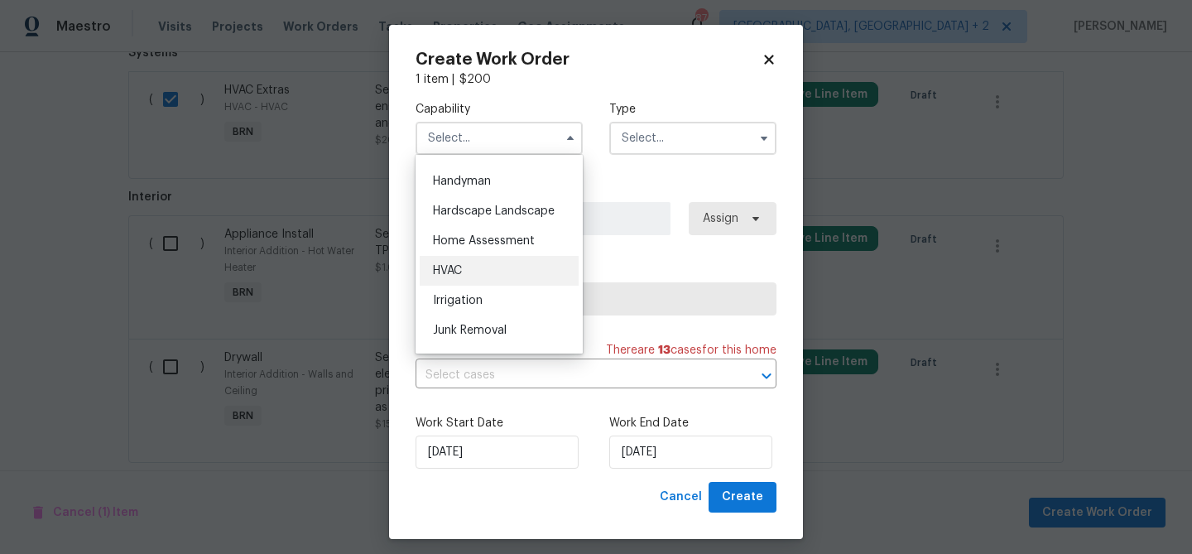
click at [475, 276] on div "HVAC" at bounding box center [499, 271] width 159 height 30
type input "HVAC"
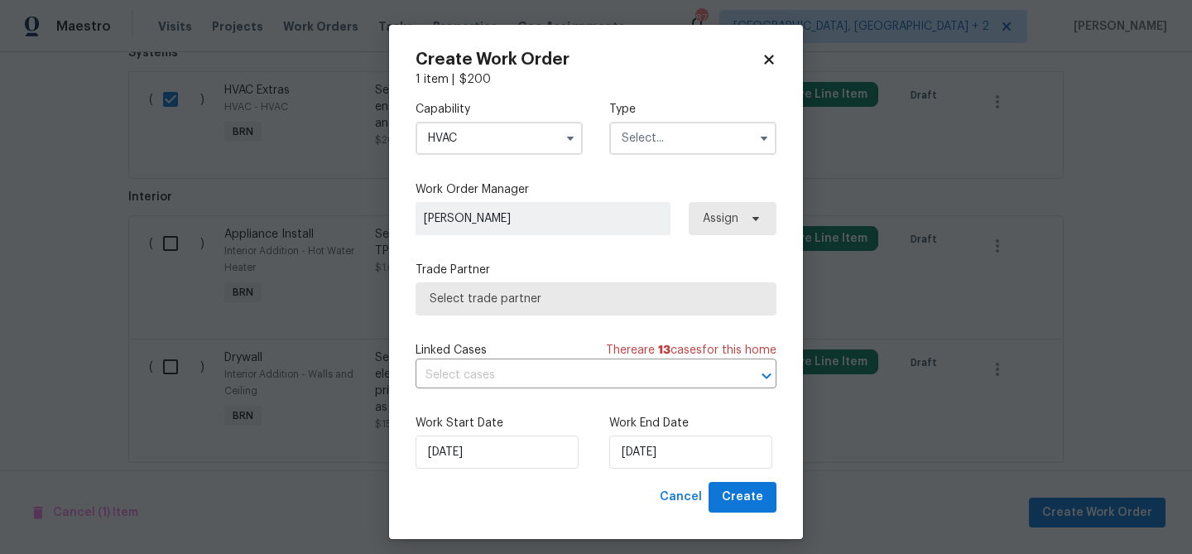
click at [626, 154] on input "text" at bounding box center [692, 138] width 167 height 33
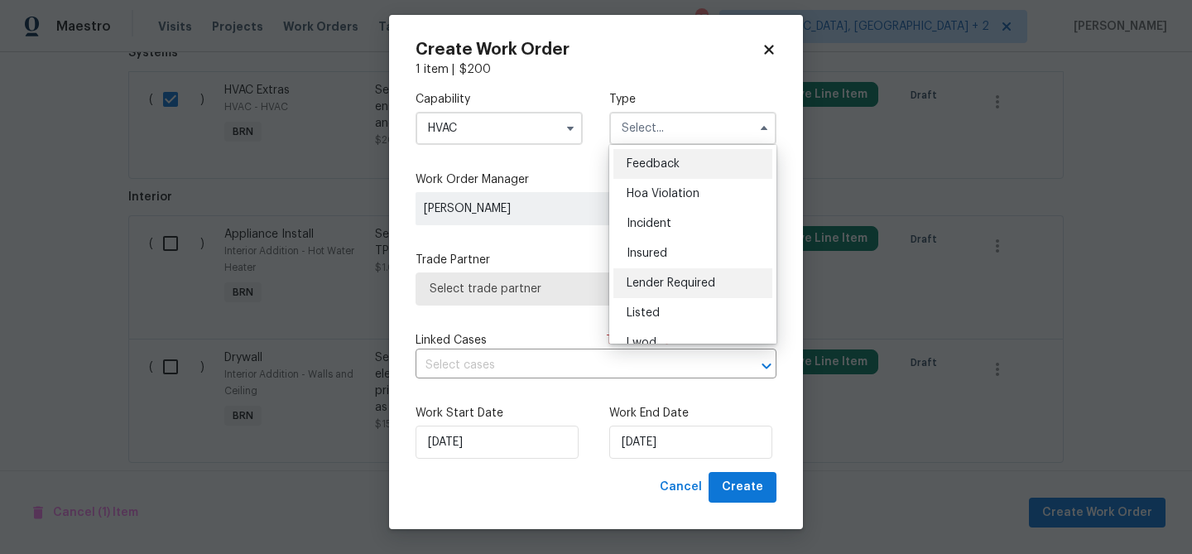
scroll to position [183, 0]
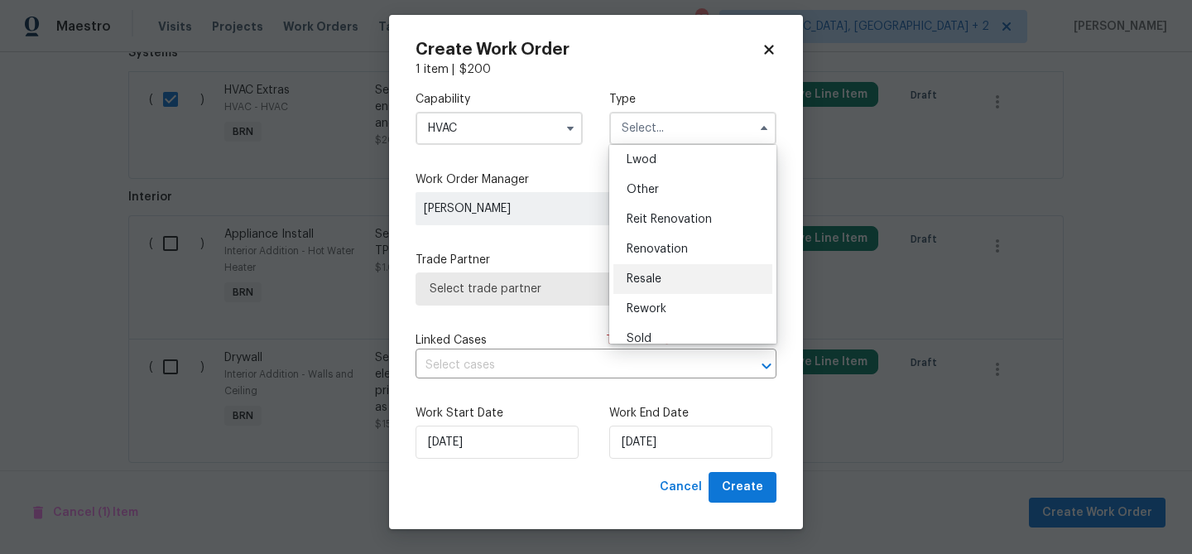
click at [661, 282] on div "Resale" at bounding box center [692, 279] width 159 height 30
type input "Resale"
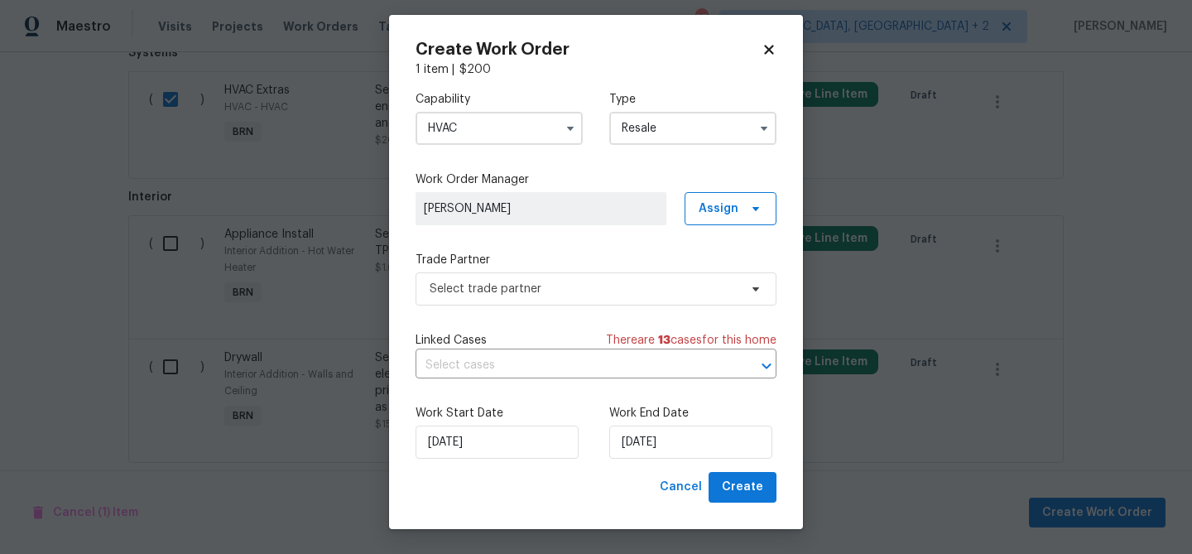
scroll to position [0, 0]
click at [561, 286] on span "Select trade partner" at bounding box center [584, 289] width 309 height 17
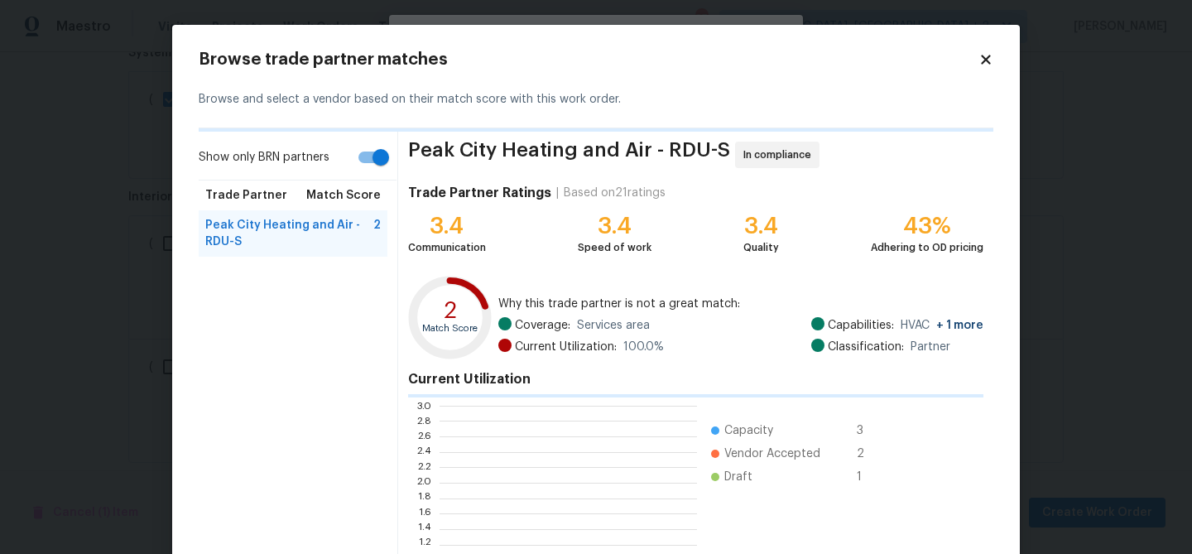
scroll to position [2, 1]
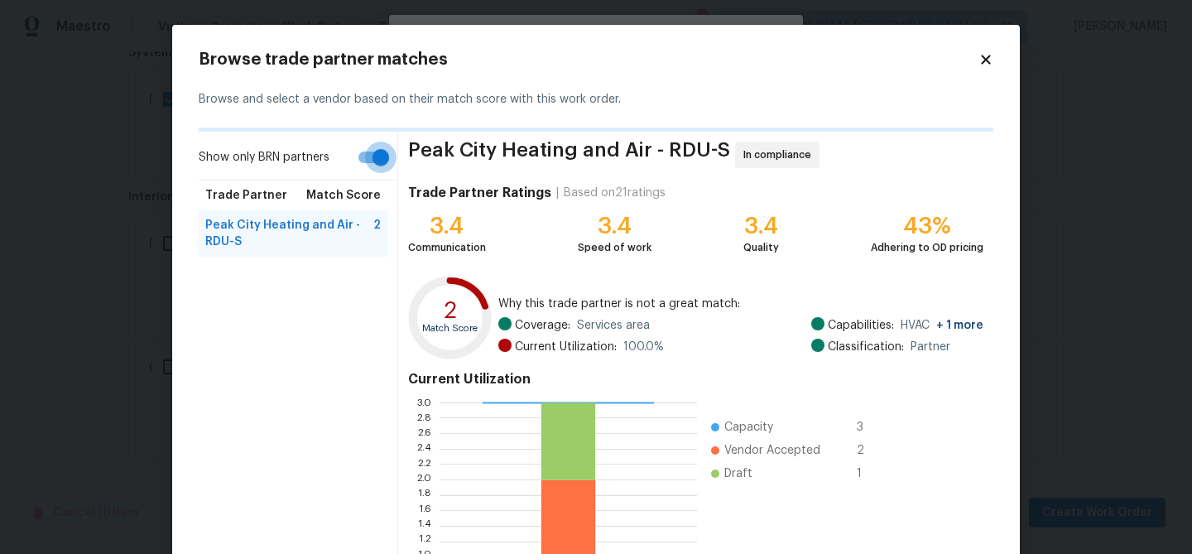
click at [372, 161] on input "Show only BRN partners" at bounding box center [381, 157] width 94 height 31
checkbox input "false"
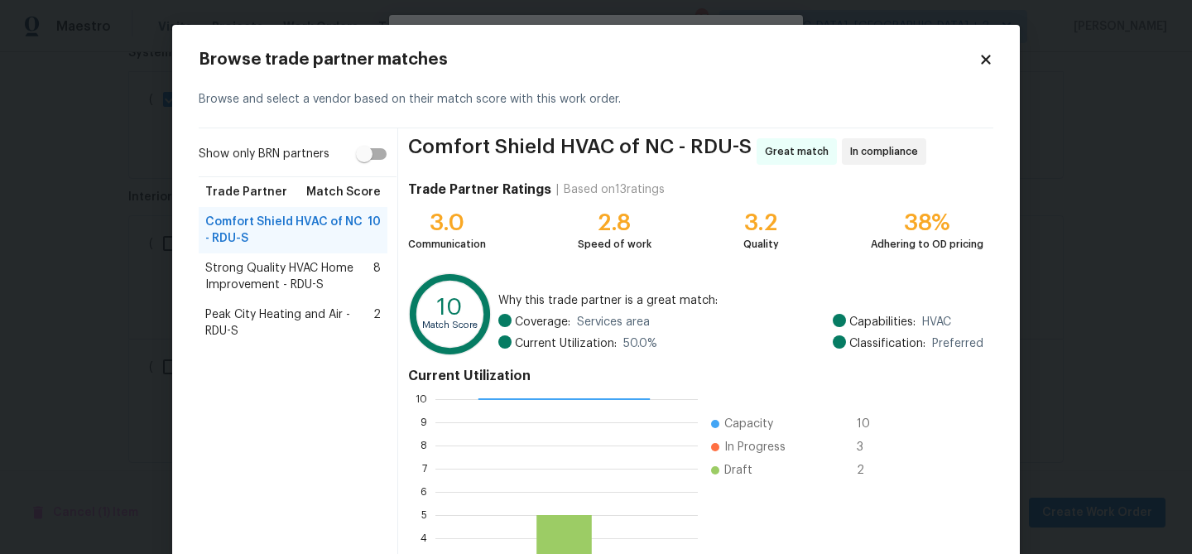
scroll to position [176, 0]
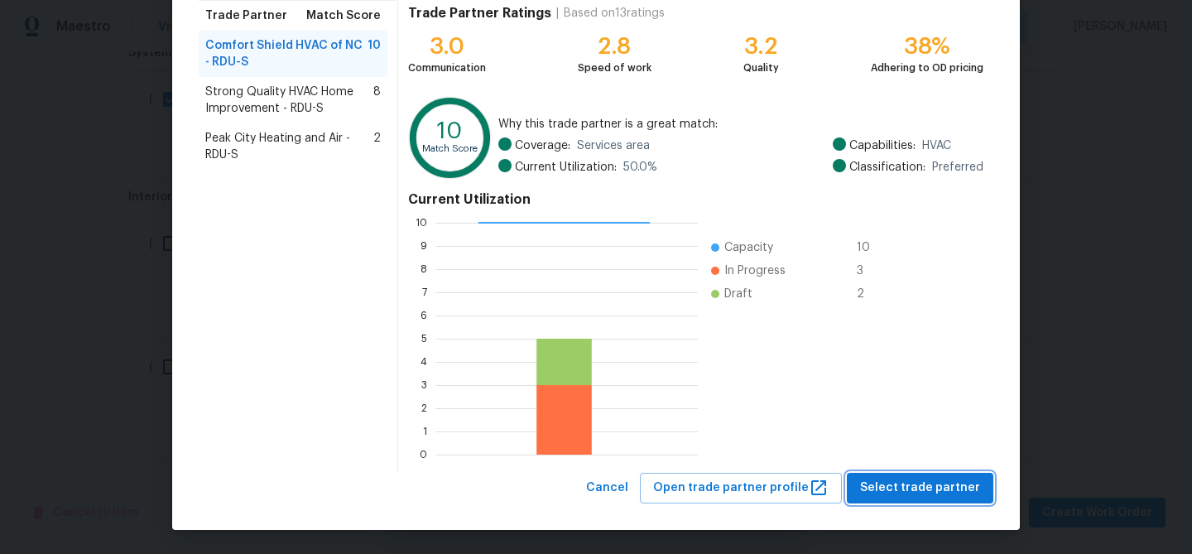
click at [895, 478] on span "Select trade partner" at bounding box center [920, 488] width 120 height 21
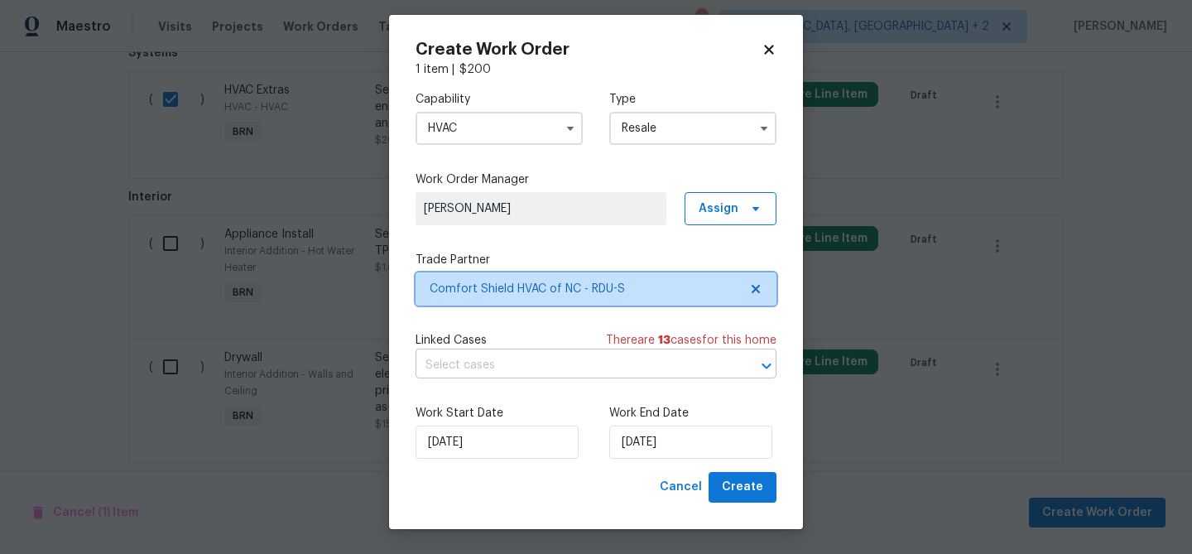
scroll to position [0, 0]
click at [561, 362] on input "text" at bounding box center [572, 366] width 314 height 26
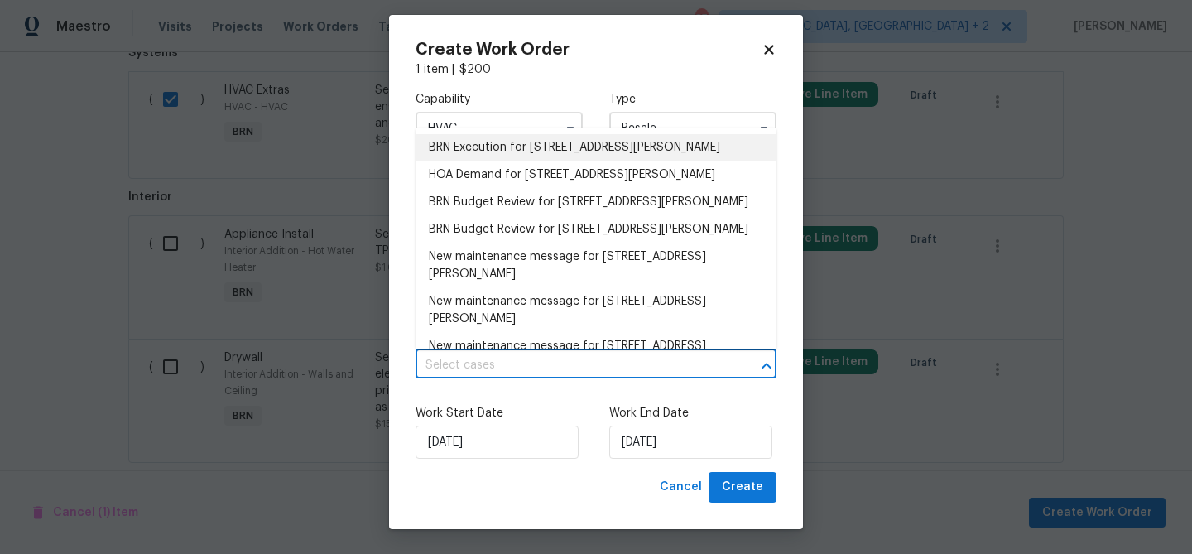
click at [489, 141] on li "BRN Execution for [STREET_ADDRESS][PERSON_NAME]" at bounding box center [595, 147] width 361 height 27
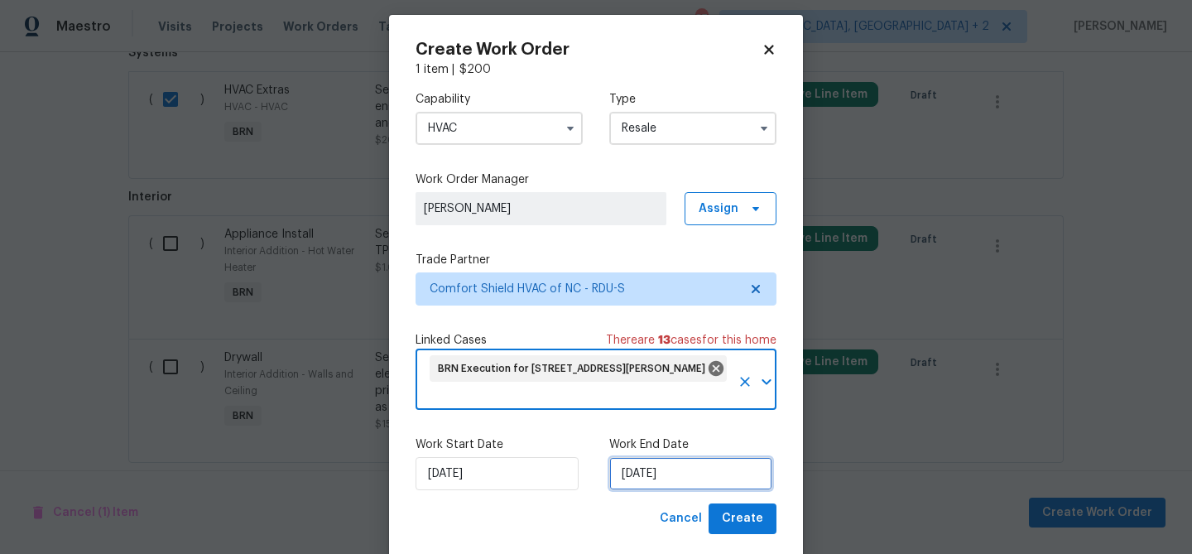
click at [669, 480] on input "[DATE]" at bounding box center [690, 473] width 163 height 33
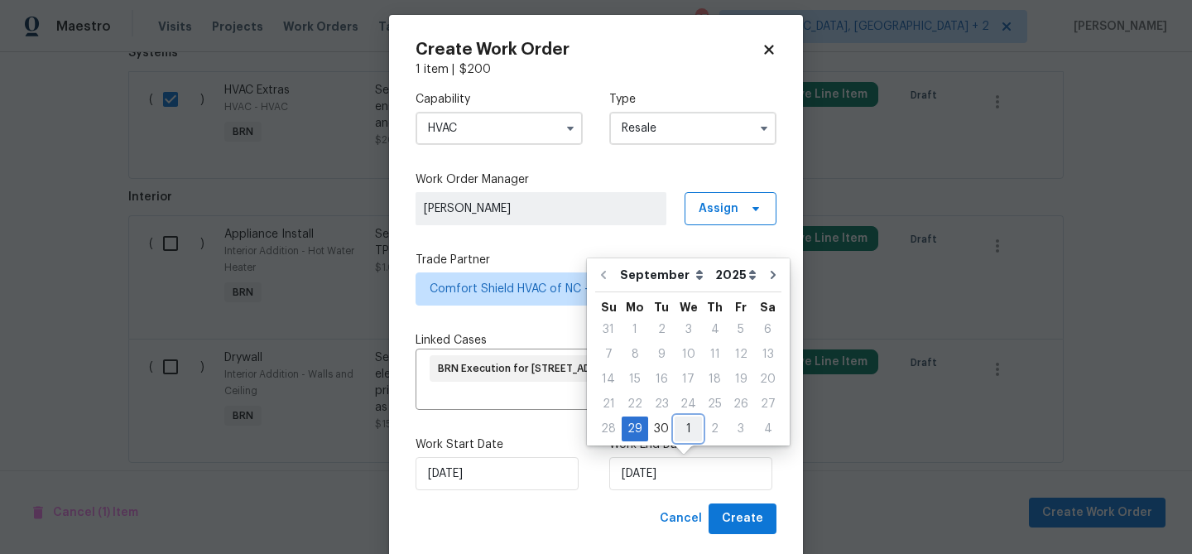
click at [677, 430] on div "1" at bounding box center [687, 428] width 27 height 23
type input "[DATE]"
select select "9"
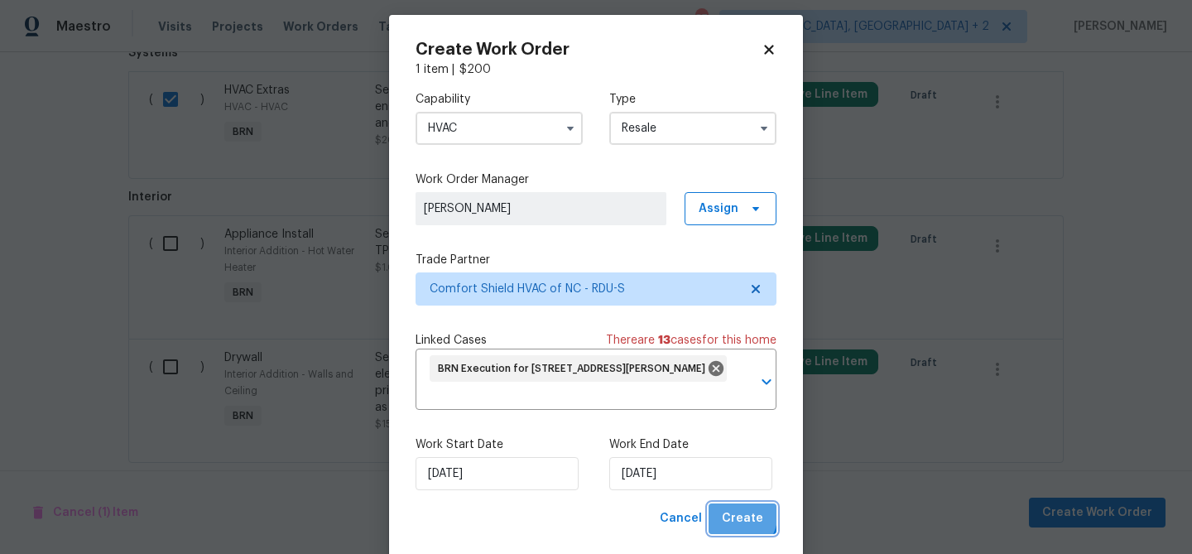
click at [729, 512] on span "Create" at bounding box center [742, 518] width 41 height 21
checkbox input "false"
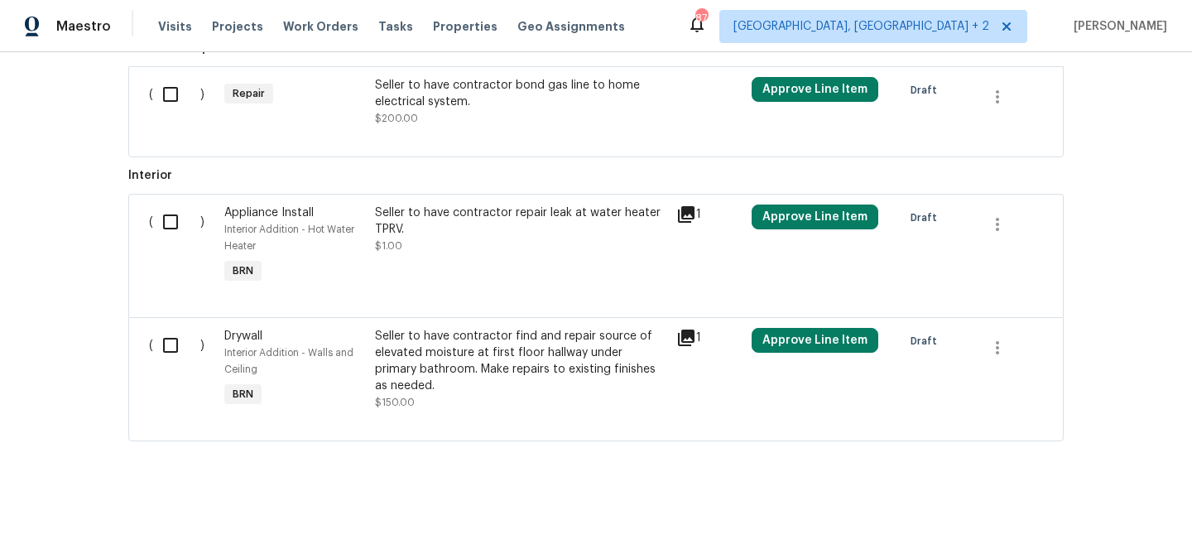
scroll to position [640, 0]
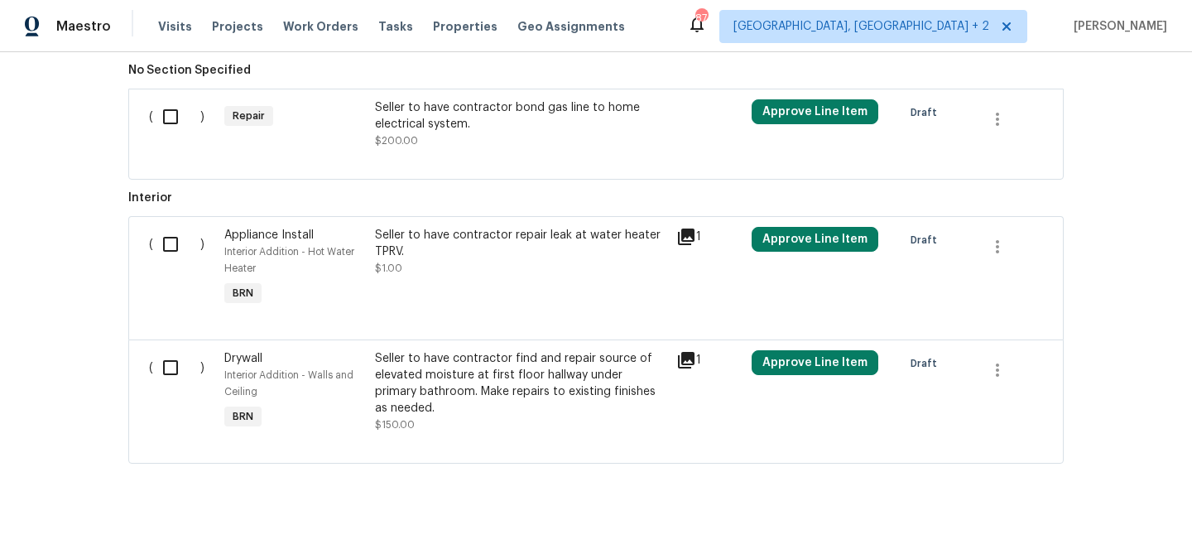
click at [172, 249] on input "checkbox" at bounding box center [176, 244] width 47 height 35
checkbox input "true"
click at [160, 341] on div "( ) Drywall Interior Addition - Walls and Ceiling BRN Seller to have contractor…" at bounding box center [595, 401] width 935 height 124
click at [199, 374] on div "( )" at bounding box center [181, 391] width 75 height 93
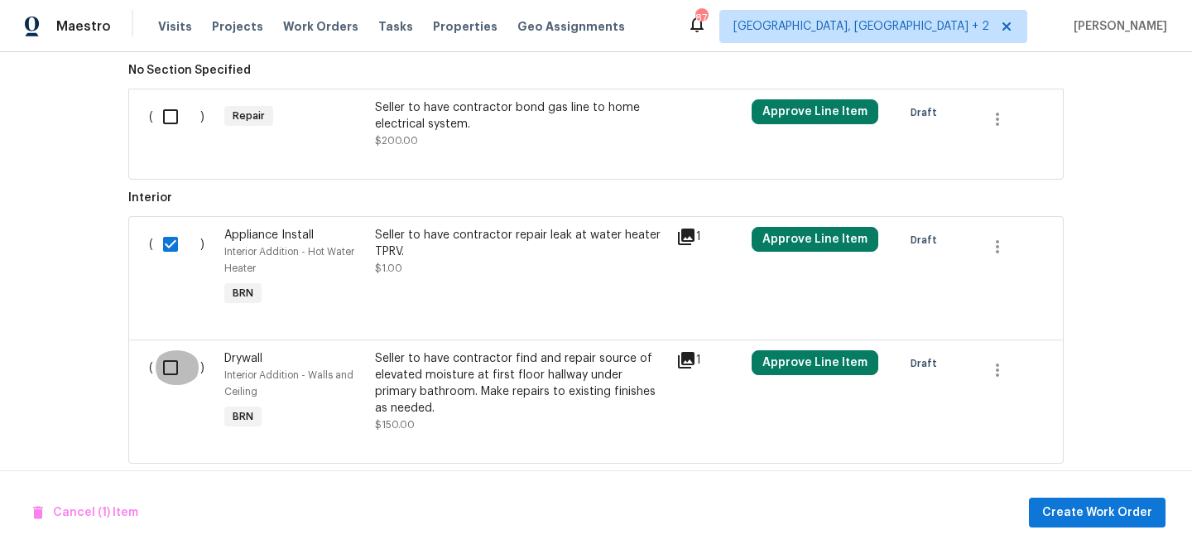
click at [181, 365] on input "checkbox" at bounding box center [176, 367] width 47 height 35
checkbox input "true"
click at [1092, 487] on div "Cancel (2) Items Create Work Order" at bounding box center [596, 512] width 1192 height 84
click at [1068, 497] on div "Cancel (2) Items Create Work Order" at bounding box center [596, 512] width 1192 height 84
click at [1075, 504] on span "Create Work Order" at bounding box center [1097, 512] width 110 height 21
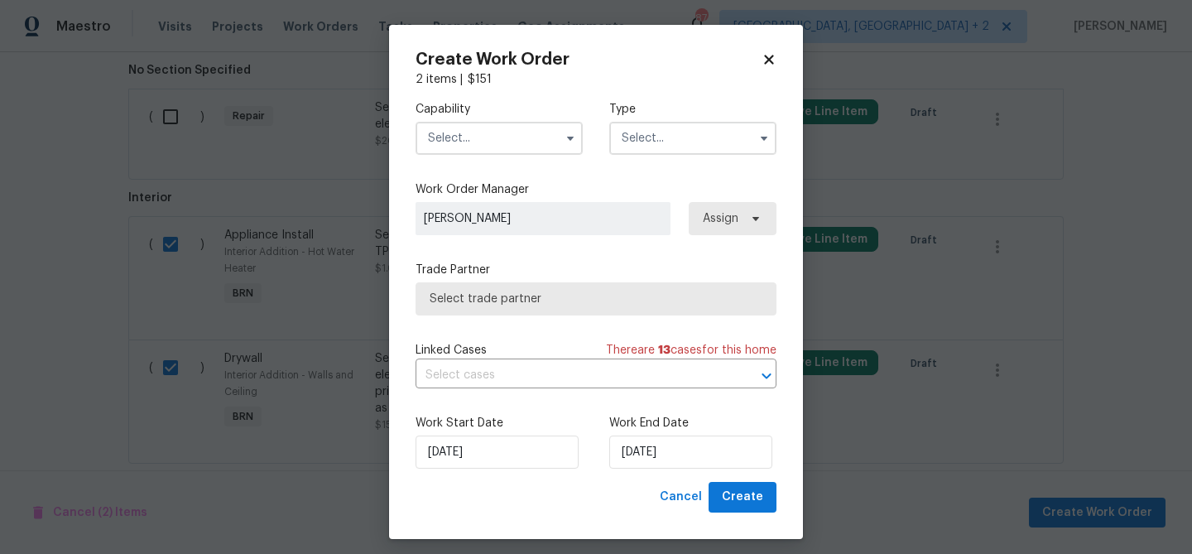
click at [469, 118] on div "Capability" at bounding box center [498, 128] width 167 height 54
click at [473, 155] on div "Capability Type" at bounding box center [595, 128] width 361 height 80
click at [471, 137] on input "text" at bounding box center [498, 138] width 167 height 33
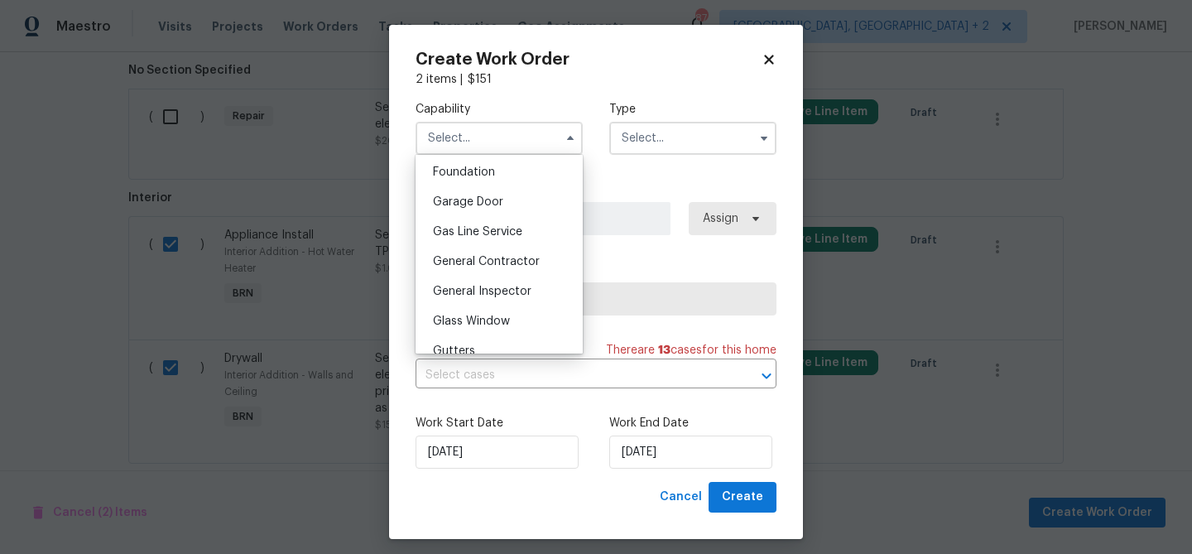
scroll to position [757, 0]
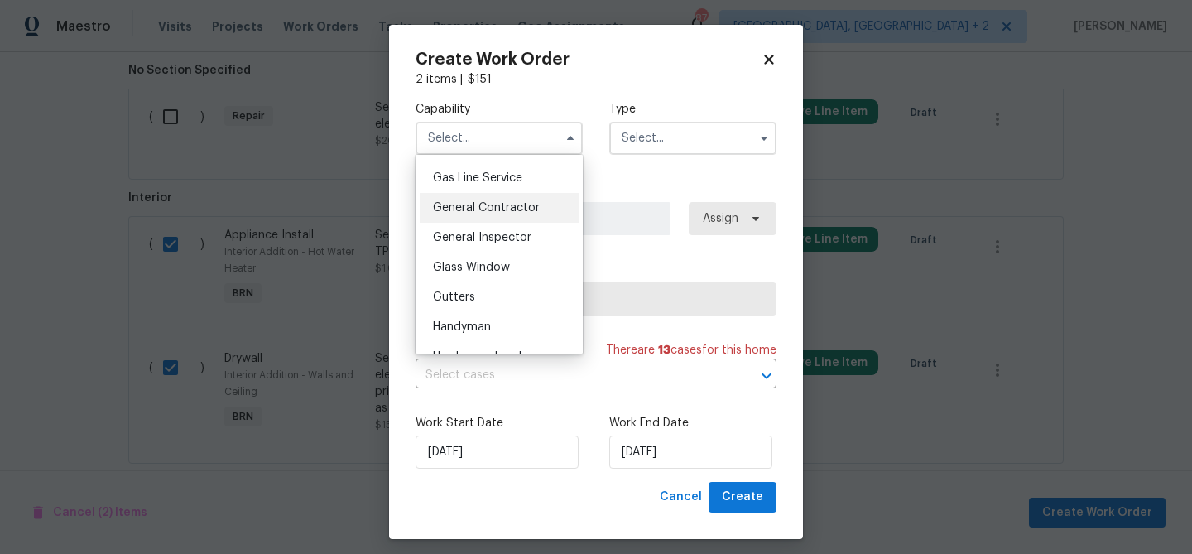
click at [478, 204] on span "General Contractor" at bounding box center [486, 208] width 107 height 12
type input "General Contractor"
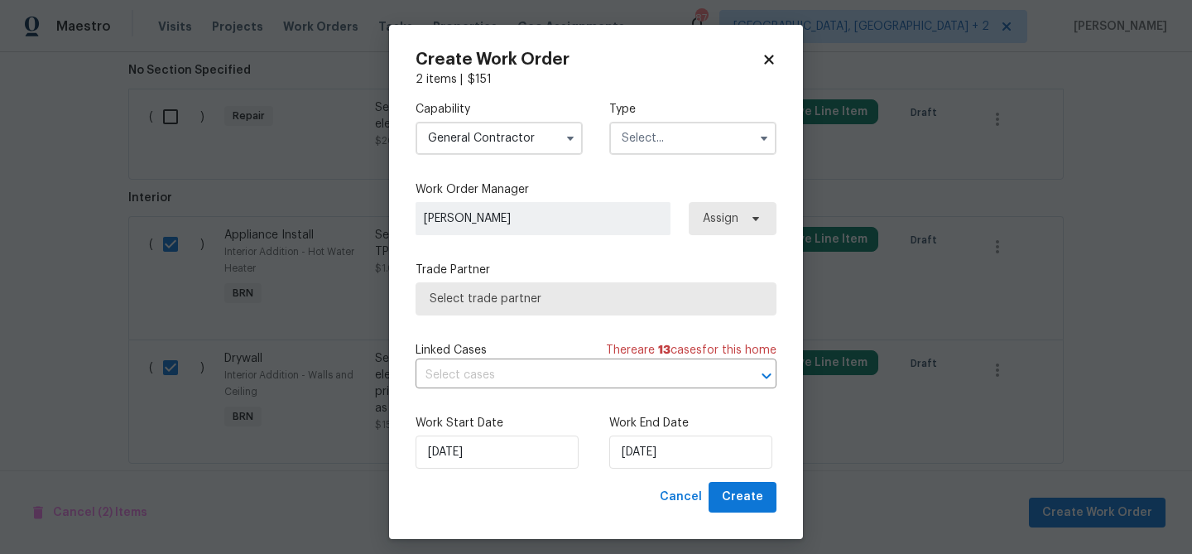
click at [635, 144] on input "text" at bounding box center [692, 138] width 167 height 33
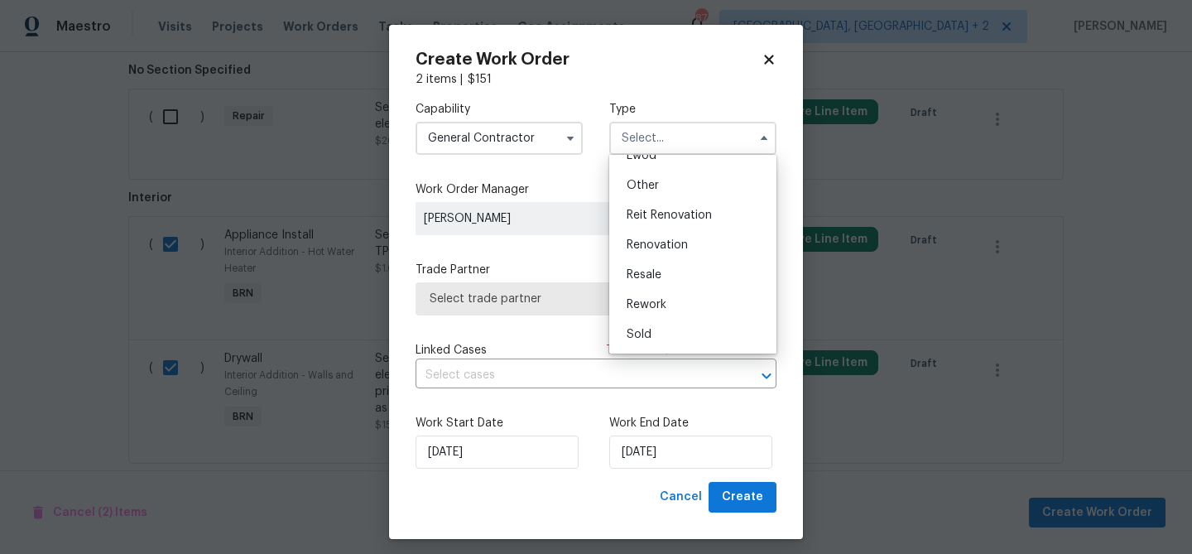
scroll to position [10, 0]
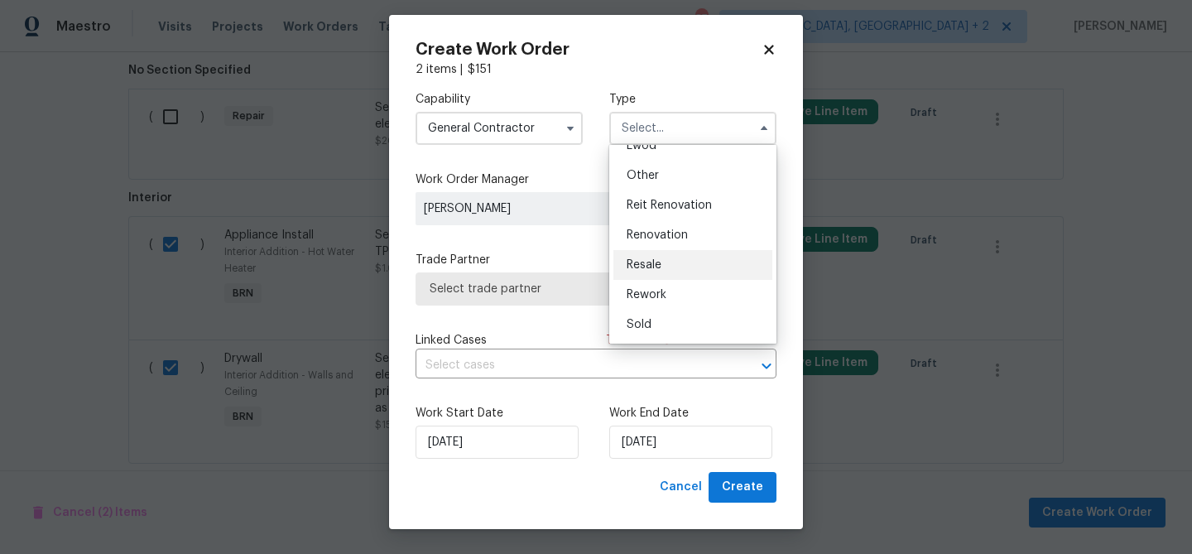
click at [661, 261] on div "Resale" at bounding box center [692, 265] width 159 height 30
type input "Resale"
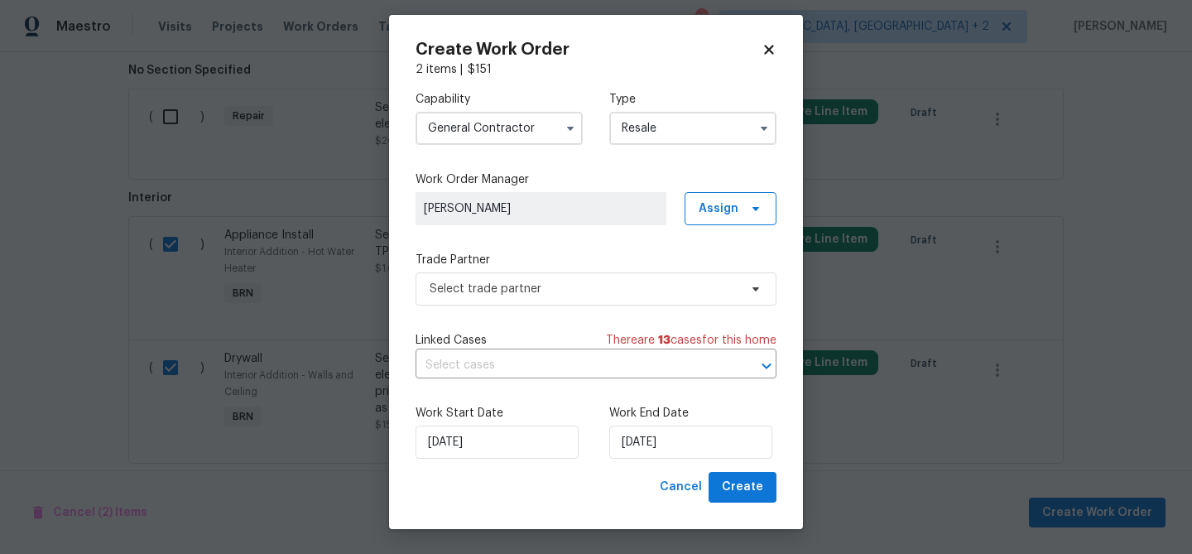
scroll to position [0, 0]
click at [531, 283] on span "Select trade partner" at bounding box center [584, 289] width 309 height 17
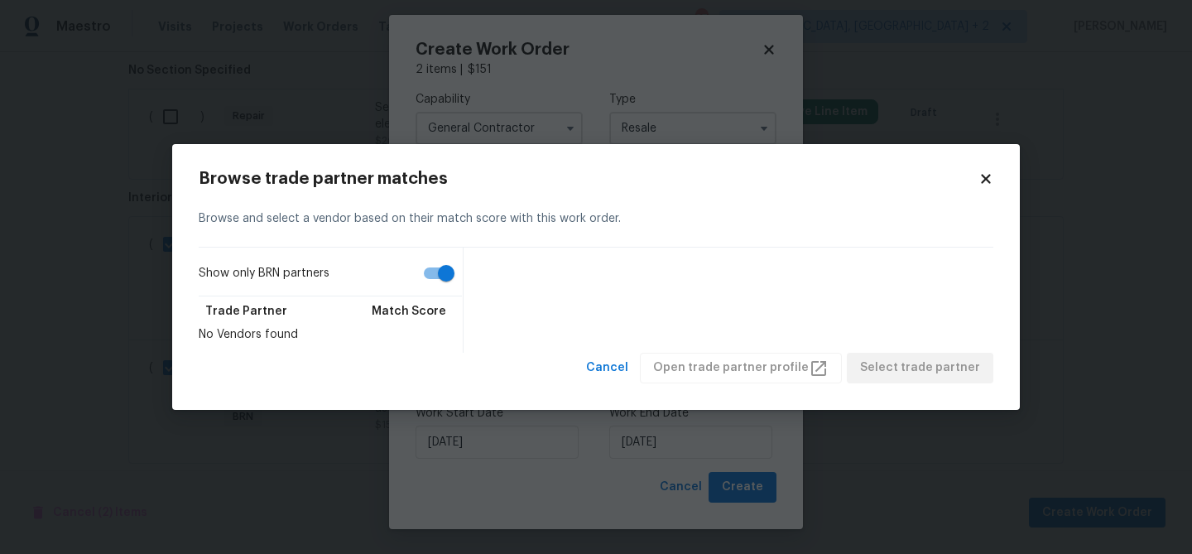
click at [431, 281] on input "Show only BRN partners" at bounding box center [446, 272] width 94 height 31
checkbox input "false"
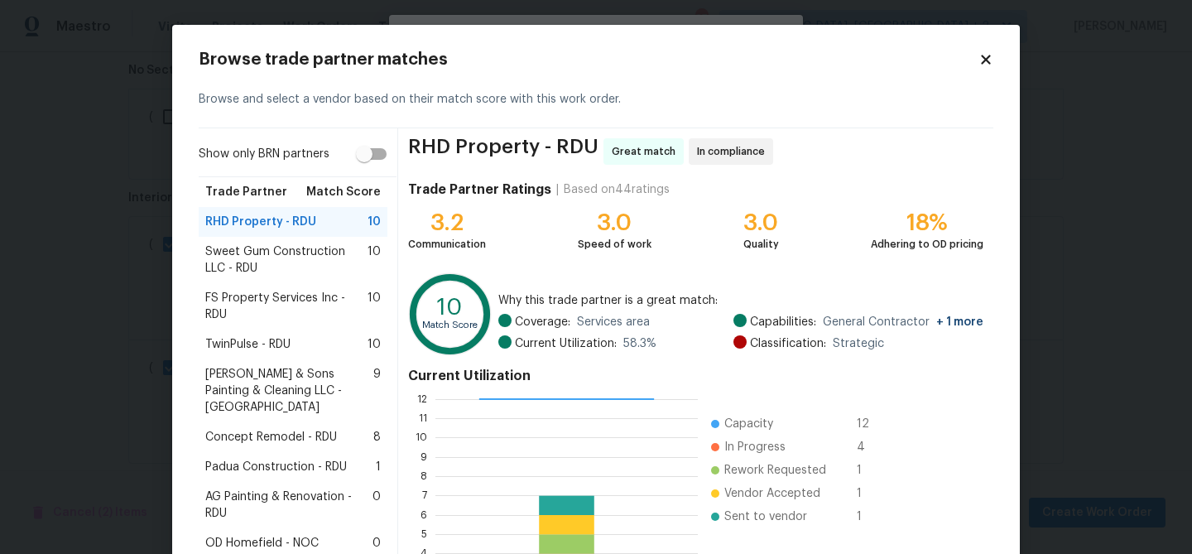
scroll to position [176, 0]
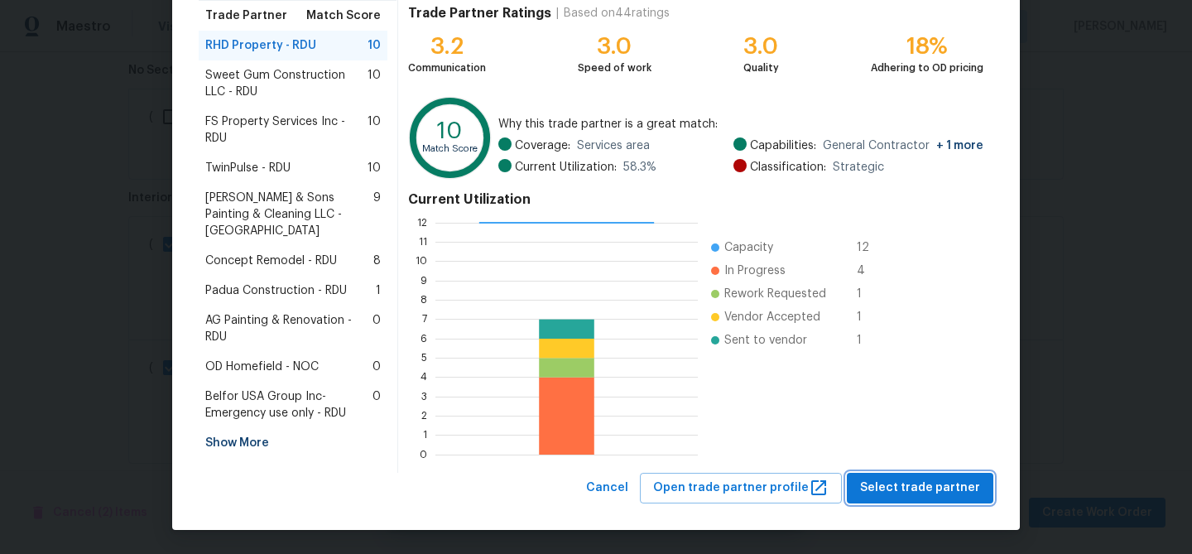
click at [895, 487] on span "Select trade partner" at bounding box center [920, 488] width 120 height 21
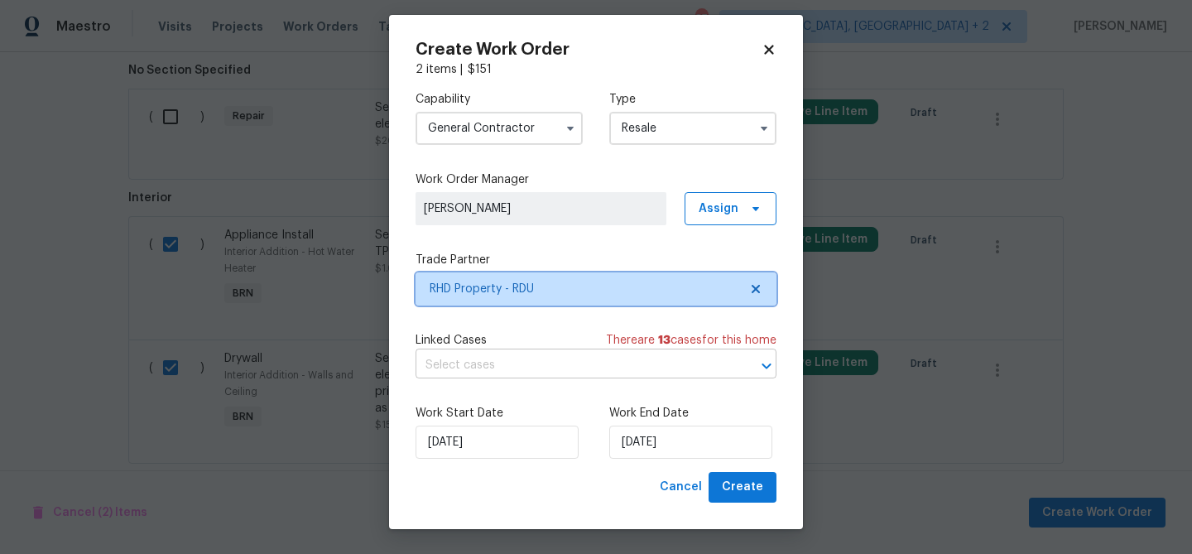
scroll to position [0, 0]
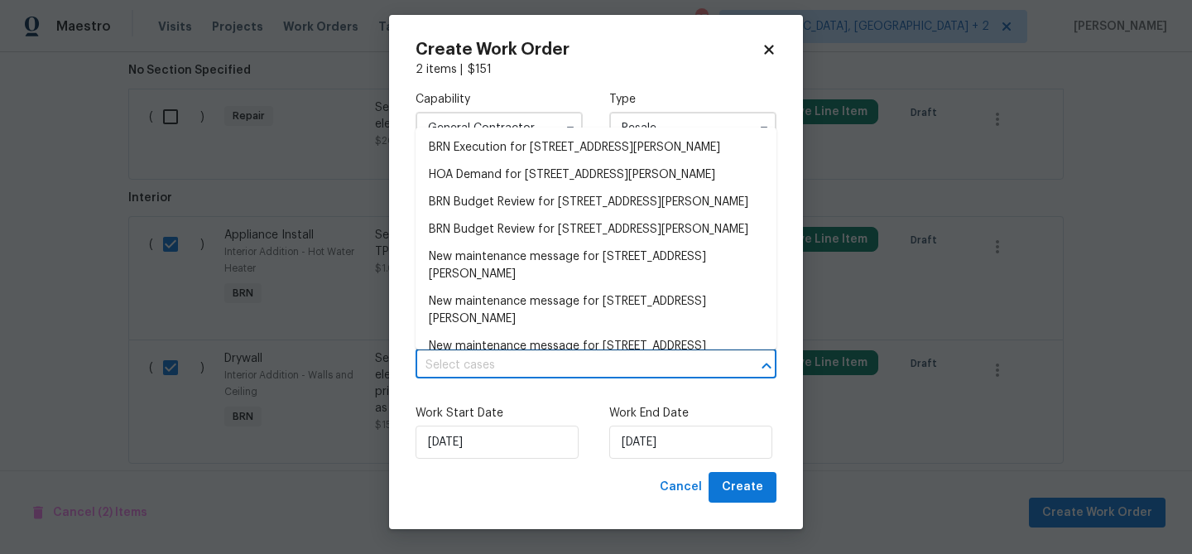
click at [541, 370] on input "text" at bounding box center [572, 366] width 314 height 26
click at [455, 149] on li "BRN Execution for [STREET_ADDRESS][PERSON_NAME]" at bounding box center [595, 147] width 361 height 27
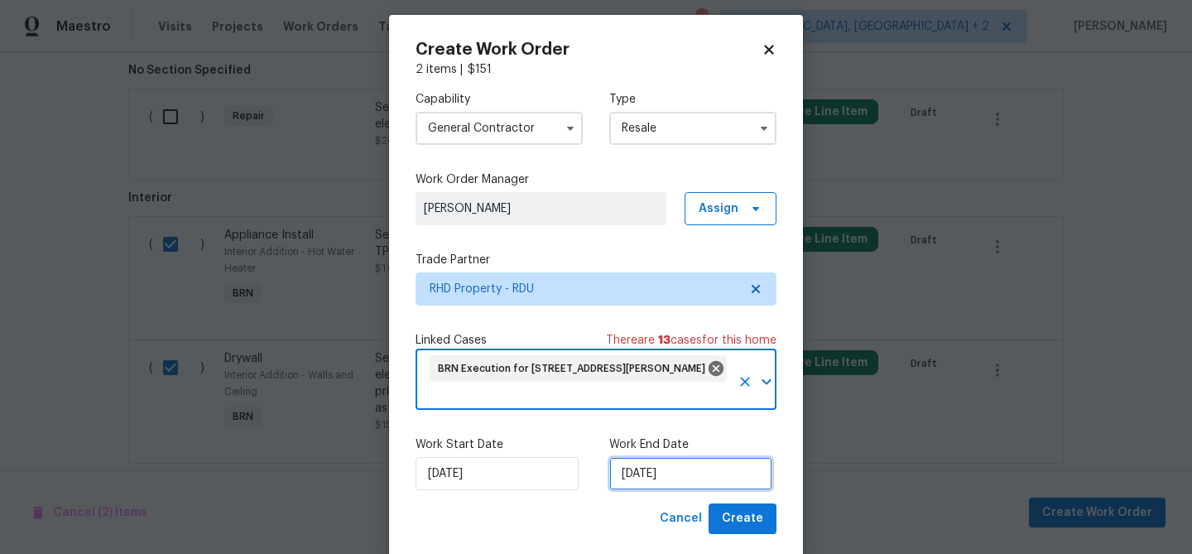
click at [650, 482] on input "[DATE]" at bounding box center [690, 473] width 163 height 33
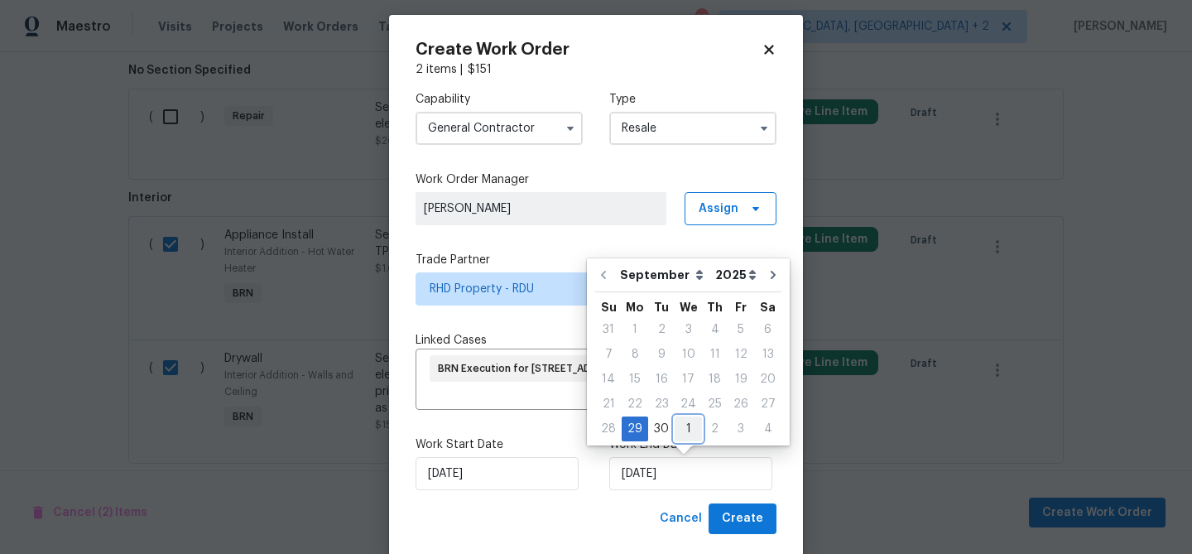
click at [681, 435] on div "1" at bounding box center [687, 428] width 27 height 23
type input "[DATE]"
select select "9"
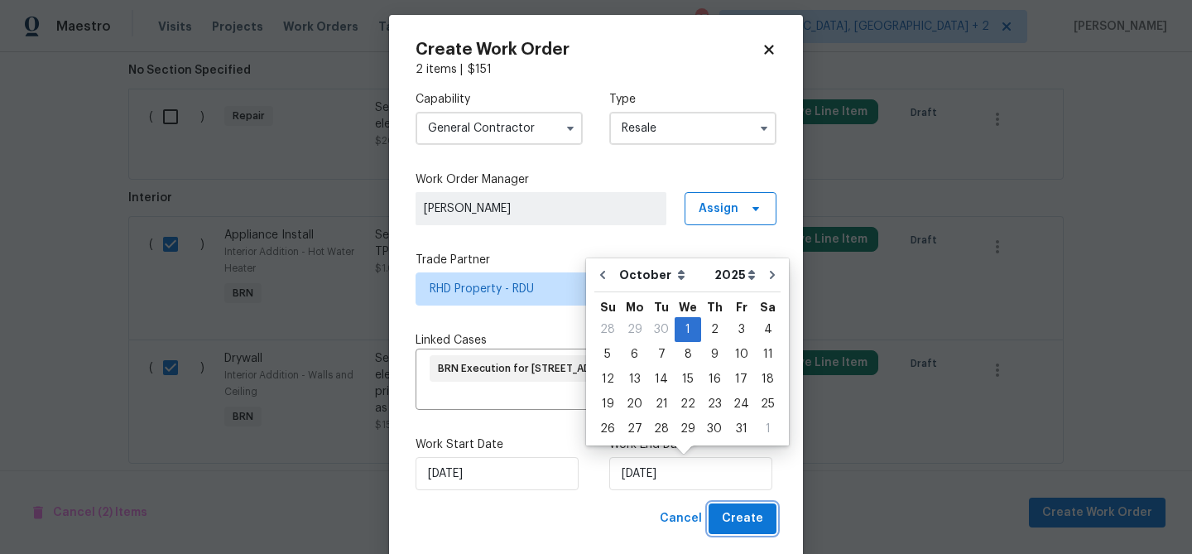
click at [733, 524] on span "Create" at bounding box center [742, 518] width 41 height 21
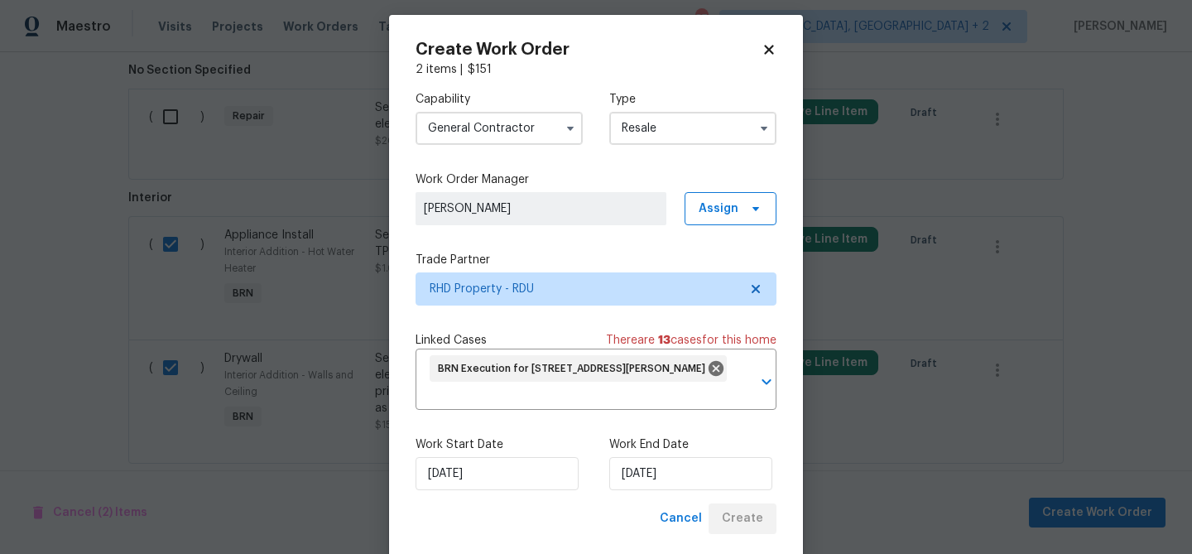
checkbox input "false"
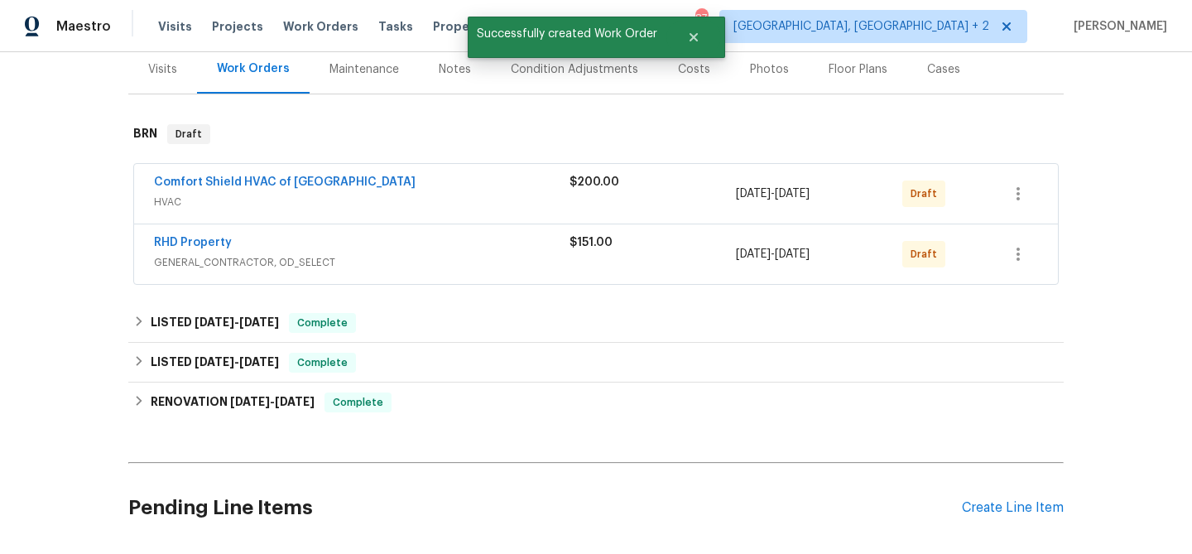
scroll to position [171, 0]
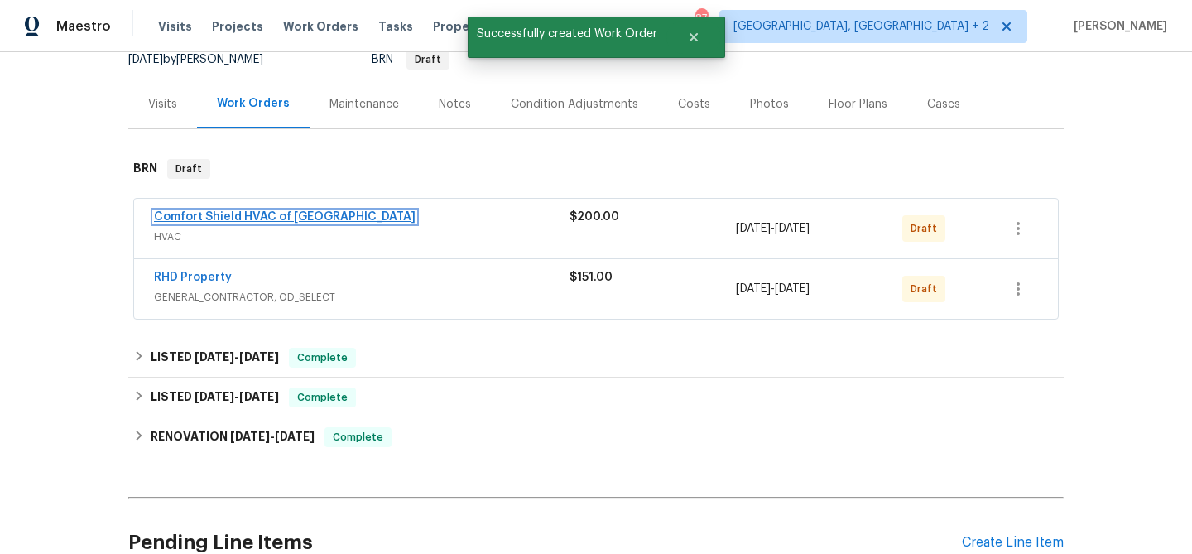
click at [241, 216] on link "Comfort Shield HVAC of [GEOGRAPHIC_DATA]" at bounding box center [285, 217] width 262 height 12
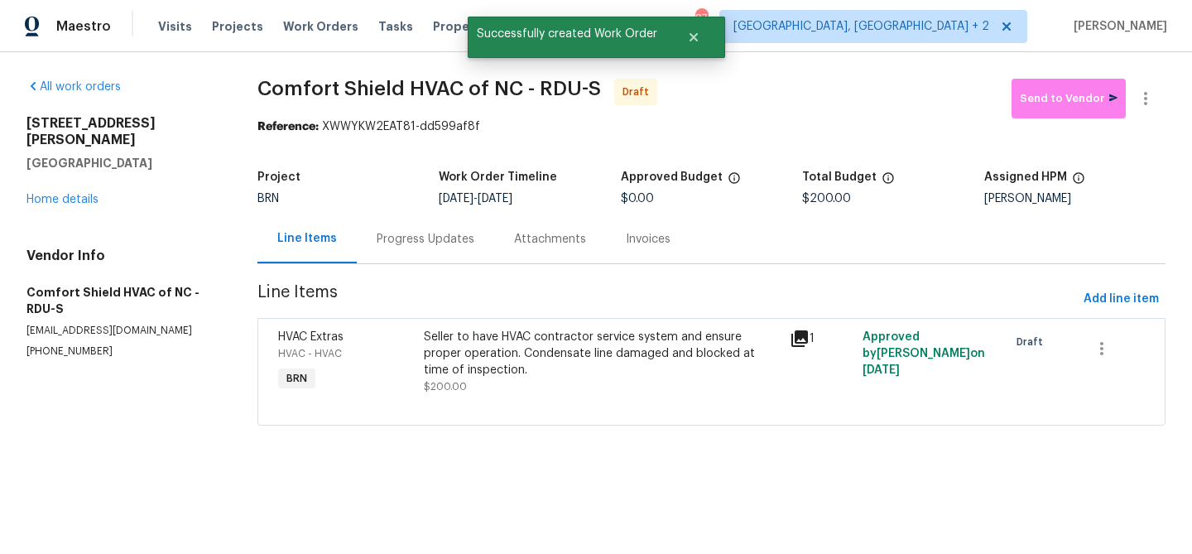
click at [399, 246] on div "Progress Updates" at bounding box center [426, 239] width 98 height 17
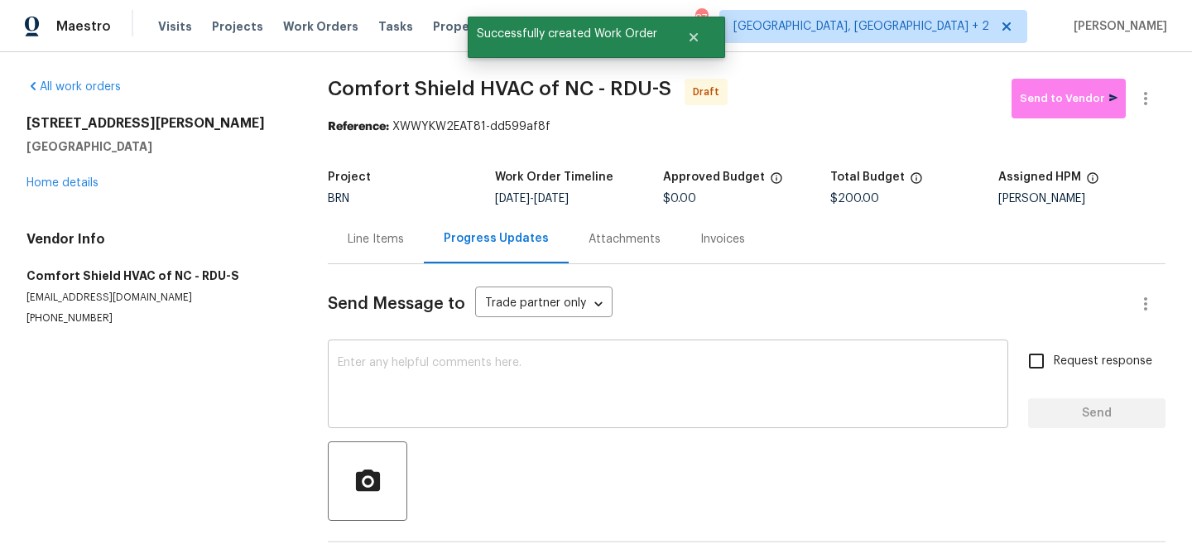
click at [403, 386] on textarea at bounding box center [668, 386] width 660 height 58
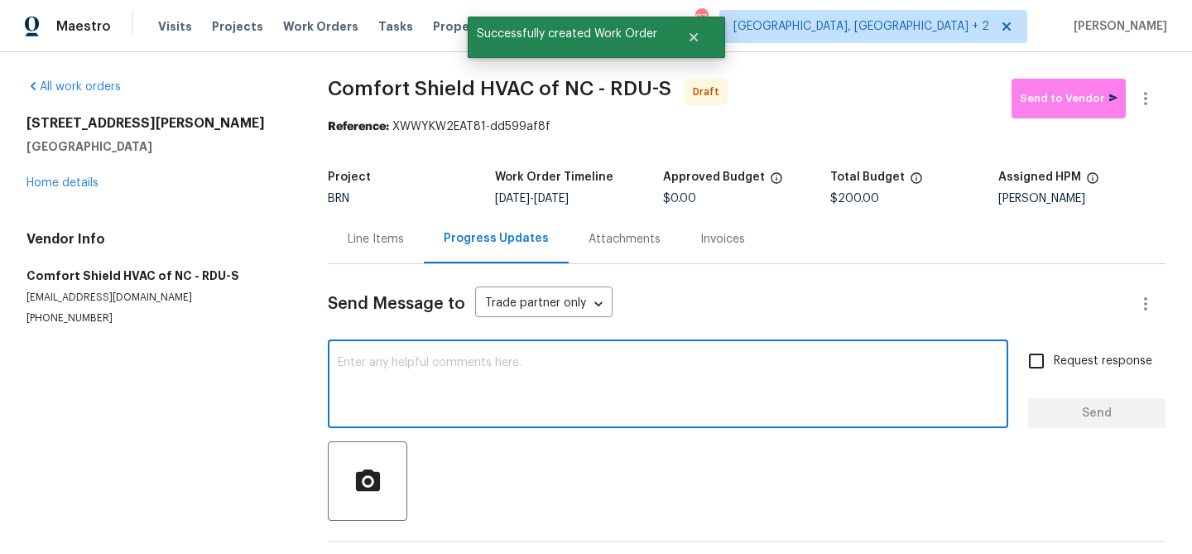
paste textarea "Hi, I'm Ananthi from Opendoor. Just wanted to check if you received the WO for …"
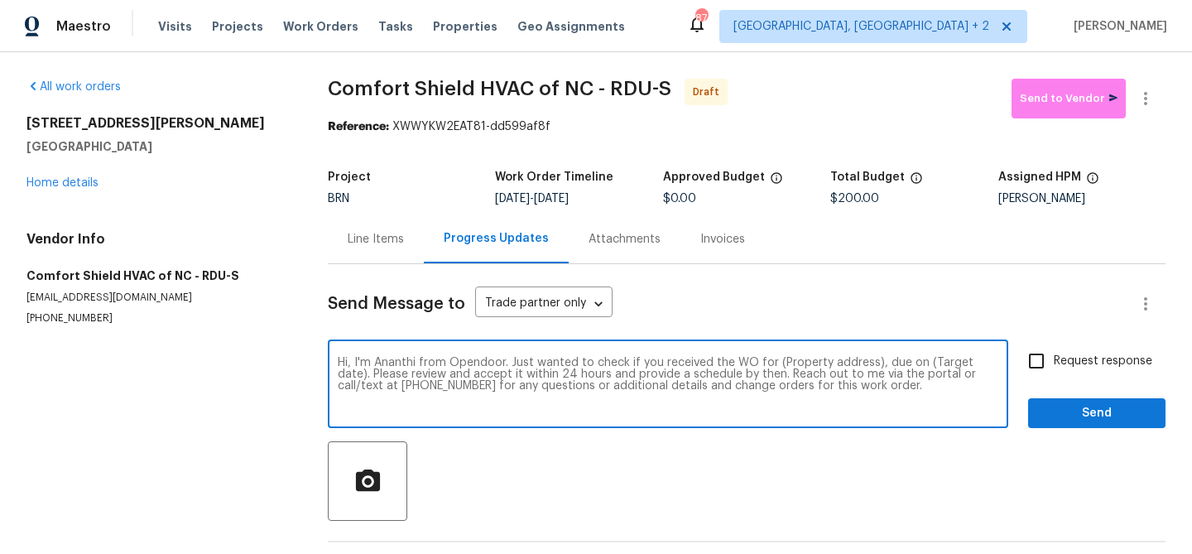
drag, startPoint x: 871, startPoint y: 362, endPoint x: 774, endPoint y: 367, distance: 96.9
click at [774, 367] on textarea "Hi, I'm Ananthi from Opendoor. Just wanted to check if you received the WO for …" at bounding box center [668, 386] width 660 height 58
paste textarea "[STREET_ADDRESS][PERSON_NAME]"
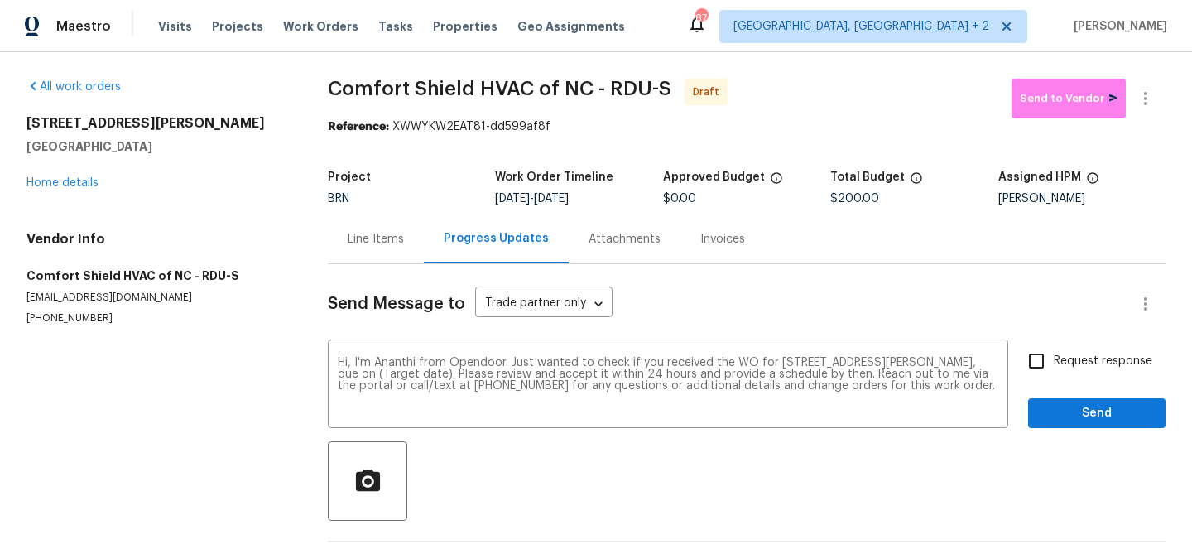
drag, startPoint x: 560, startPoint y: 199, endPoint x: 625, endPoint y: 199, distance: 64.6
click at [625, 199] on div "[DATE] - [DATE]" at bounding box center [578, 199] width 167 height 12
copy span "[DATE]"
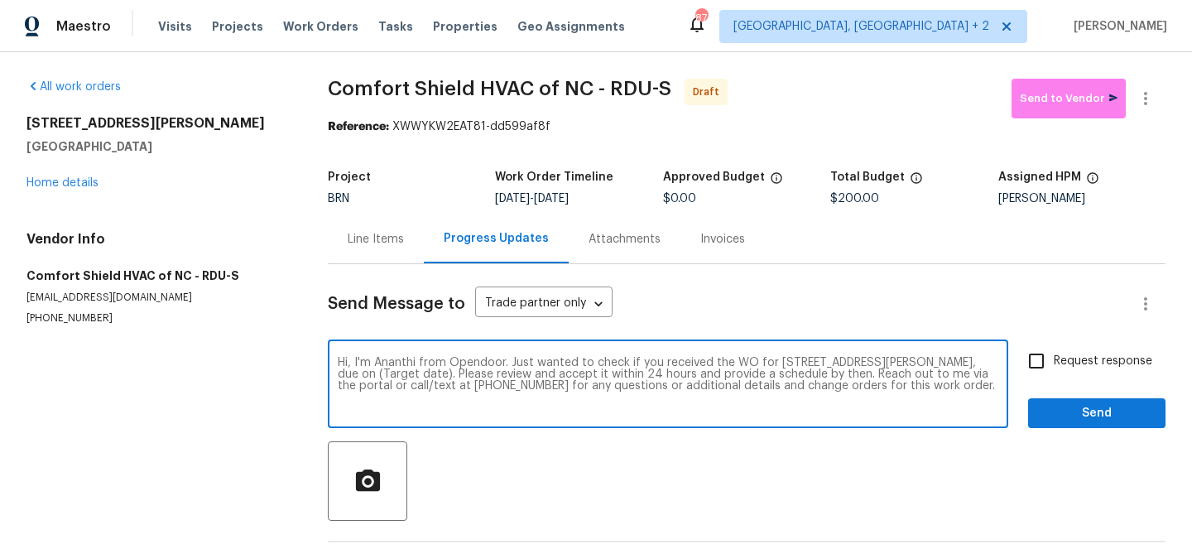
drag, startPoint x: 420, startPoint y: 373, endPoint x: 360, endPoint y: 373, distance: 60.4
click at [360, 373] on textarea "Hi, I'm Ananthi from Opendoor. Just wanted to check if you received the WO for …" at bounding box center [668, 386] width 660 height 58
paste textarea "[DATE]"
type textarea "Hi, I'm Ananthi from Opendoor. Just wanted to check if you received the WO for …"
click at [1084, 353] on span "Request response" at bounding box center [1102, 361] width 98 height 17
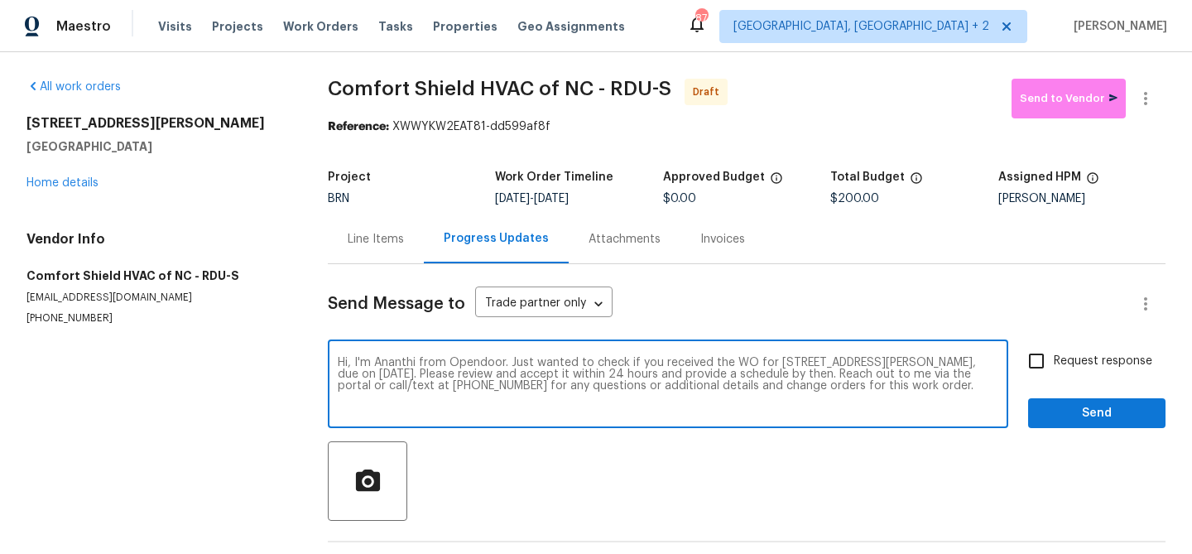
click at [1053, 353] on input "Request response" at bounding box center [1036, 360] width 35 height 35
checkbox input "true"
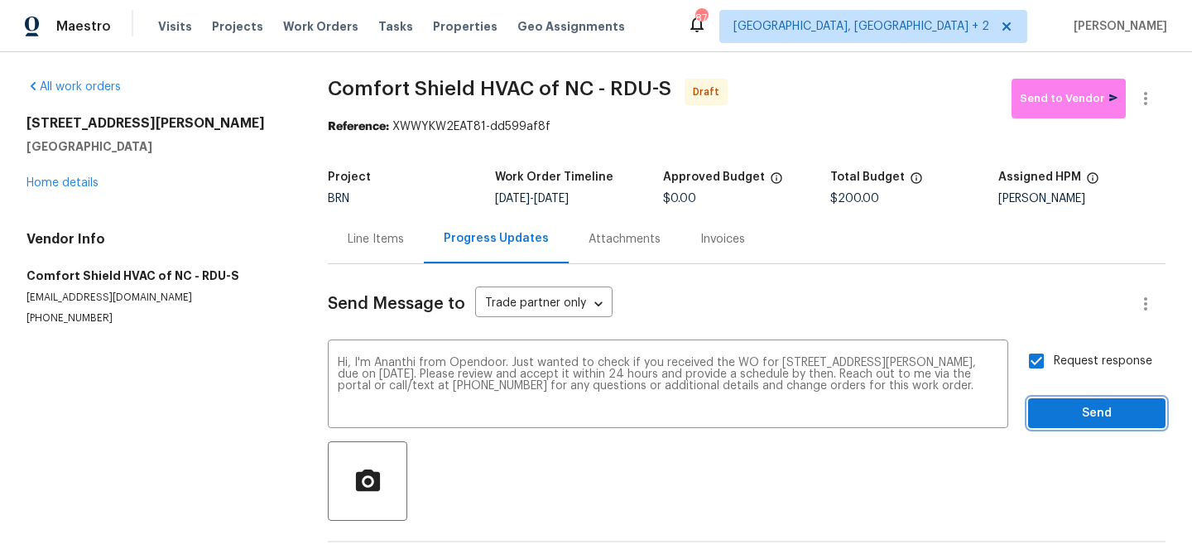
click at [1065, 409] on span "Send" at bounding box center [1096, 413] width 111 height 21
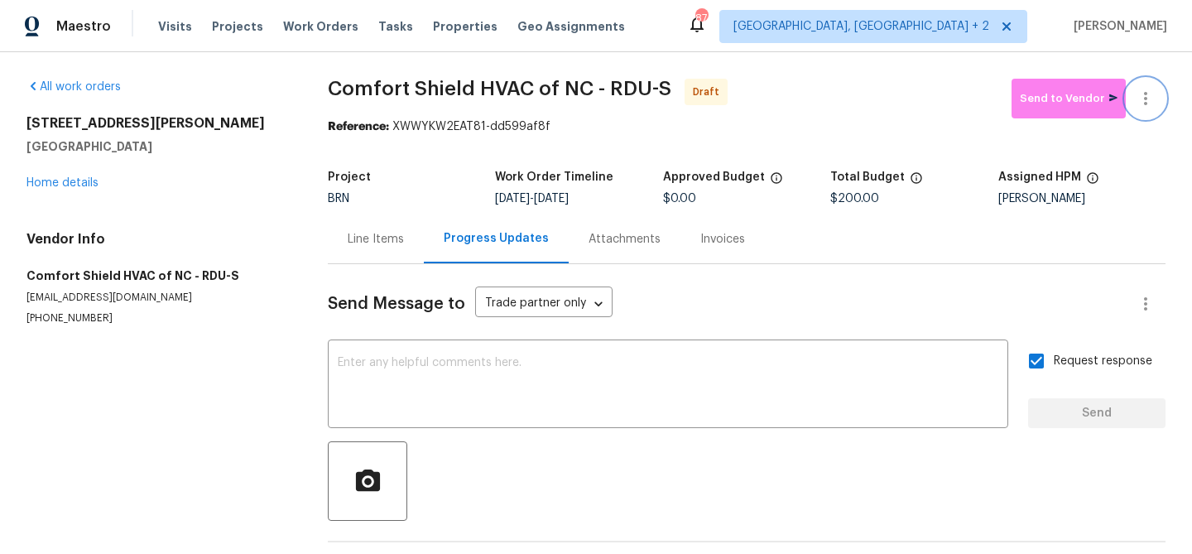
click at [1156, 99] on button "button" at bounding box center [1145, 99] width 40 height 40
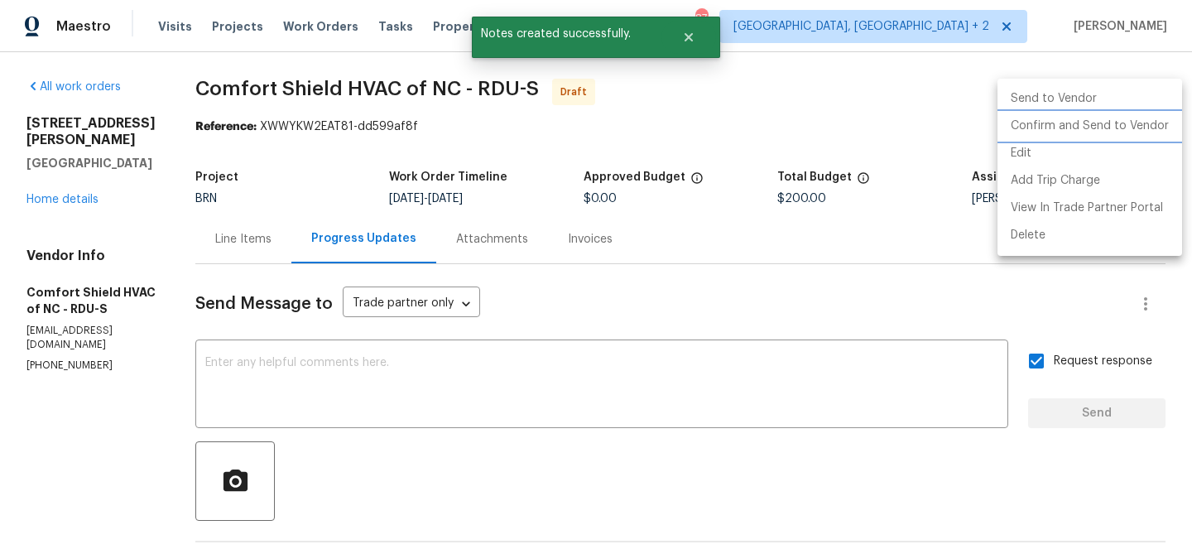
click at [1087, 126] on li "Confirm and Send to Vendor" at bounding box center [1089, 126] width 185 height 27
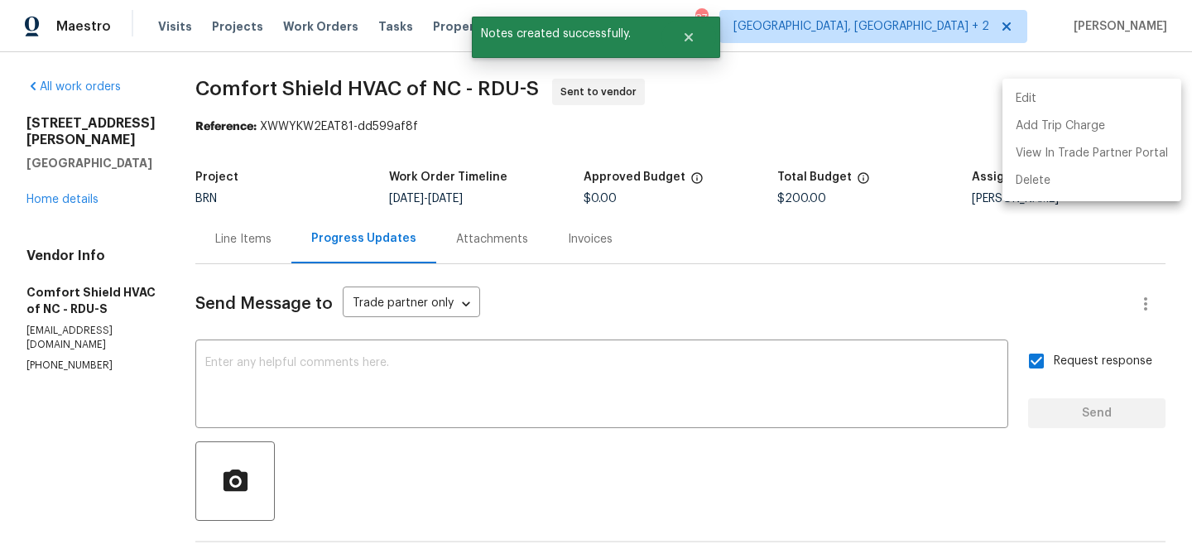
click at [600, 298] on div at bounding box center [596, 277] width 1192 height 554
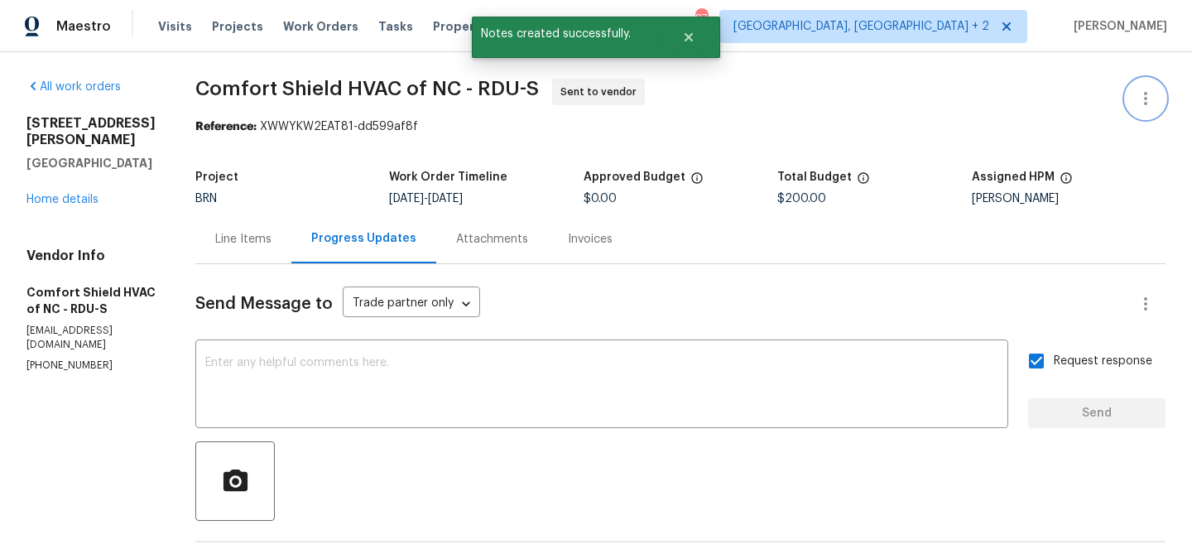
scroll to position [154, 0]
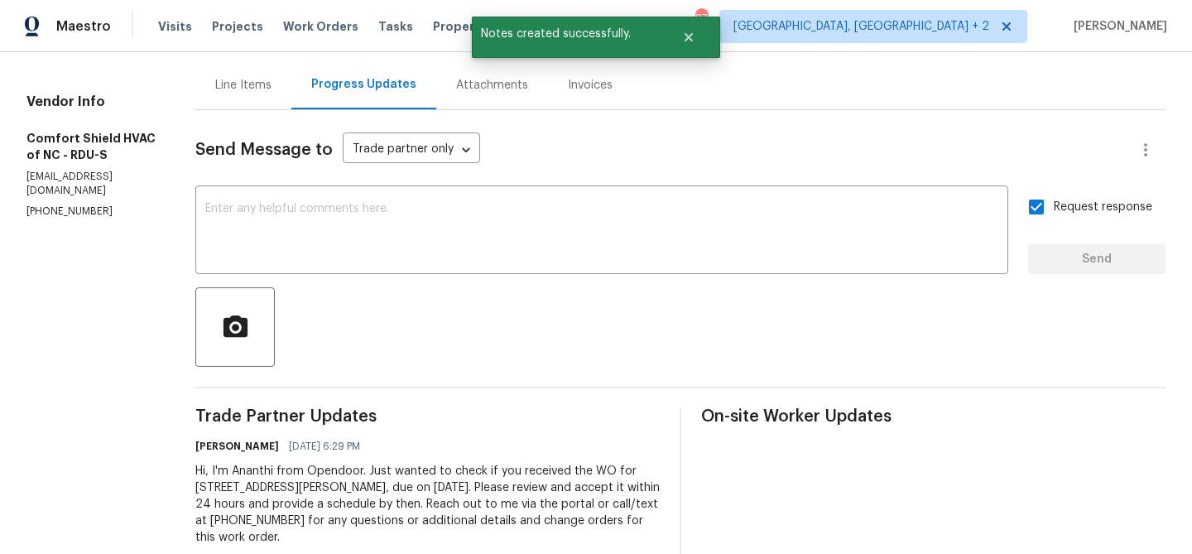
click at [295, 519] on div "Hi, I'm Ananthi from Opendoor. Just wanted to check if you received the WO for …" at bounding box center [427, 504] width 464 height 83
copy div "Trade Partner Updates [PERSON_NAME] [DATE] 6:29 PM"
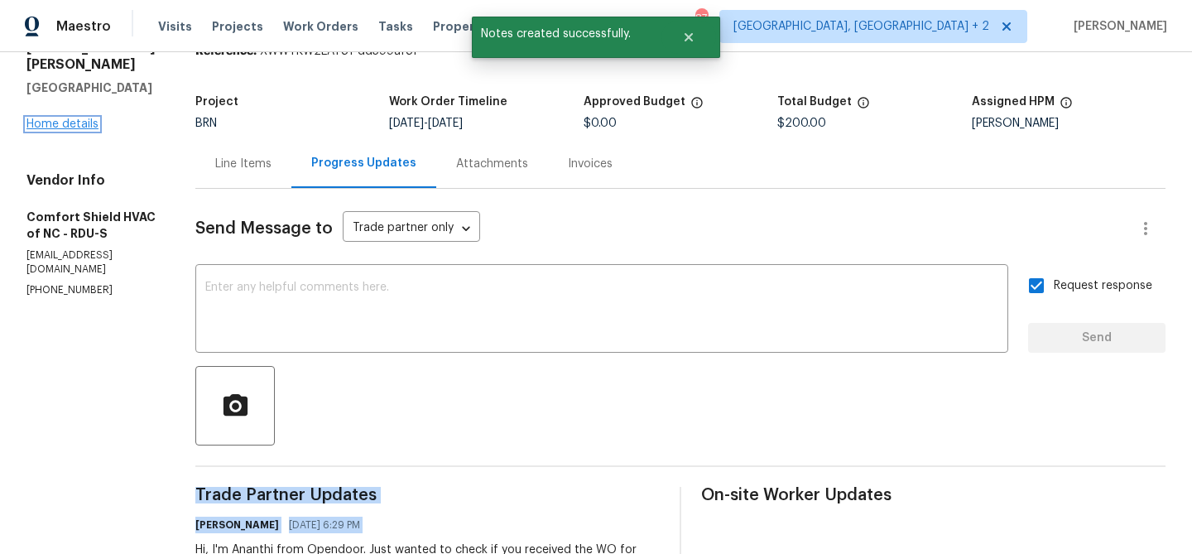
click at [68, 118] on link "Home details" at bounding box center [62, 124] width 72 height 12
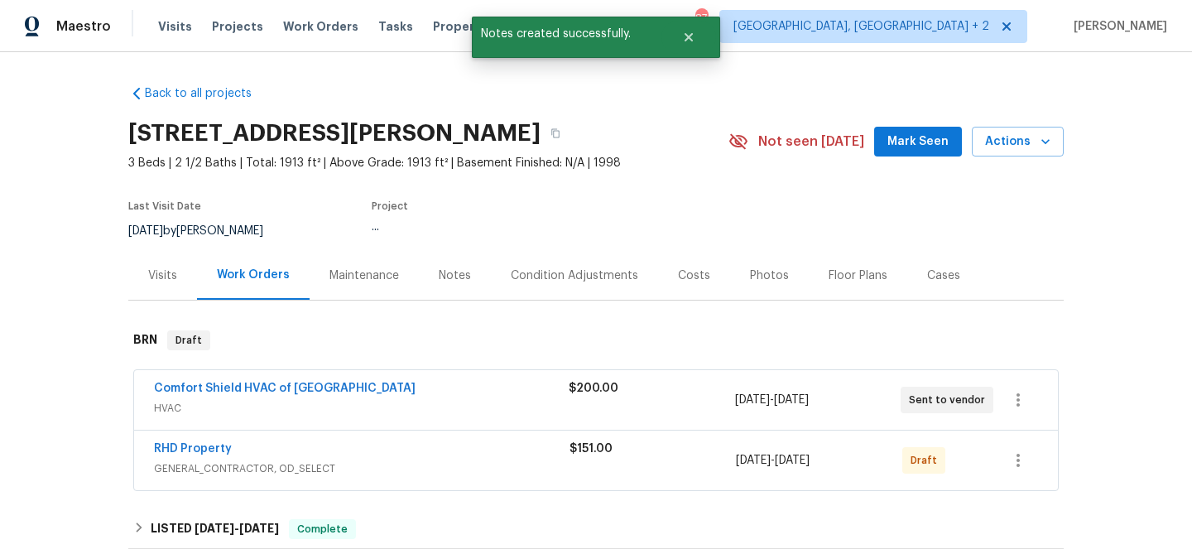
scroll to position [89, 0]
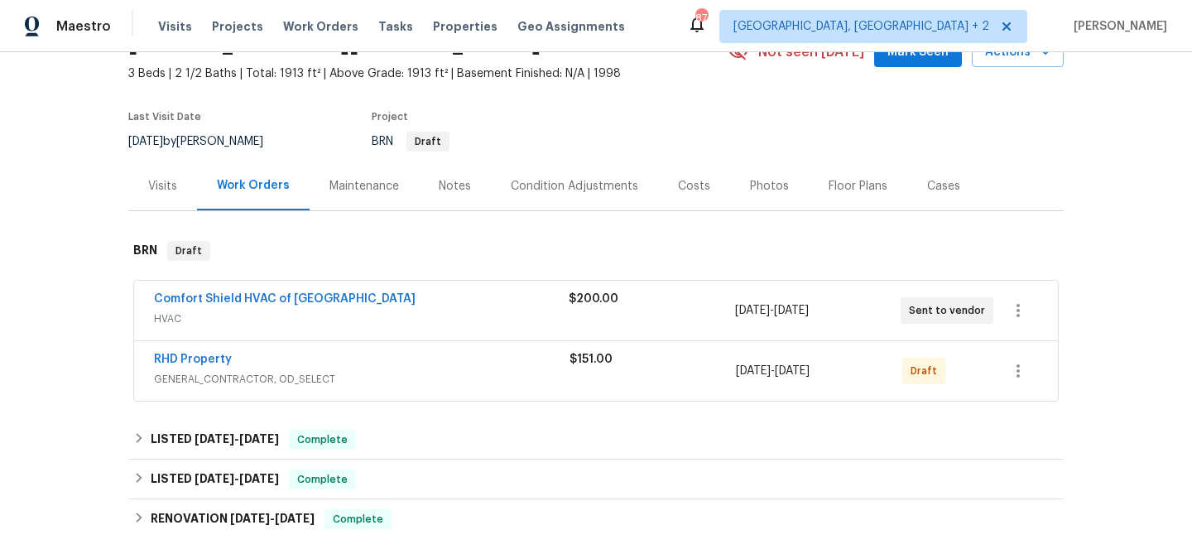
click at [194, 352] on span "RHD Property" at bounding box center [193, 359] width 78 height 17
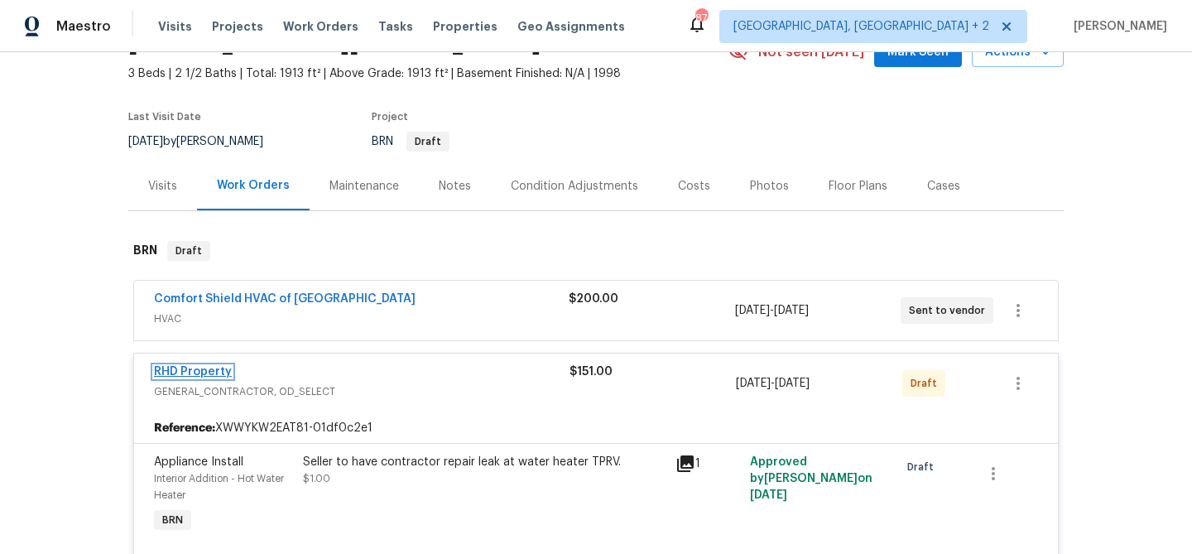
click at [175, 369] on link "RHD Property" at bounding box center [193, 372] width 78 height 12
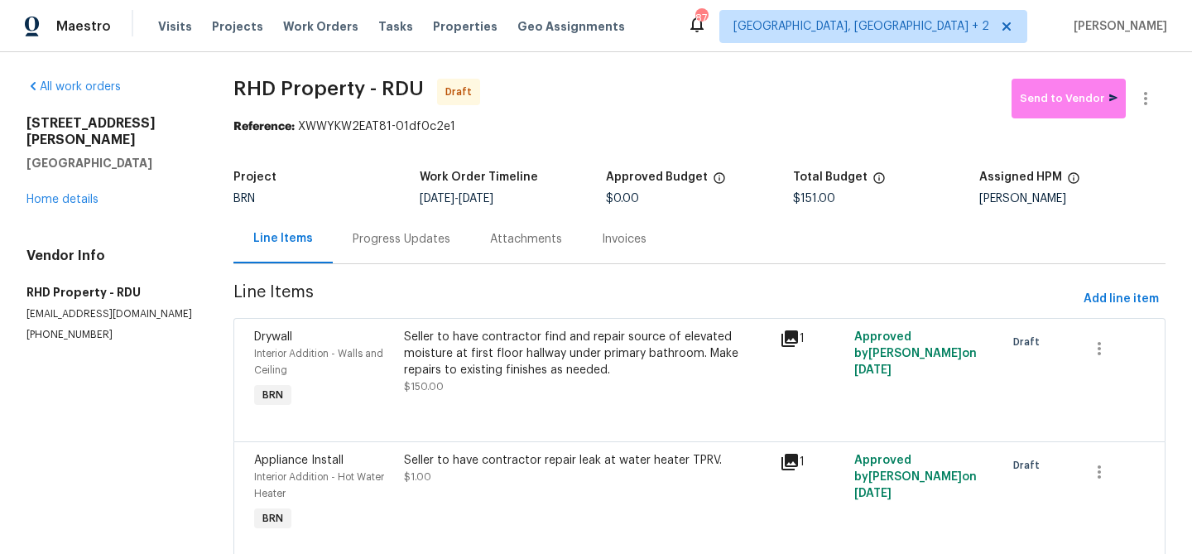
click at [377, 234] on div "Progress Updates" at bounding box center [402, 239] width 98 height 17
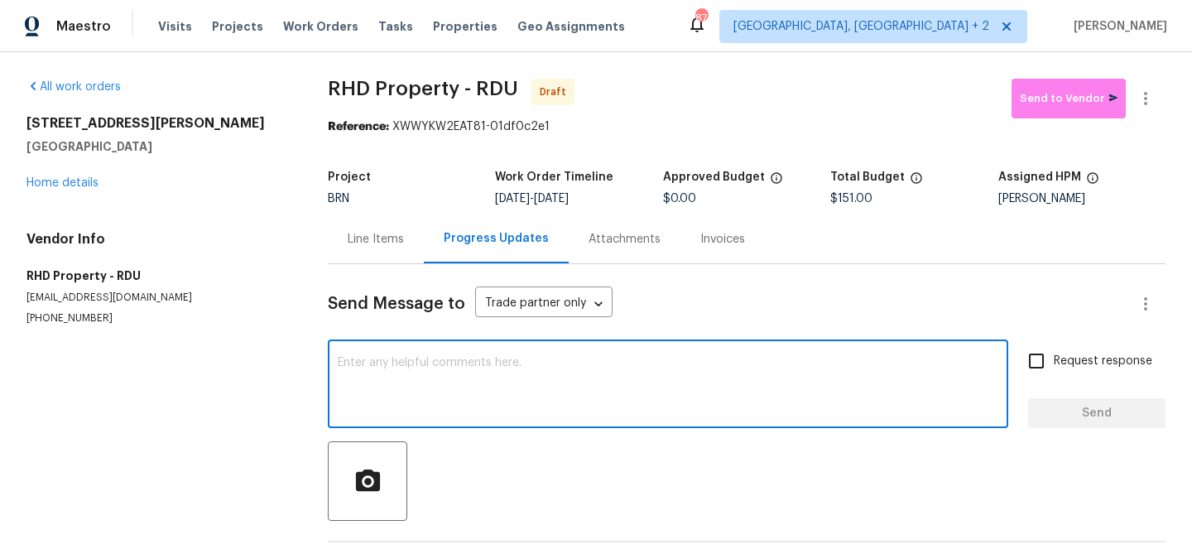
click at [401, 360] on textarea at bounding box center [668, 386] width 660 height 58
paste textarea "Hi, I'm Ananthi from Opendoor. Just wanted to check if you received the WO for …"
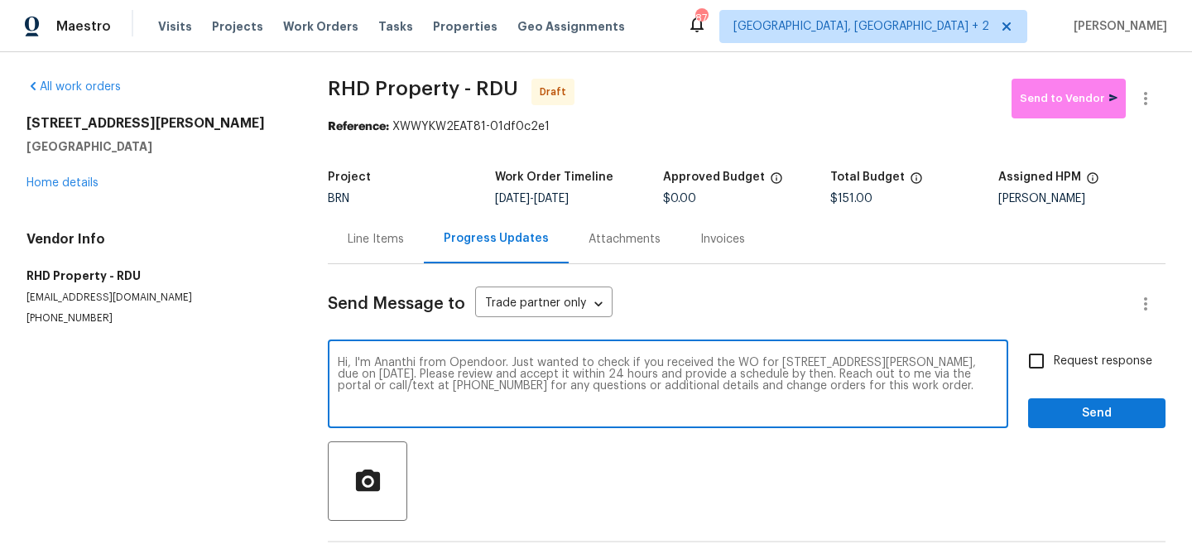
type textarea "Hi, I'm Ananthi from Opendoor. Just wanted to check if you received the WO for …"
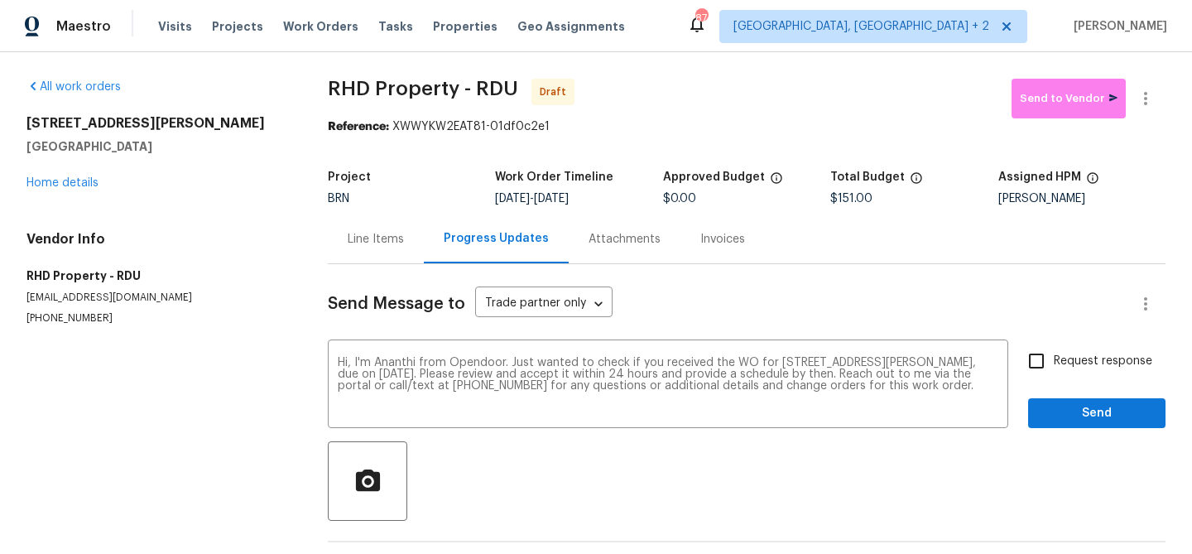
click at [1095, 357] on span "Request response" at bounding box center [1102, 361] width 98 height 17
click at [1053, 357] on input "Request response" at bounding box center [1036, 360] width 35 height 35
checkbox input "true"
click at [1077, 410] on span "Send" at bounding box center [1096, 413] width 111 height 21
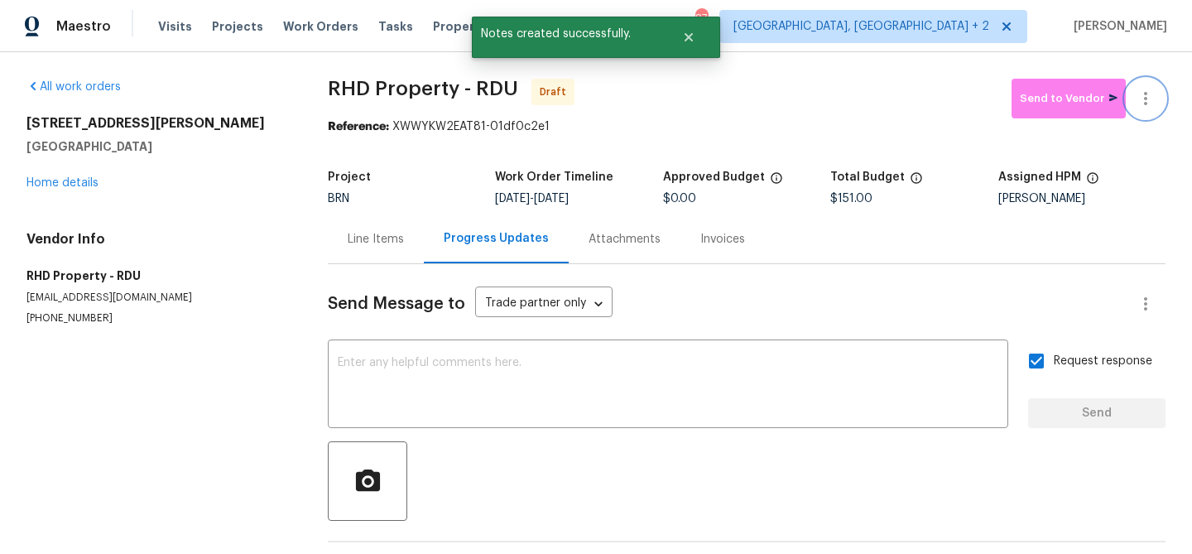
click at [1145, 88] on button "button" at bounding box center [1145, 99] width 40 height 40
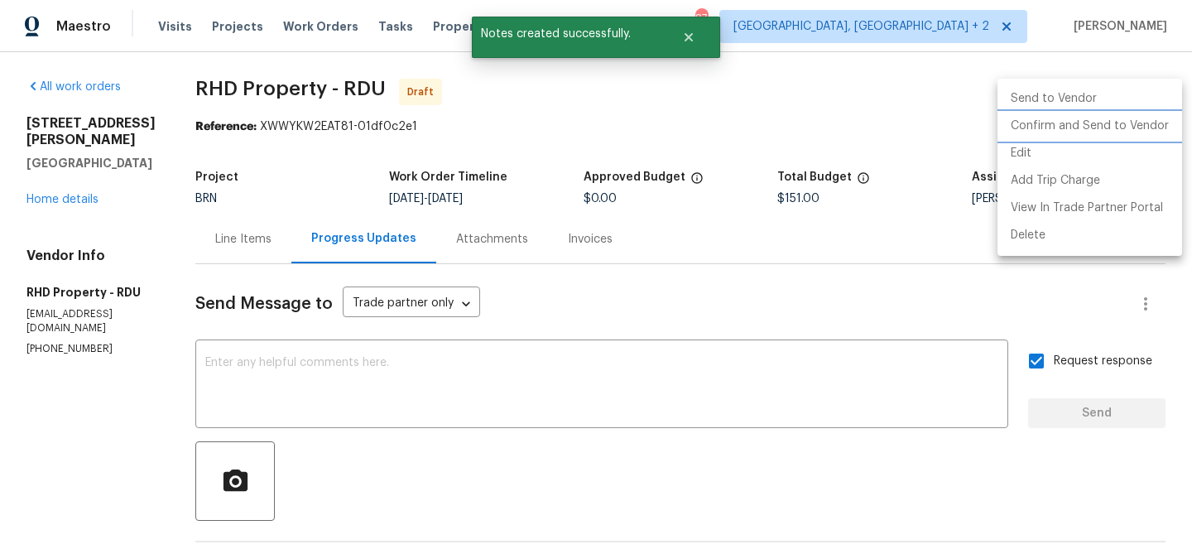
click at [1072, 127] on li "Confirm and Send to Vendor" at bounding box center [1089, 126] width 185 height 27
